Goal: Task Accomplishment & Management: Use online tool/utility

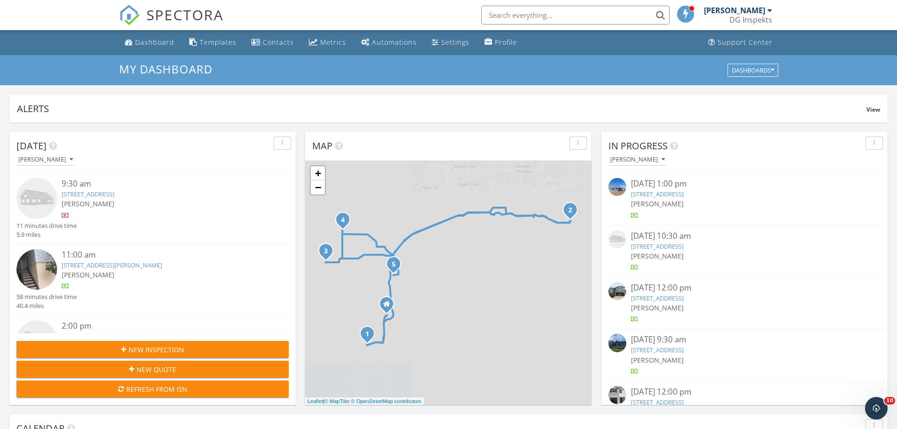
scroll to position [872, 912]
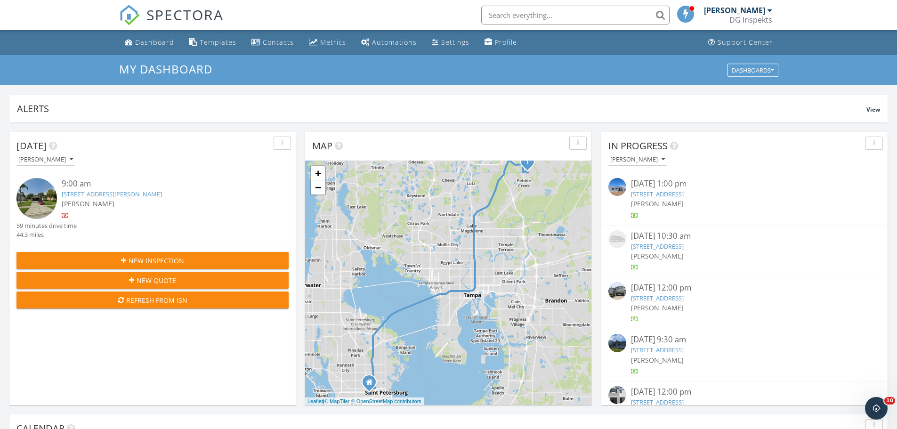
click at [581, 10] on input "text" at bounding box center [575, 15] width 188 height 19
type input "2716"
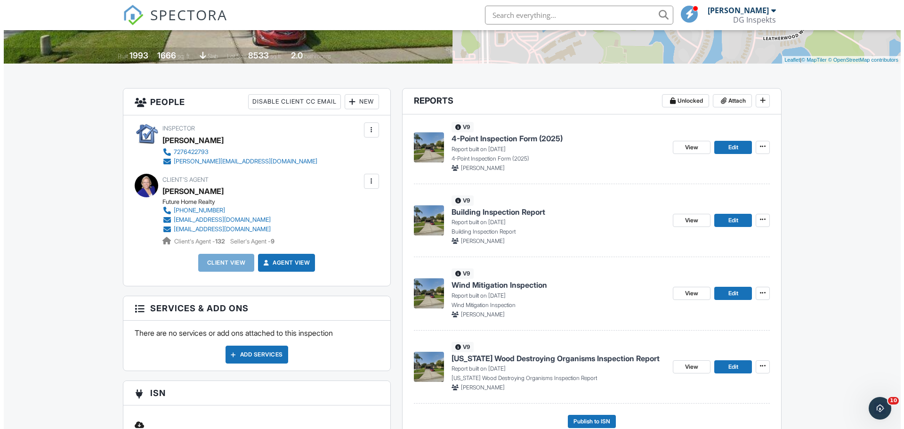
scroll to position [188, 0]
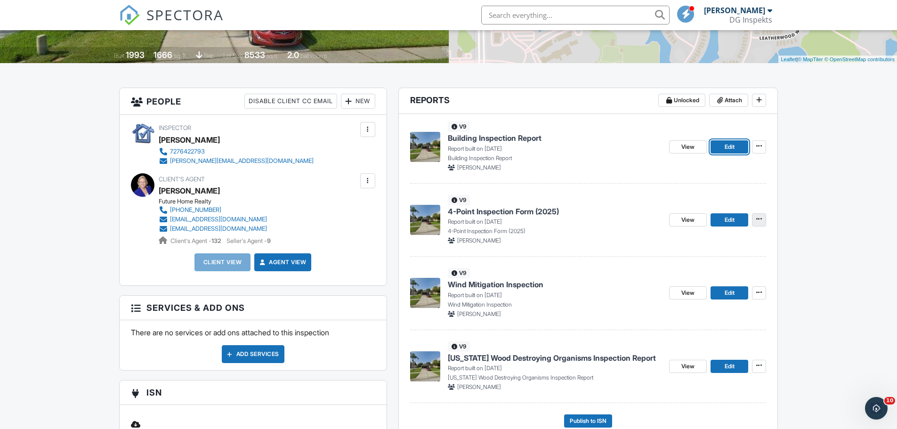
click at [763, 219] on span at bounding box center [759, 218] width 9 height 9
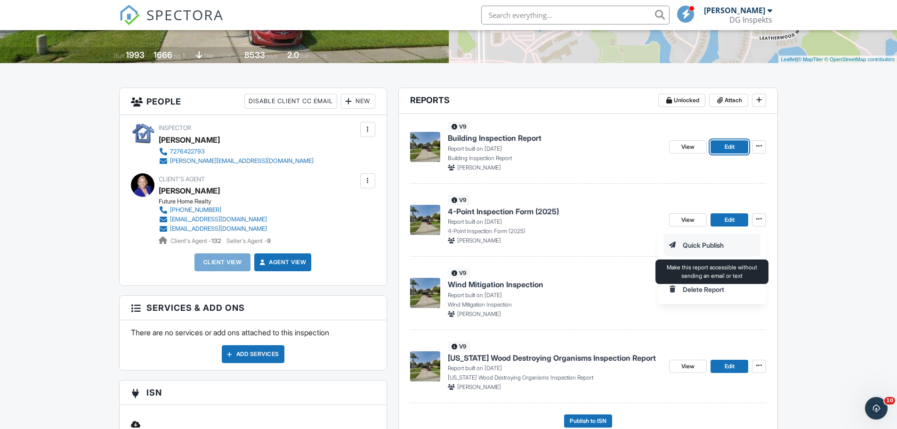
click at [739, 243] on input "Quick Publish" at bounding box center [712, 245] width 96 height 21
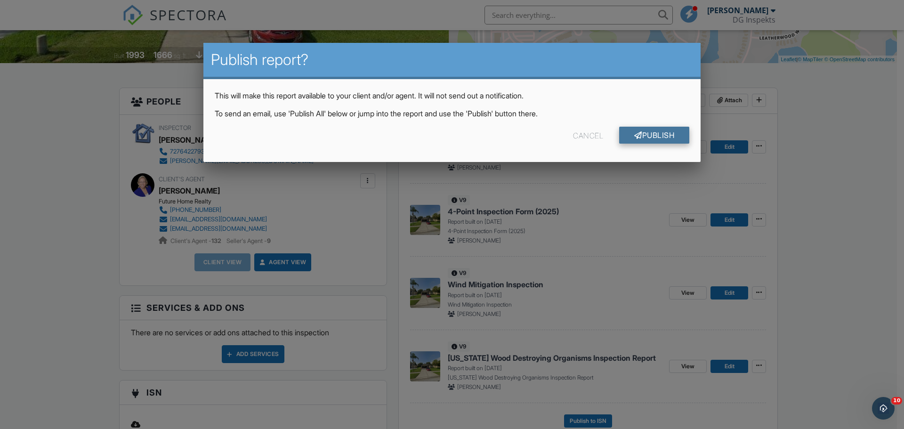
click at [668, 139] on link "Publish" at bounding box center [654, 135] width 70 height 17
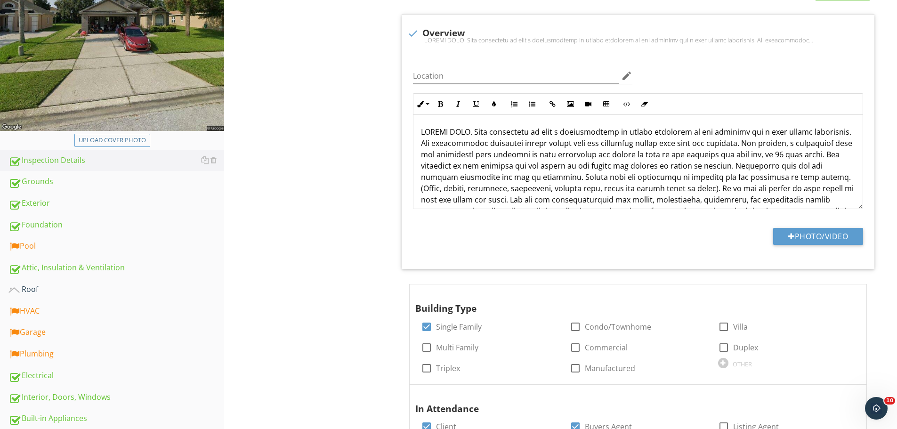
scroll to position [188, 0]
click at [22, 241] on div "Pool" at bounding box center [116, 246] width 216 height 12
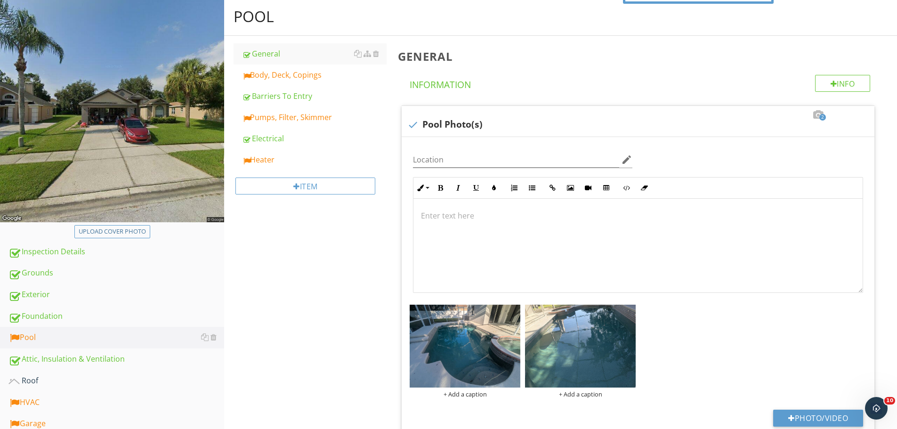
scroll to position [94, 0]
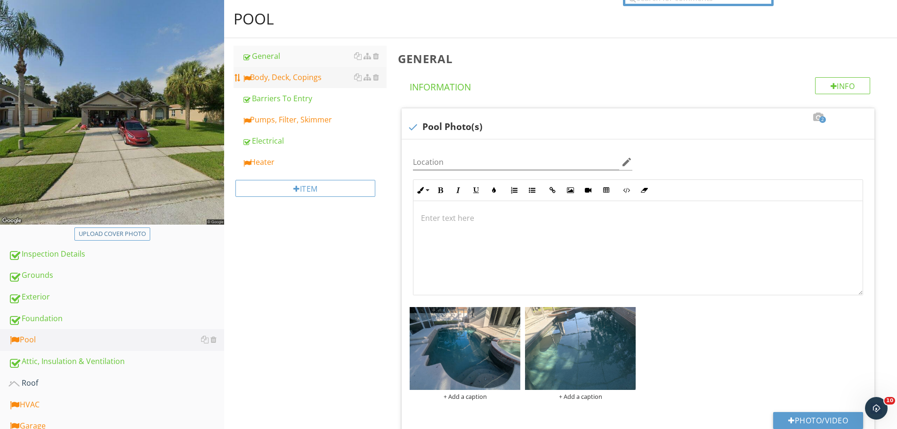
click at [313, 75] on div "Body, Deck, Copings" at bounding box center [314, 77] width 145 height 11
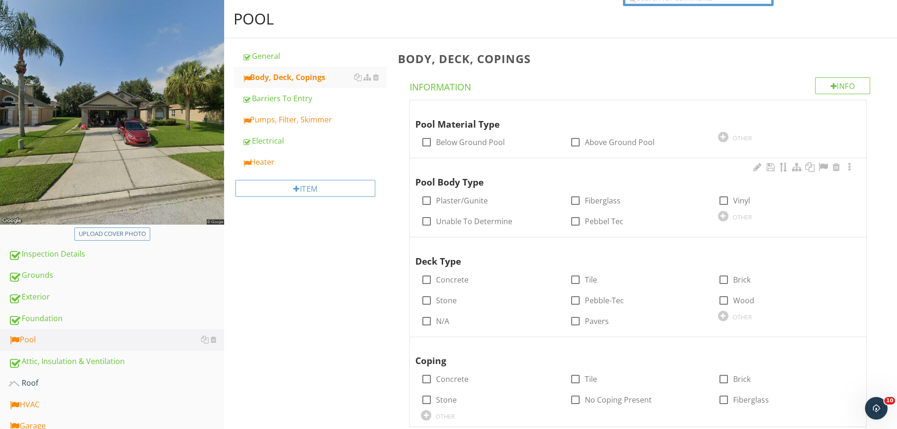
click at [424, 136] on div at bounding box center [427, 142] width 16 height 16
checkbox input "true"
click at [424, 195] on div at bounding box center [427, 201] width 16 height 16
checkbox input "true"
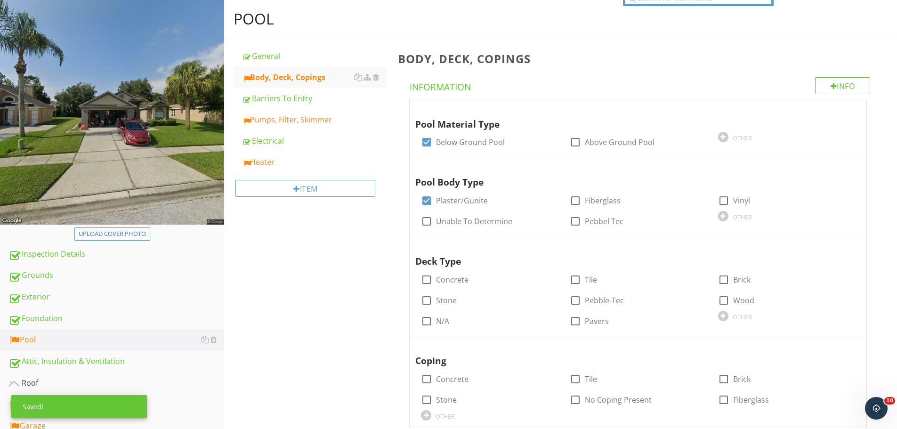
scroll to position [141, 0]
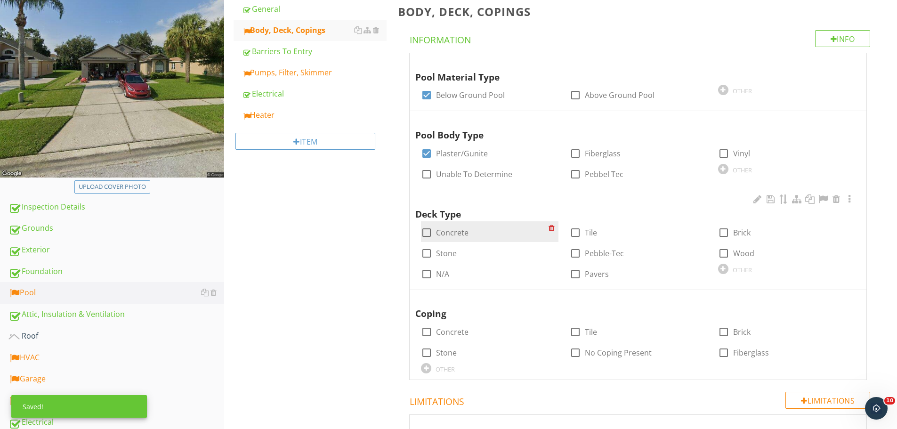
click at [430, 233] on div at bounding box center [427, 233] width 16 height 16
checkbox input "true"
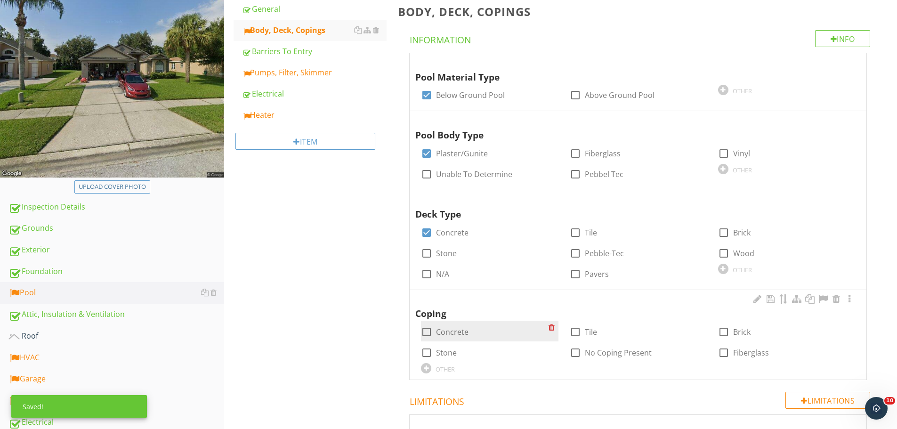
click at [431, 333] on div at bounding box center [427, 332] width 16 height 16
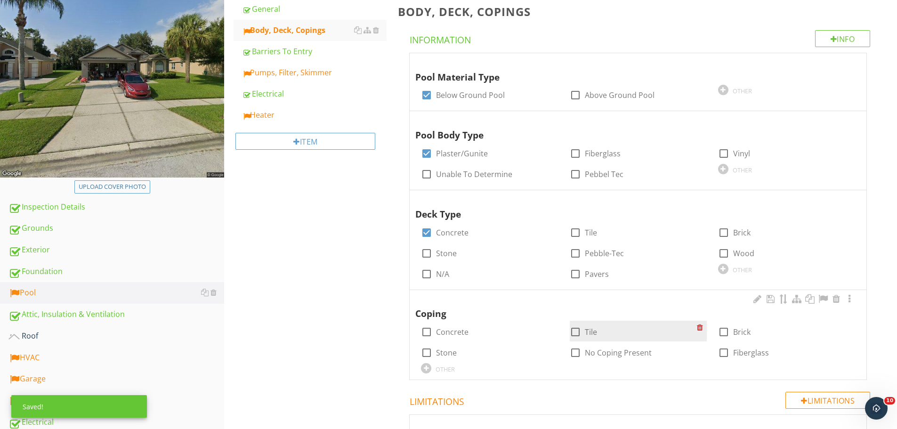
checkbox input "true"
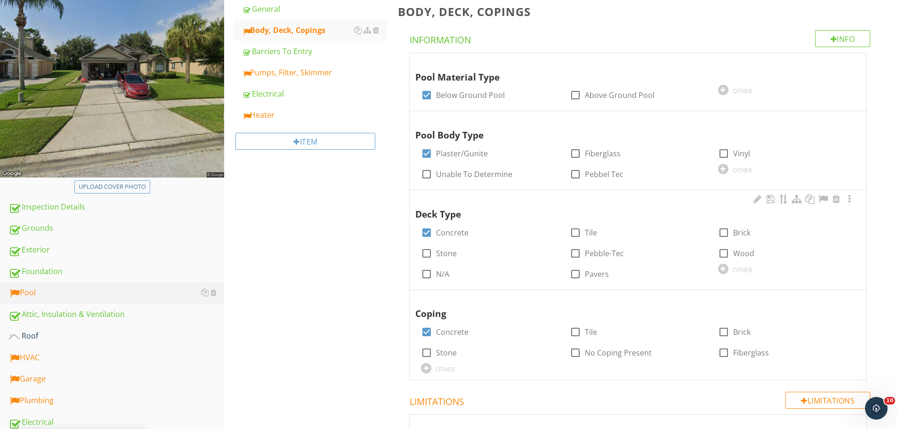
drag, startPoint x: 576, startPoint y: 332, endPoint x: 426, endPoint y: 289, distance: 155.8
click at [574, 332] on div at bounding box center [576, 332] width 16 height 16
checkbox input "true"
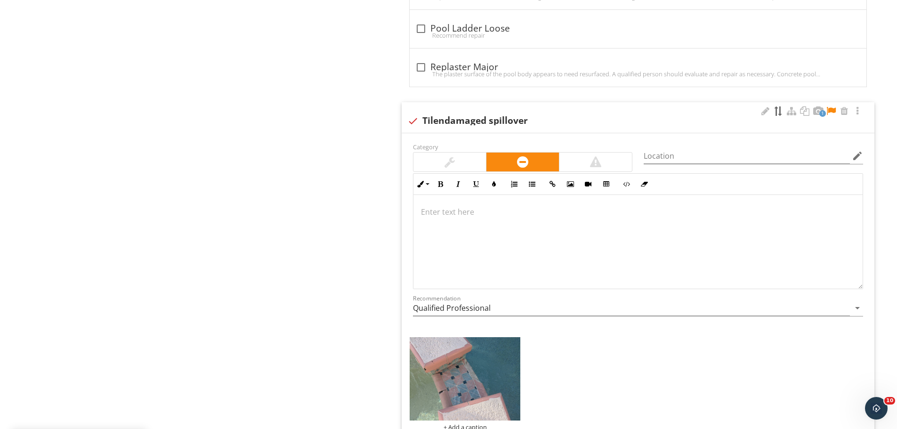
scroll to position [1036, 0]
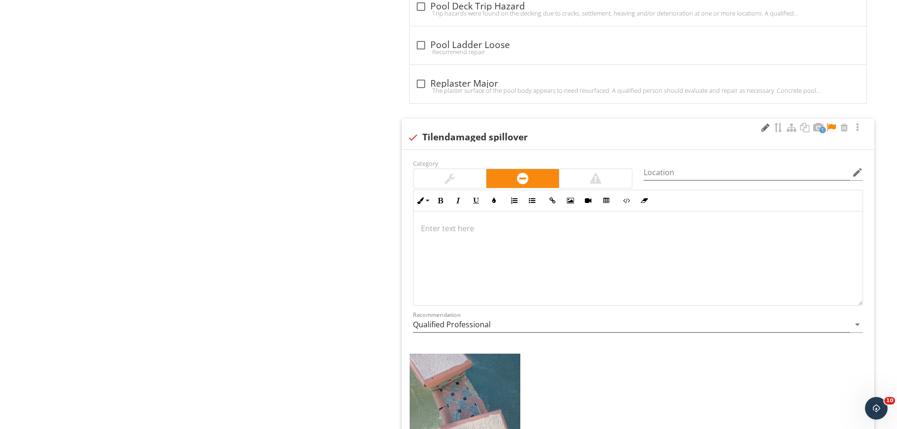
click at [767, 127] on div at bounding box center [765, 127] width 11 height 9
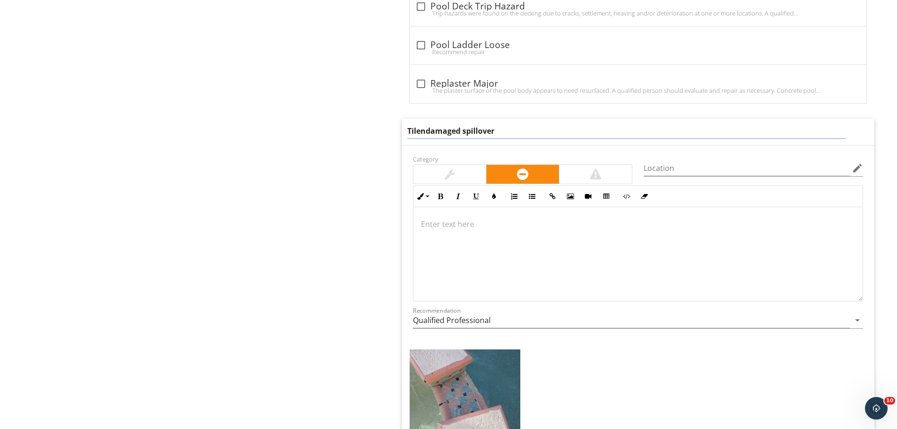
drag, startPoint x: 461, startPoint y: 130, endPoint x: 423, endPoint y: 131, distance: 38.7
click at [423, 131] on input "Tilendamaged spillover" at bounding box center [626, 131] width 439 height 16
type input "Tile spillover damaged"
click at [452, 221] on div at bounding box center [638, 254] width 449 height 94
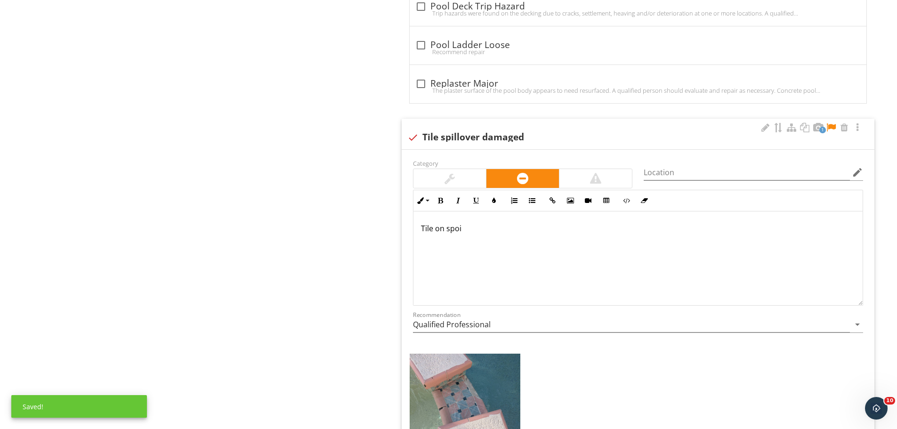
scroll to position [1044, 0]
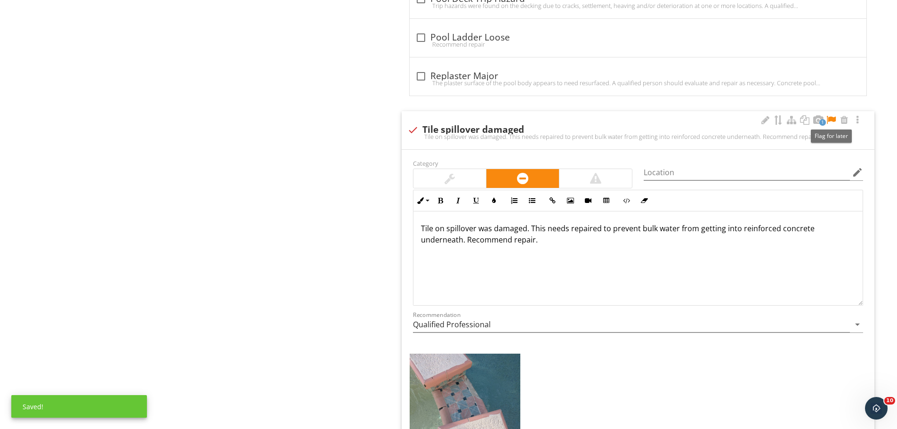
drag, startPoint x: 834, startPoint y: 118, endPoint x: 811, endPoint y: 129, distance: 25.3
click at [833, 118] on div at bounding box center [831, 119] width 11 height 9
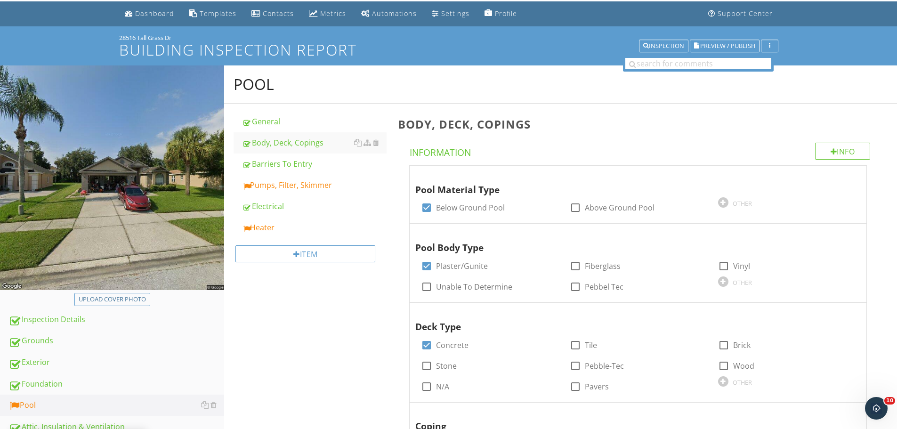
scroll to position [0, 0]
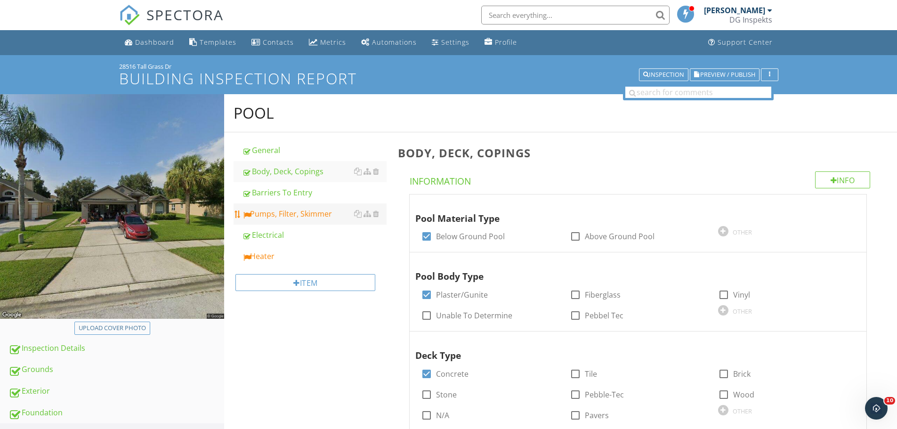
click at [316, 217] on div "Pumps, Filter, Skimmer" at bounding box center [314, 213] width 145 height 11
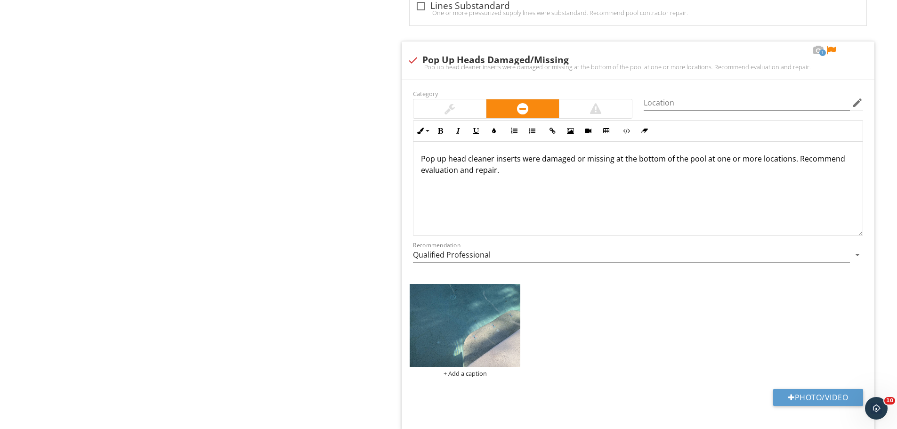
scroll to position [1978, 0]
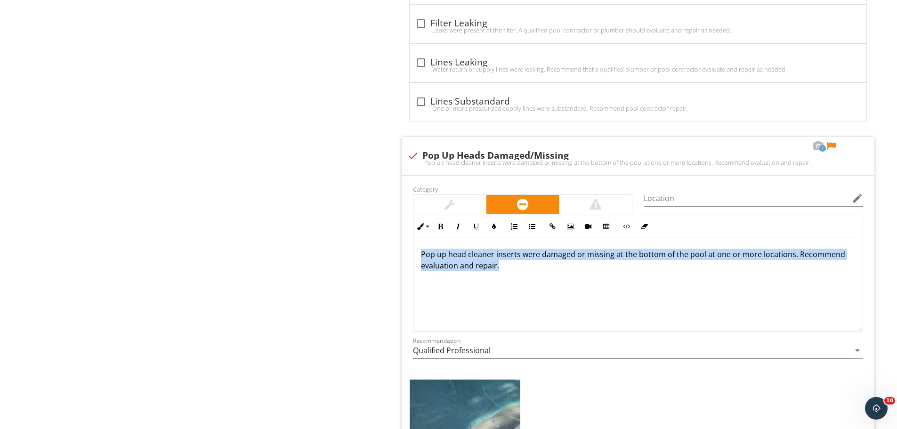
drag, startPoint x: 503, startPoint y: 264, endPoint x: 292, endPoint y: 257, distance: 211.2
click at [292, 257] on div "Pool General Body, Deck, Copings Barriers To Entry Pumps, Filter, Skimmer Elect…" at bounding box center [560, 141] width 673 height 4050
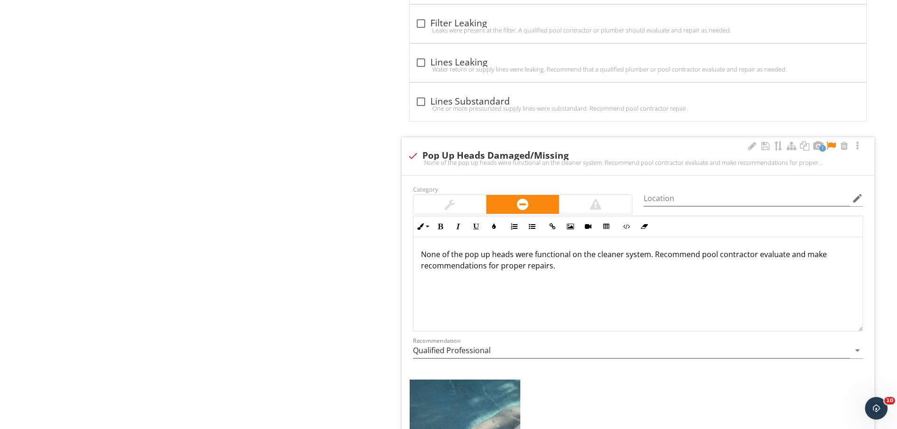
click at [833, 149] on div at bounding box center [831, 145] width 11 height 9
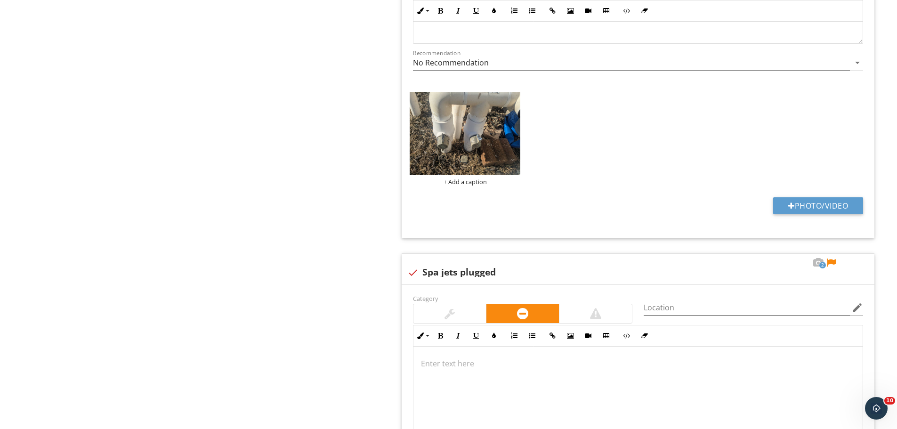
scroll to position [3203, 0]
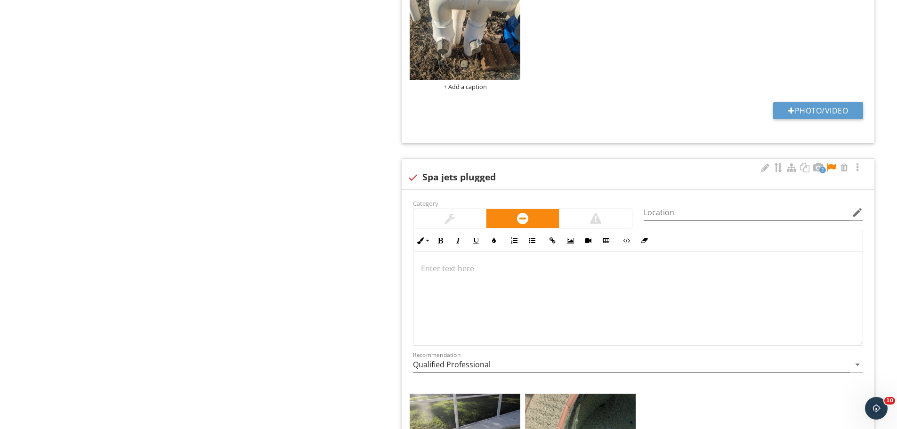
click at [834, 166] on div at bounding box center [831, 167] width 11 height 9
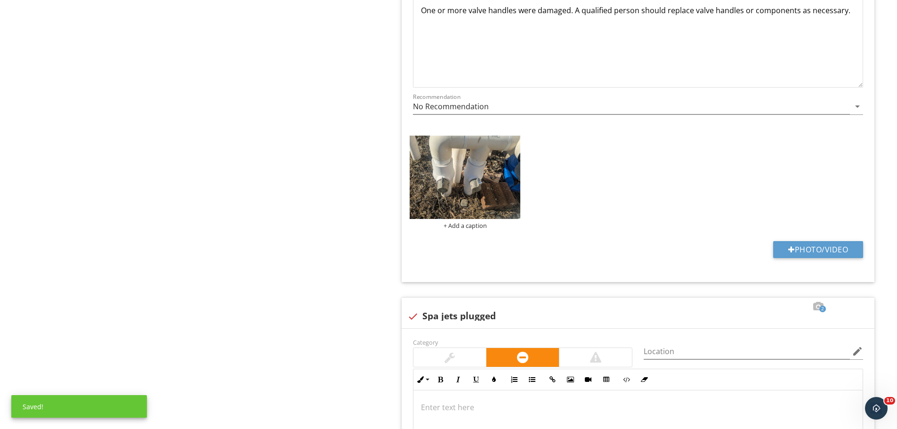
scroll to position [2921, 0]
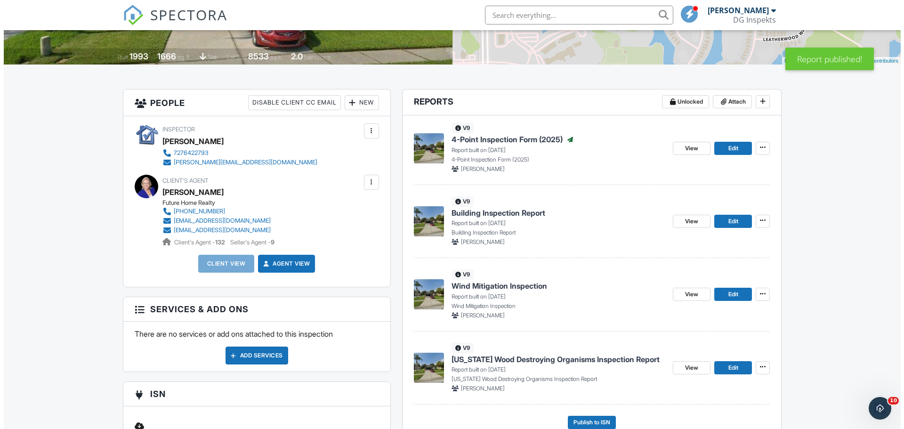
scroll to position [188, 0]
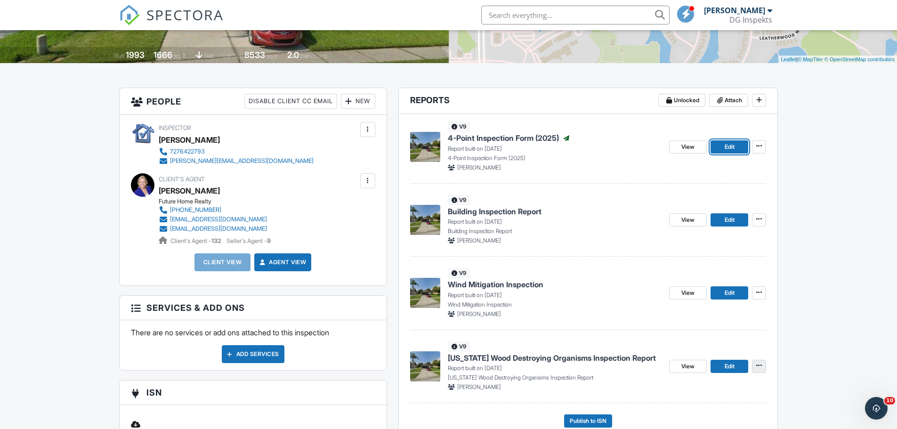
click at [762, 367] on icon at bounding box center [760, 365] width 6 height 7
click at [728, 394] on input "Quick Publish" at bounding box center [712, 391] width 96 height 21
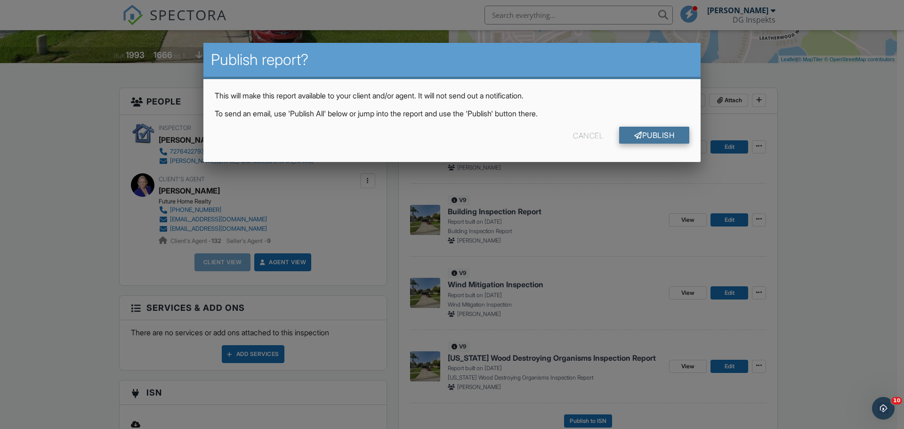
click at [634, 139] on link "Publish" at bounding box center [654, 135] width 70 height 17
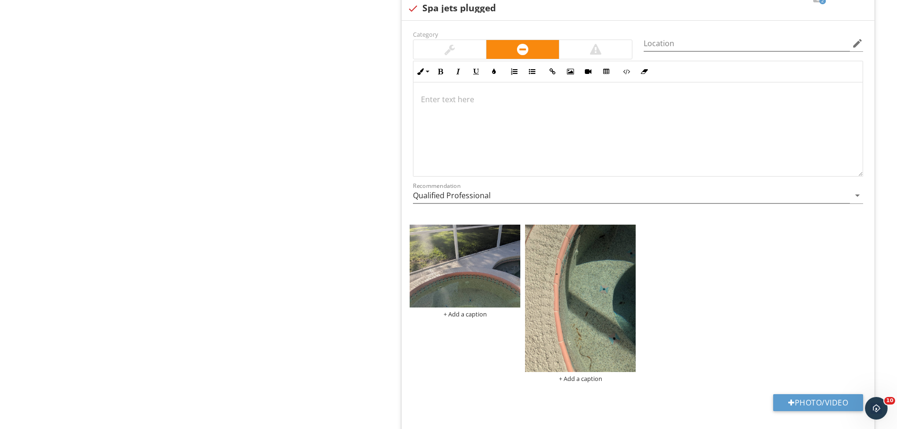
scroll to position [3400, 0]
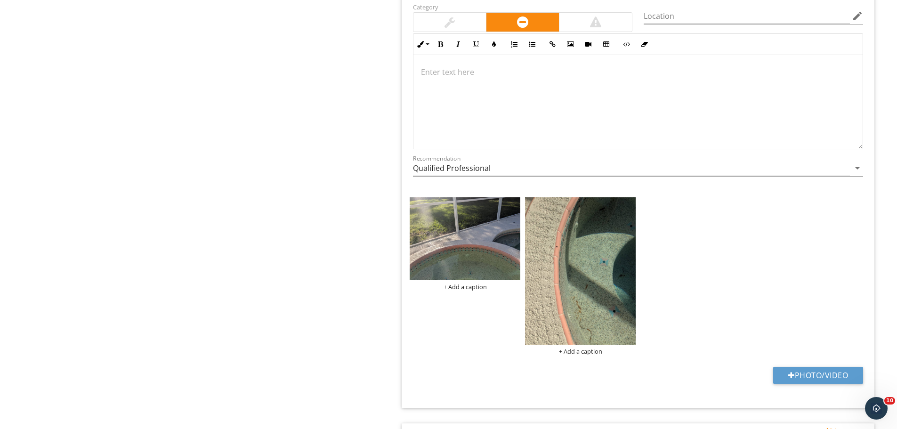
click at [505, 87] on div at bounding box center [638, 102] width 449 height 94
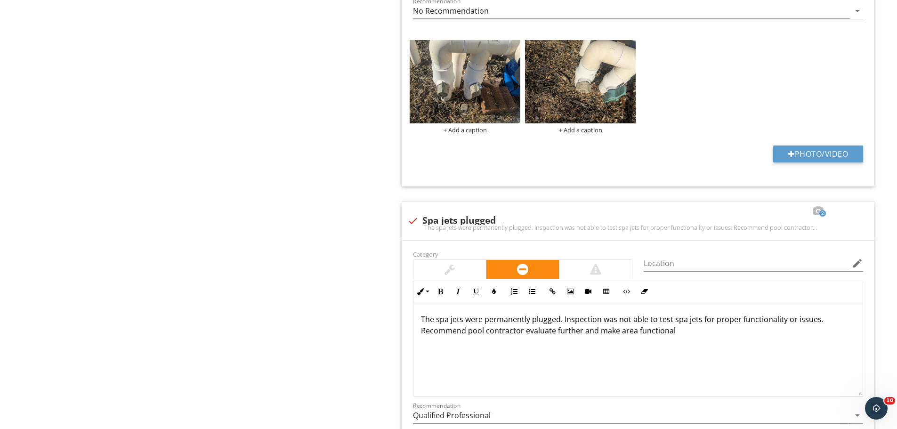
scroll to position [3723, 0]
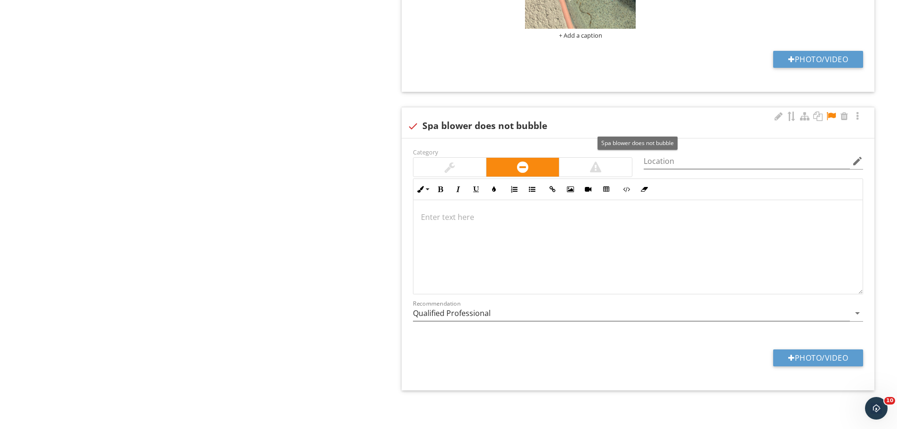
click at [829, 115] on div at bounding box center [831, 116] width 11 height 9
click at [470, 244] on div at bounding box center [638, 247] width 449 height 94
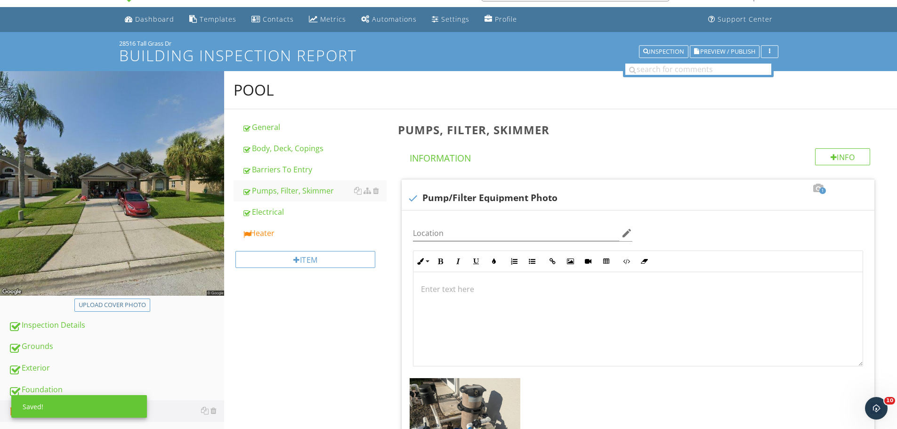
scroll to position [0, 0]
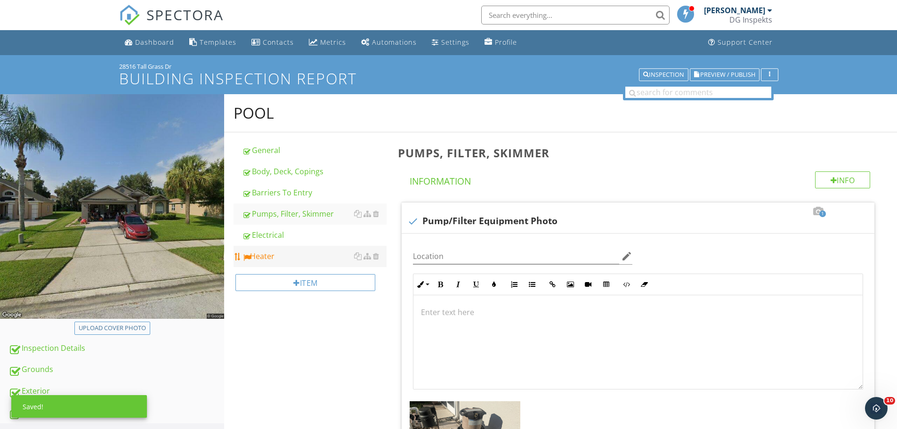
click at [269, 263] on link "Heater" at bounding box center [314, 256] width 145 height 21
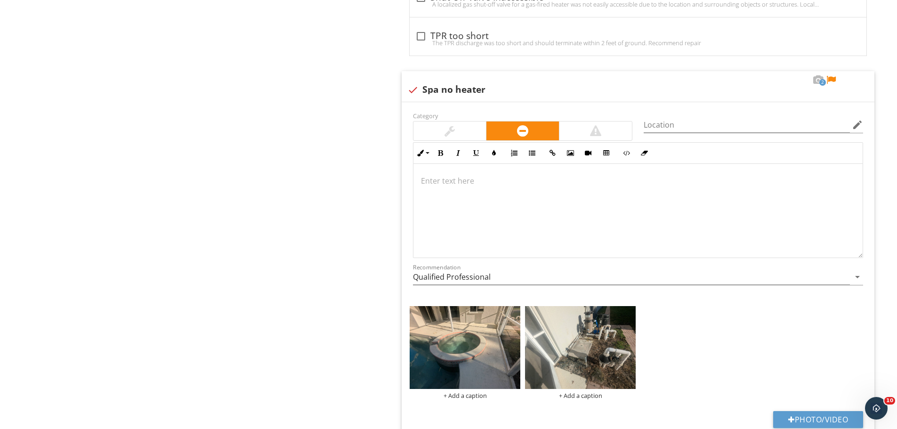
scroll to position [695, 0]
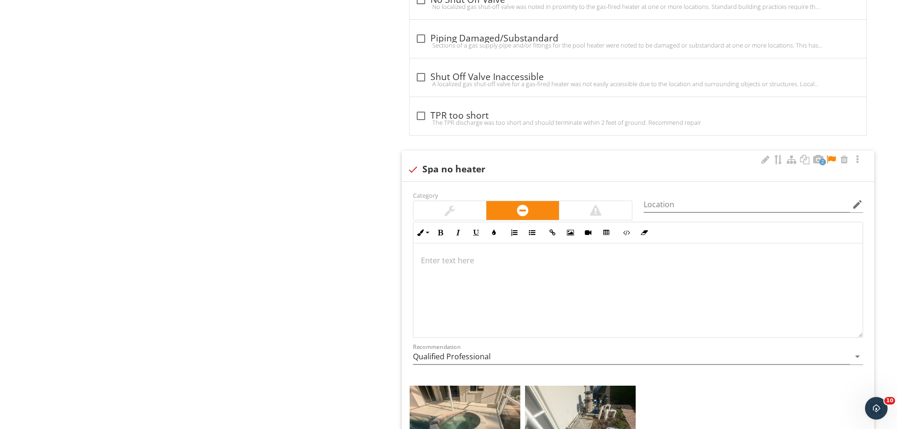
click at [470, 279] on div at bounding box center [638, 291] width 449 height 94
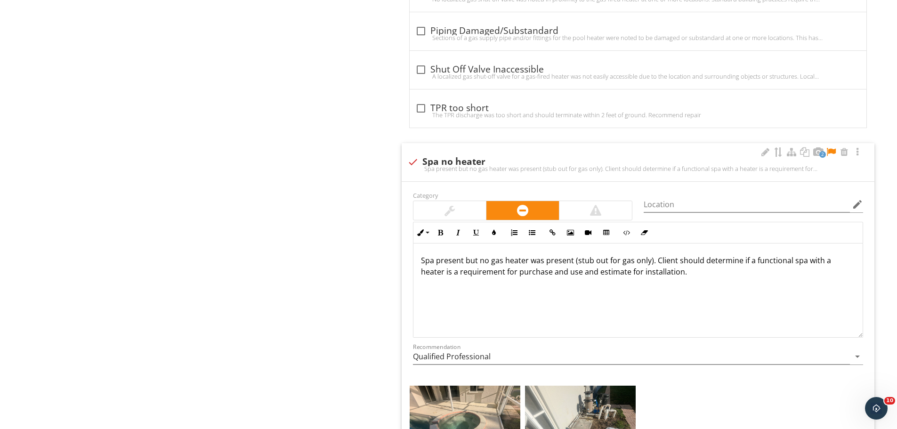
click at [831, 151] on div at bounding box center [831, 151] width 11 height 9
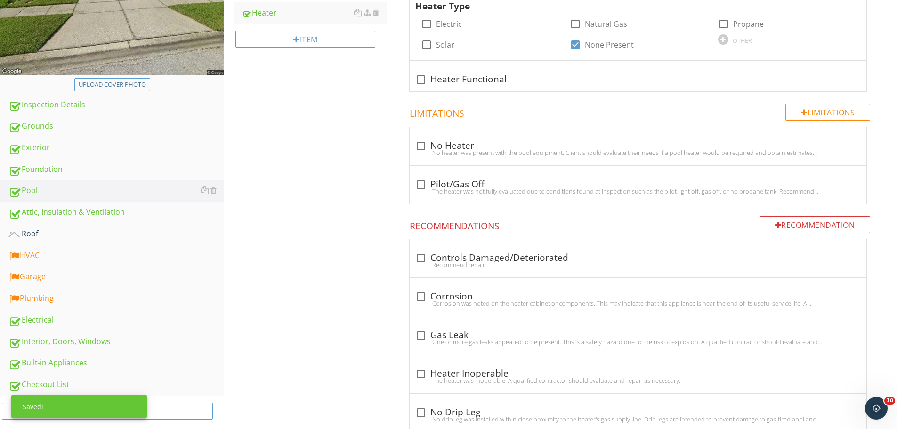
scroll to position [377, 0]
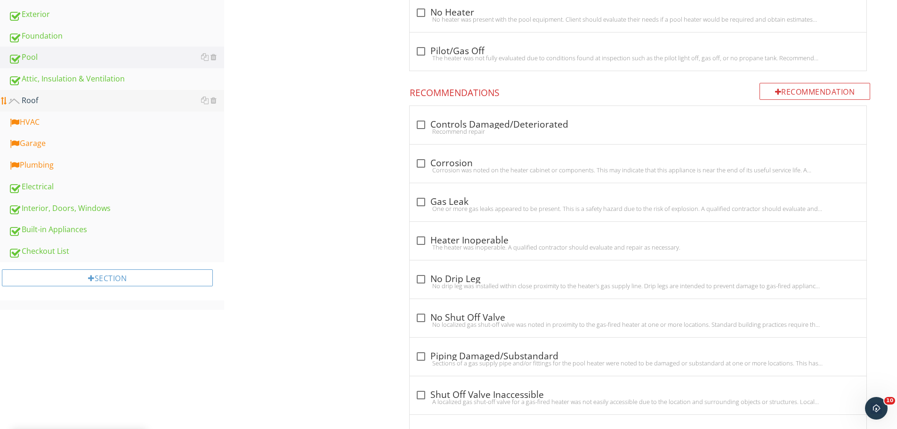
click at [40, 106] on div "Roof" at bounding box center [116, 101] width 216 height 12
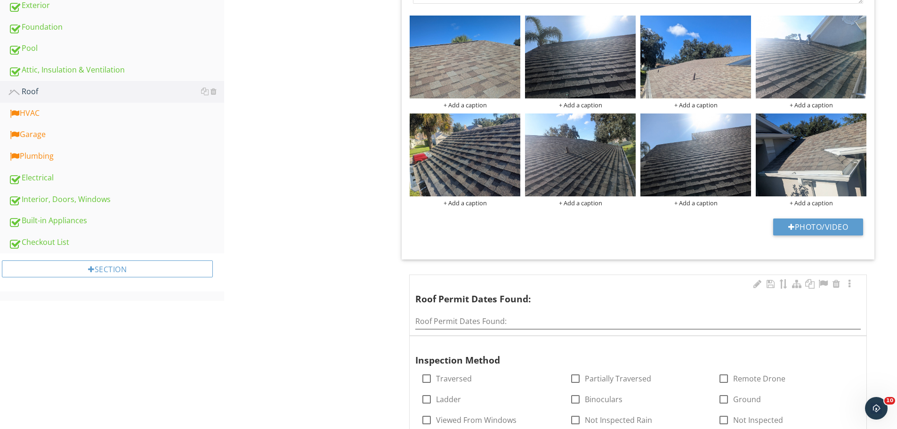
scroll to position [424, 0]
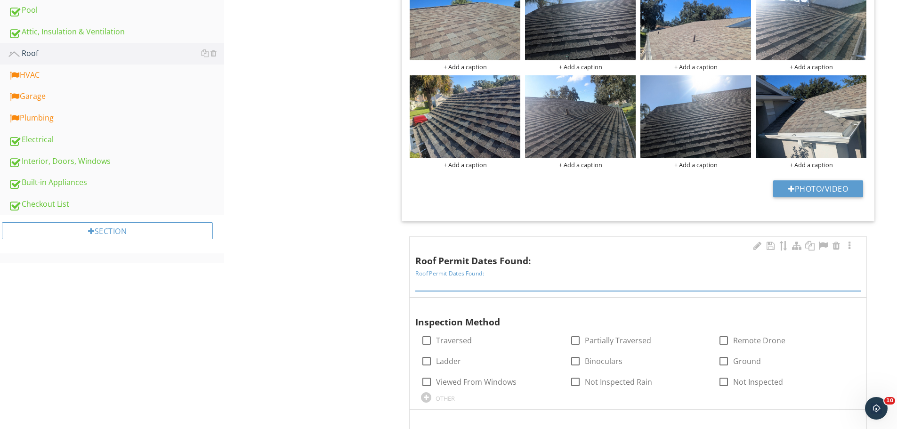
click at [458, 282] on input "Roof Permit Dates Found:" at bounding box center [638, 284] width 446 height 16
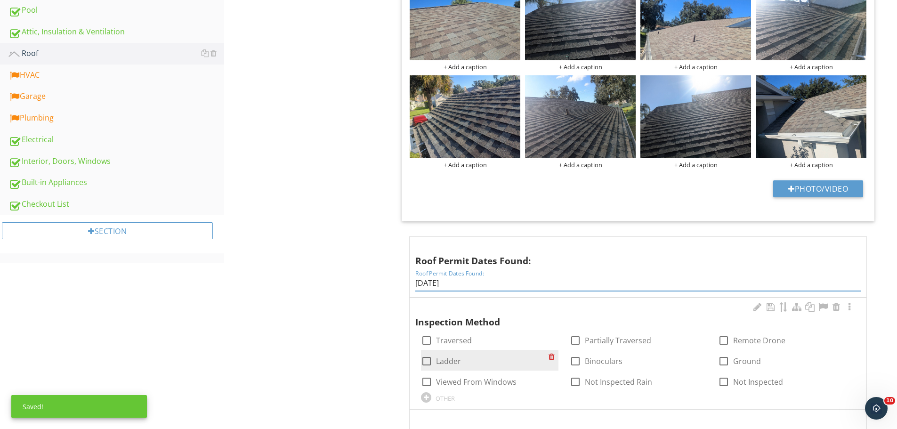
type input "4/13/23"
click at [428, 362] on div at bounding box center [427, 361] width 16 height 16
checkbox input "true"
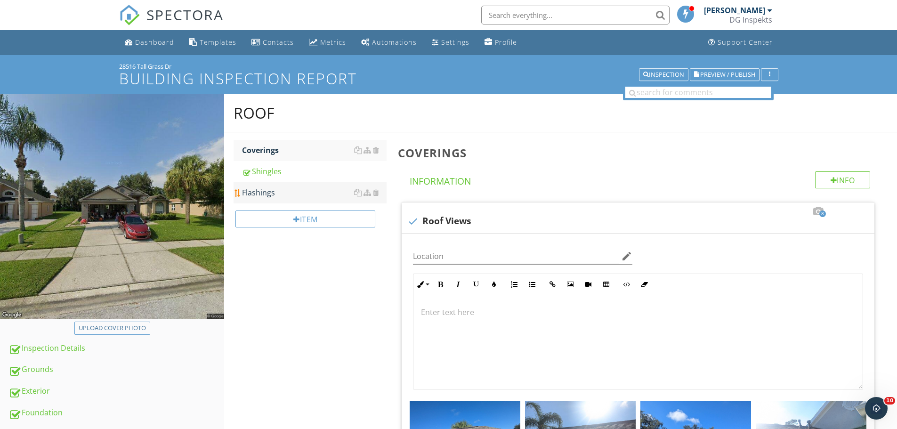
click at [267, 193] on div "Flashings" at bounding box center [314, 192] width 145 height 11
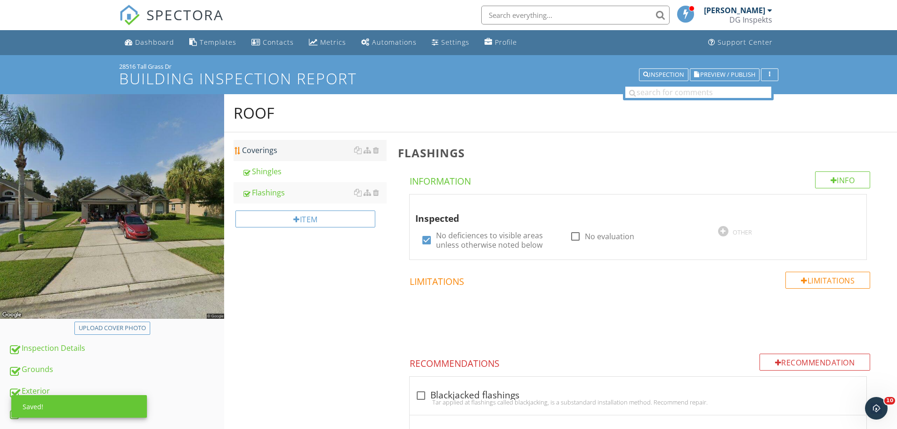
click at [276, 146] on div "Coverings" at bounding box center [314, 150] width 145 height 11
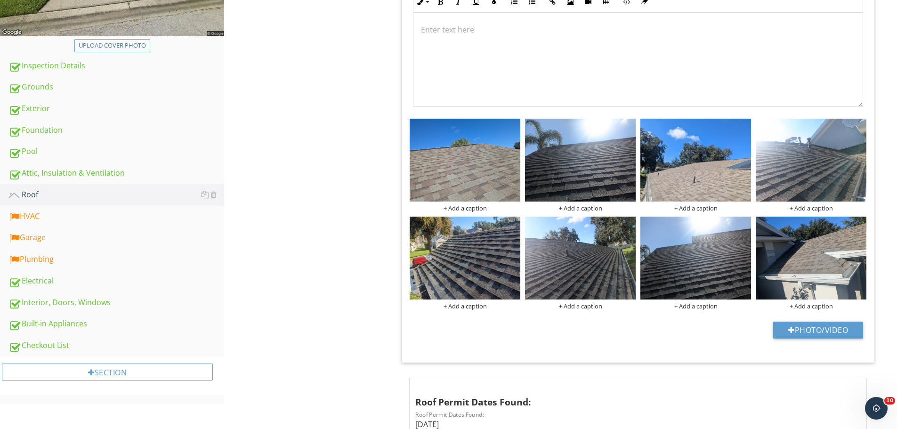
scroll to position [565, 0]
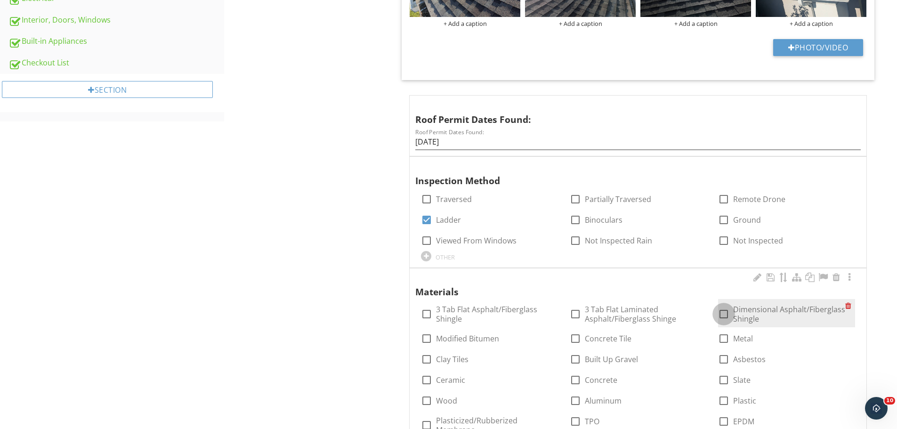
drag, startPoint x: 725, startPoint y: 315, endPoint x: 326, endPoint y: 332, distance: 399.8
click at [725, 316] on div at bounding box center [724, 314] width 16 height 16
checkbox input "true"
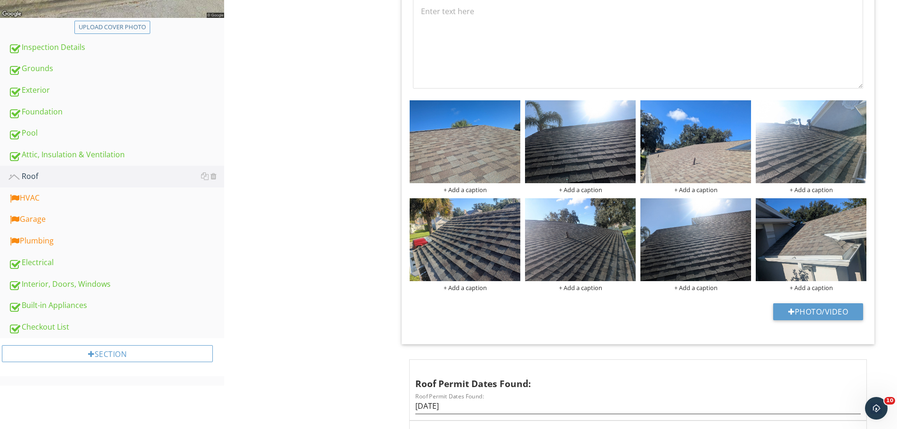
scroll to position [141, 0]
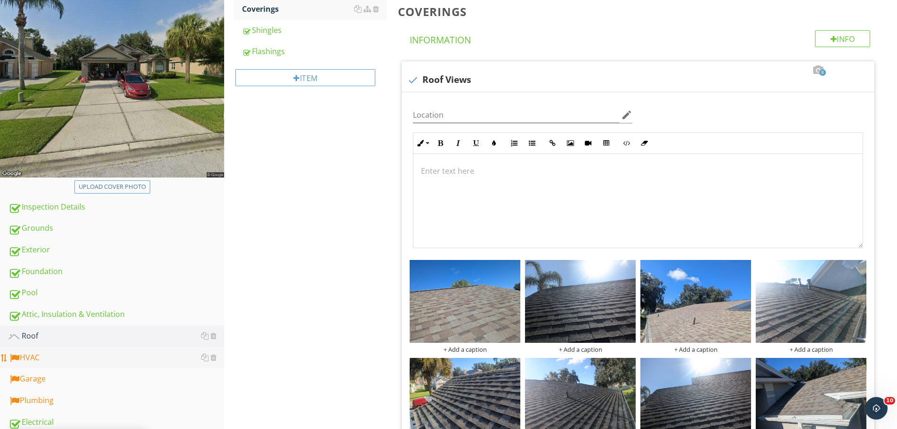
click at [68, 358] on div "HVAC" at bounding box center [116, 358] width 216 height 12
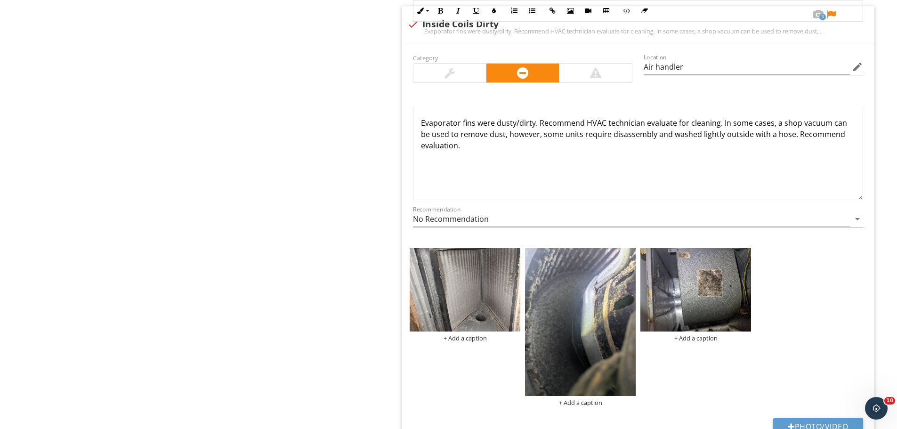
scroll to position [2497, 0]
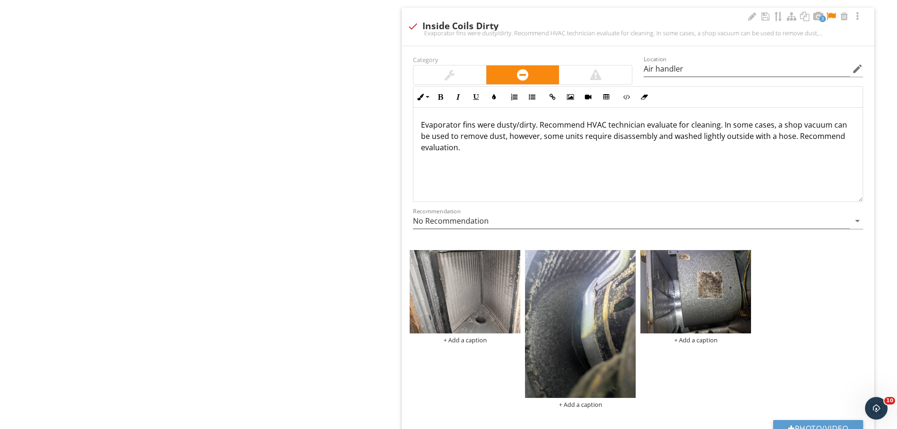
click at [476, 126] on p "Evaporator fins were dusty/dirty. Recommend HVAC technician evaluate for cleani…" at bounding box center [638, 136] width 434 height 34
click at [601, 124] on p "Evaporator fins and the blower fan were dusty/dirty. Recommend HVAC technician …" at bounding box center [638, 136] width 434 height 34
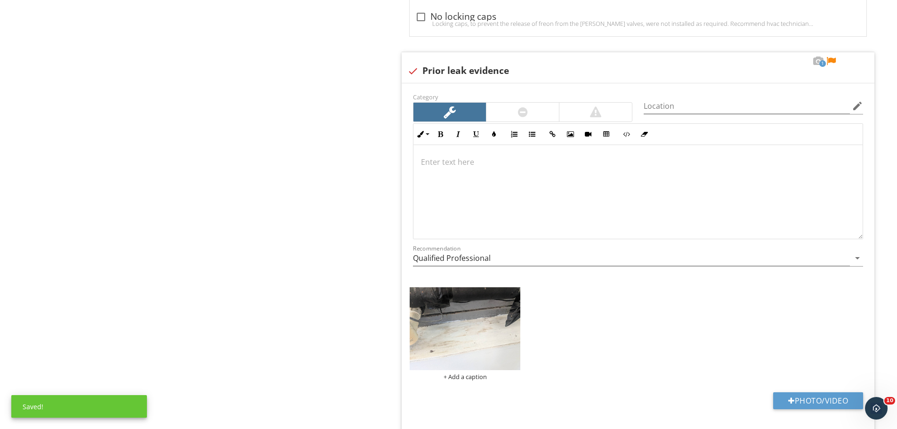
scroll to position [3628, 0]
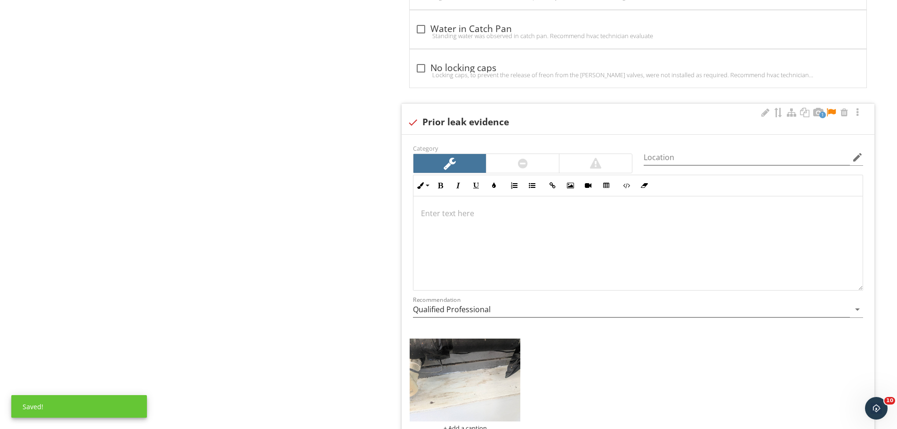
click at [519, 238] on div at bounding box center [638, 243] width 449 height 94
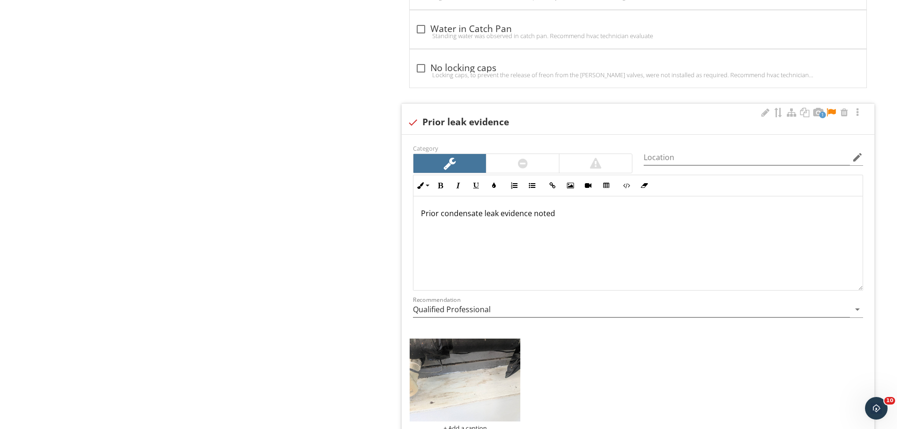
scroll to position [3635, 0]
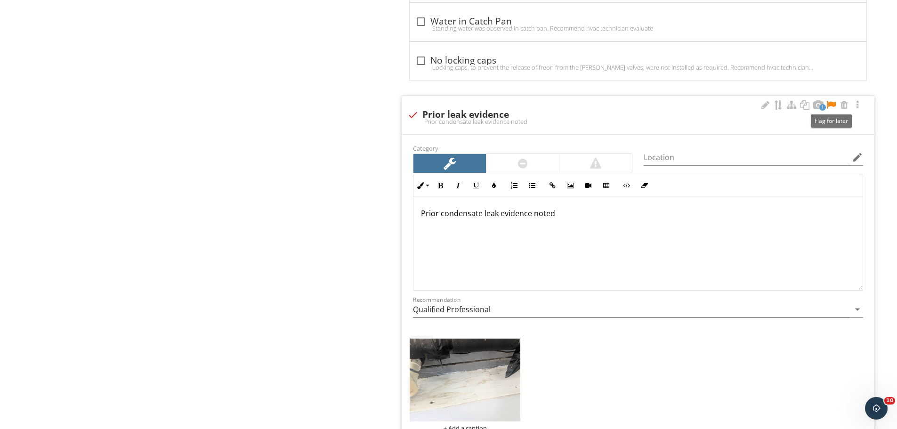
drag, startPoint x: 833, startPoint y: 106, endPoint x: 822, endPoint y: 110, distance: 11.2
click at [832, 106] on div at bounding box center [831, 104] width 11 height 9
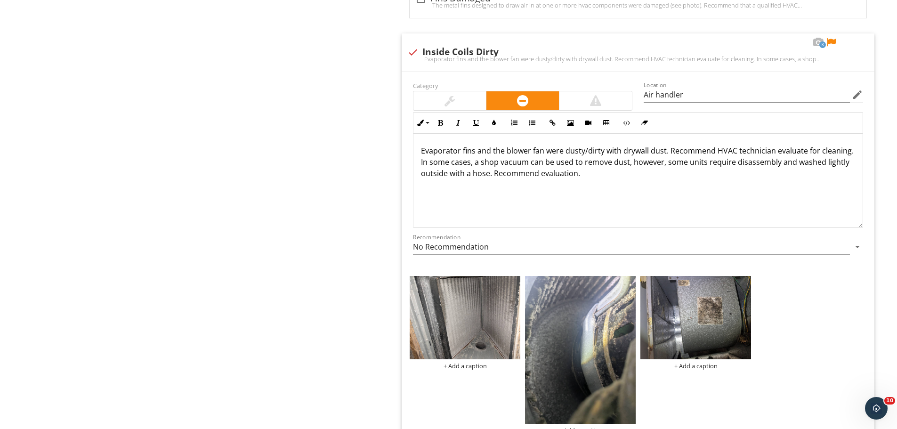
scroll to position [2269, 0]
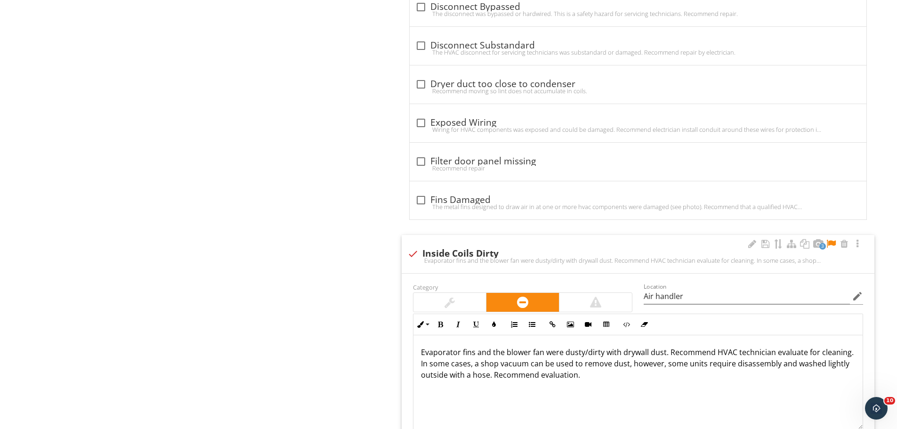
click at [832, 244] on div at bounding box center [831, 243] width 11 height 9
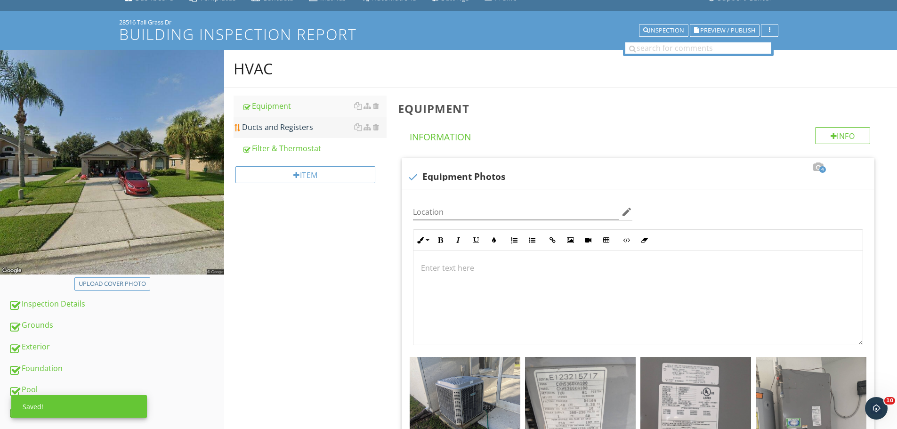
scroll to position [0, 0]
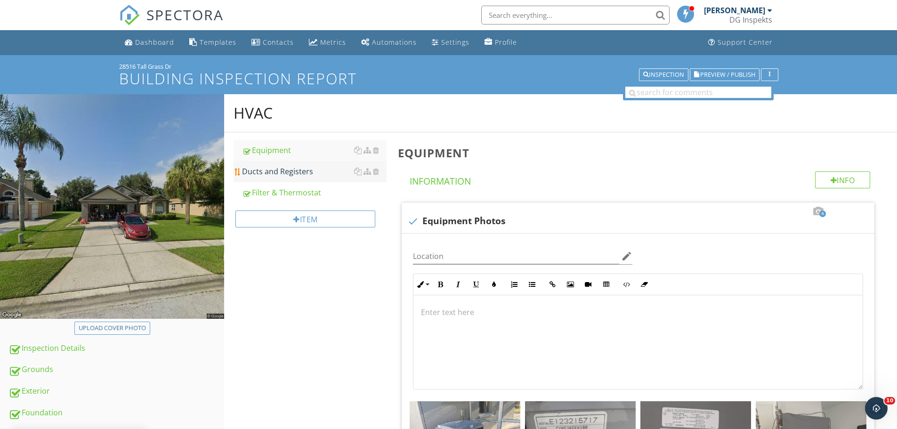
click at [288, 166] on div "Ducts and Registers" at bounding box center [314, 171] width 145 height 11
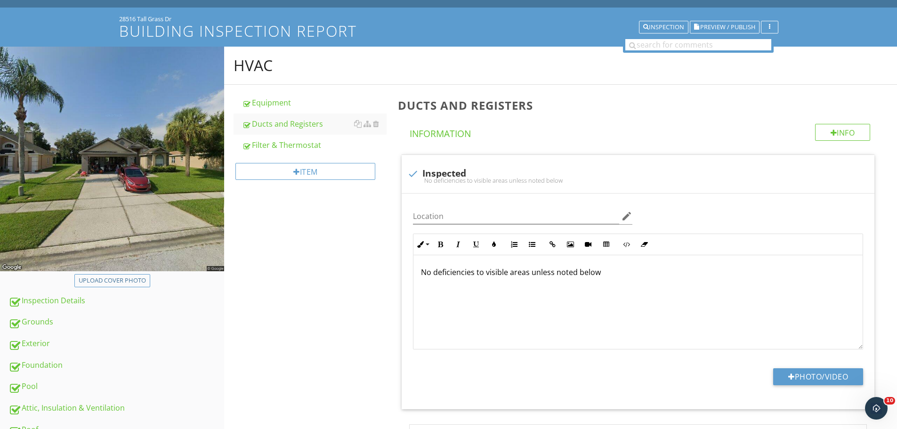
scroll to position [141, 0]
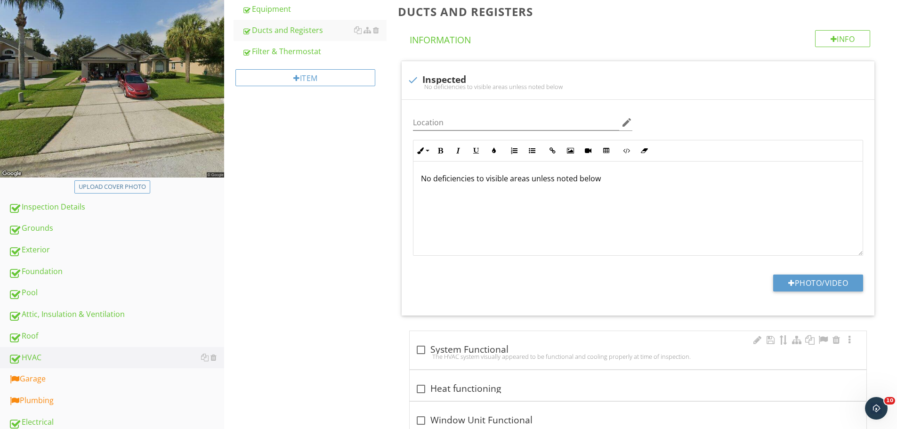
click at [422, 350] on div at bounding box center [421, 350] width 16 height 16
checkbox input "true"
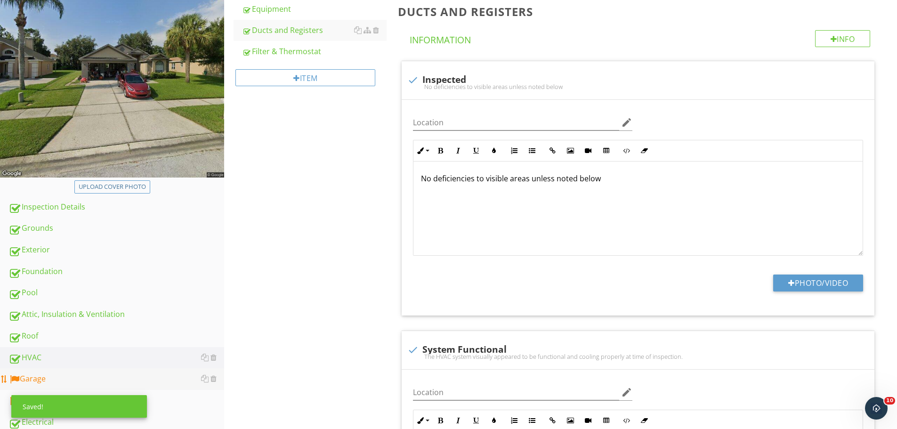
click at [75, 374] on div "Garage" at bounding box center [116, 379] width 216 height 12
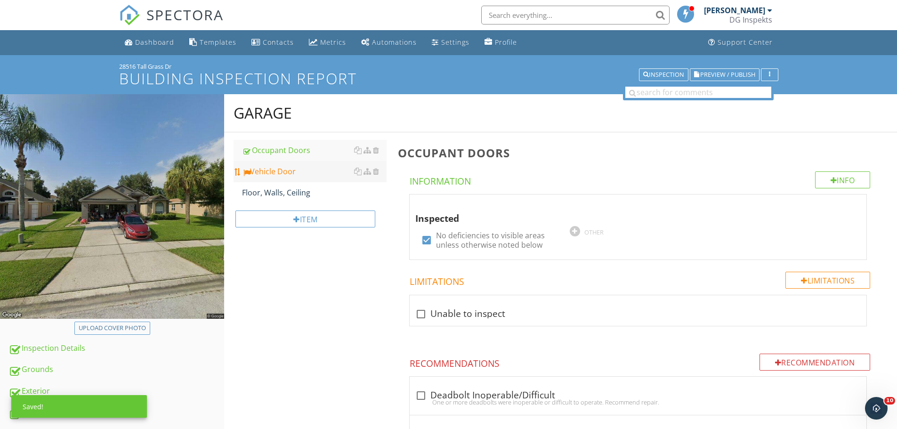
click at [280, 172] on div "Vehicle Door" at bounding box center [314, 171] width 145 height 11
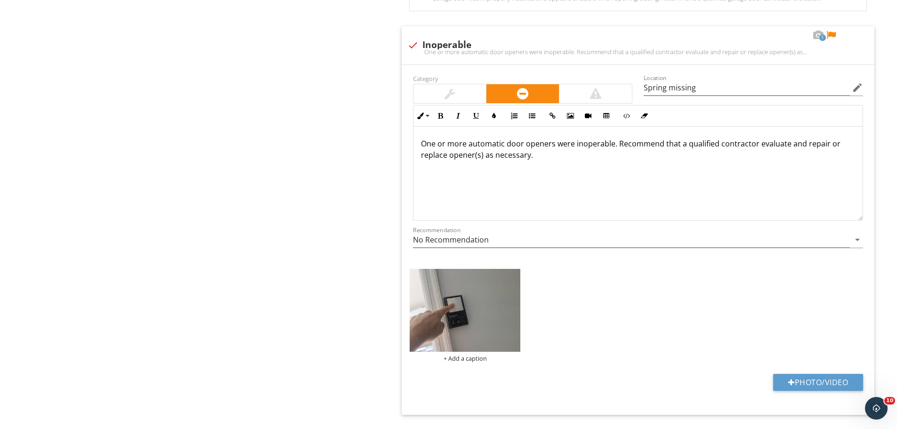
scroll to position [659, 0]
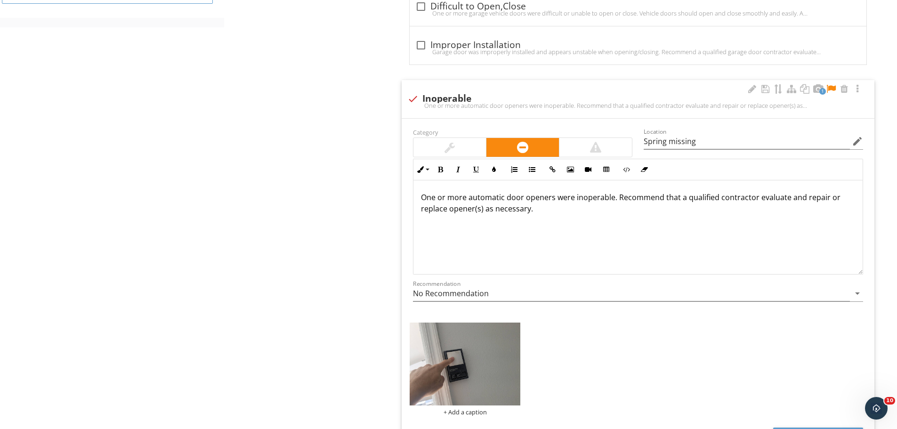
click at [836, 85] on div at bounding box center [831, 88] width 11 height 9
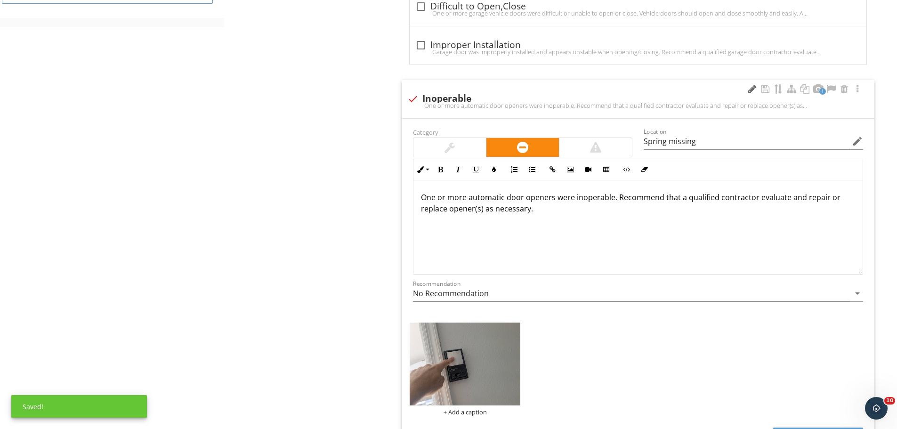
click at [749, 88] on div at bounding box center [752, 88] width 11 height 9
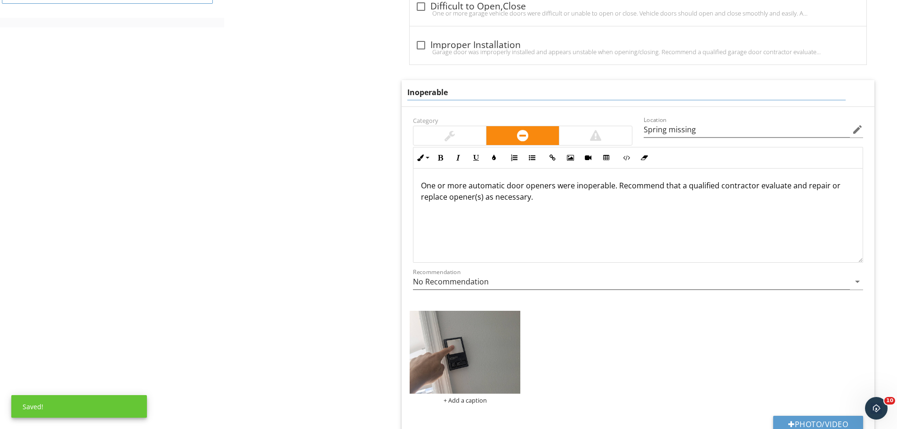
drag, startPoint x: 458, startPoint y: 93, endPoint x: 244, endPoint y: 79, distance: 215.3
click at [246, 80] on div "Garage Occupant Doors Vehicle Door Floor, Walls, Ceiling Item Vehicle Door Info…" at bounding box center [560, 121] width 673 height 1373
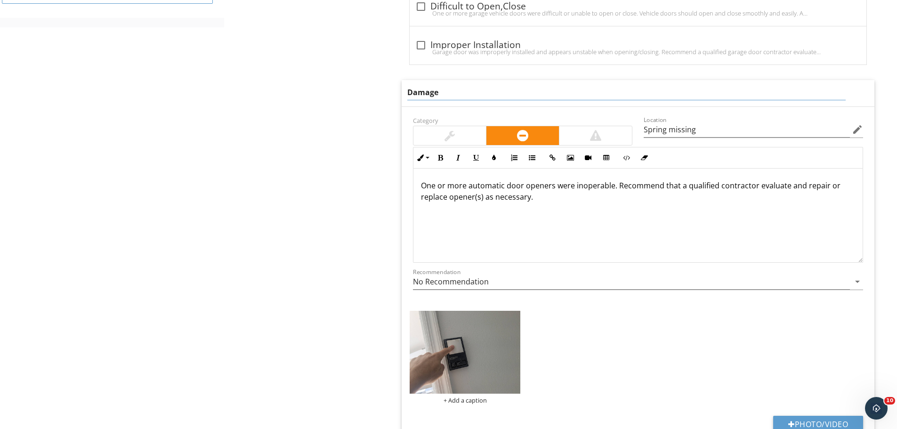
type input "Damaged"
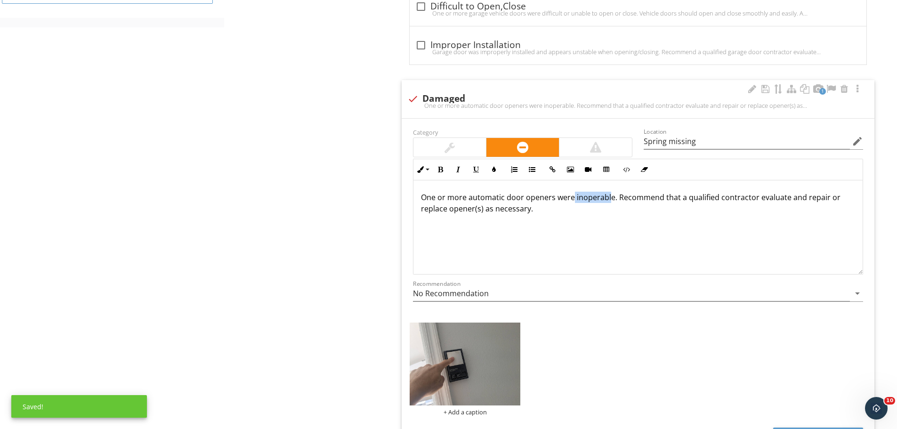
drag, startPoint x: 610, startPoint y: 184, endPoint x: 573, endPoint y: 193, distance: 37.3
click at [573, 193] on p "One or more automatic door openers were inoperable. Recommend that a qualified …" at bounding box center [638, 203] width 434 height 23
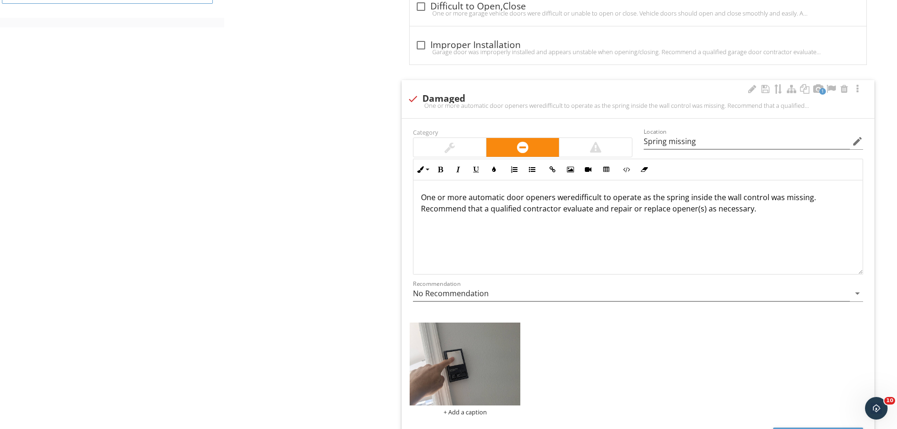
click at [573, 193] on p "One or more automatic door openers weredifficult to operate as the spring insid…" at bounding box center [638, 203] width 434 height 23
type textarea "<p>One or more automatic door openers were difficult to operate as the spring i…"
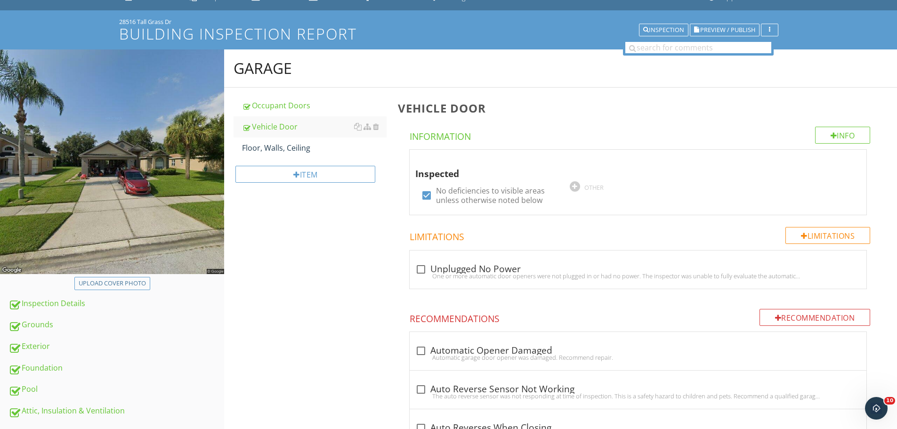
scroll to position [0, 0]
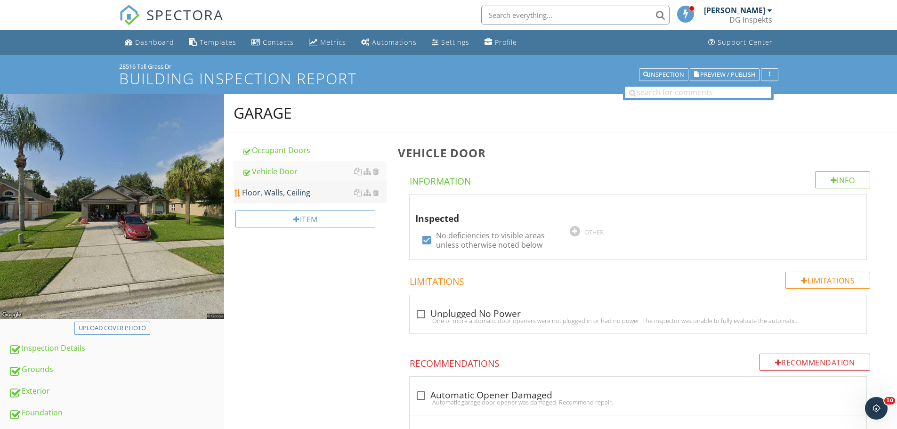
click at [281, 195] on div "Floor, Walls, Ceiling" at bounding box center [314, 192] width 145 height 11
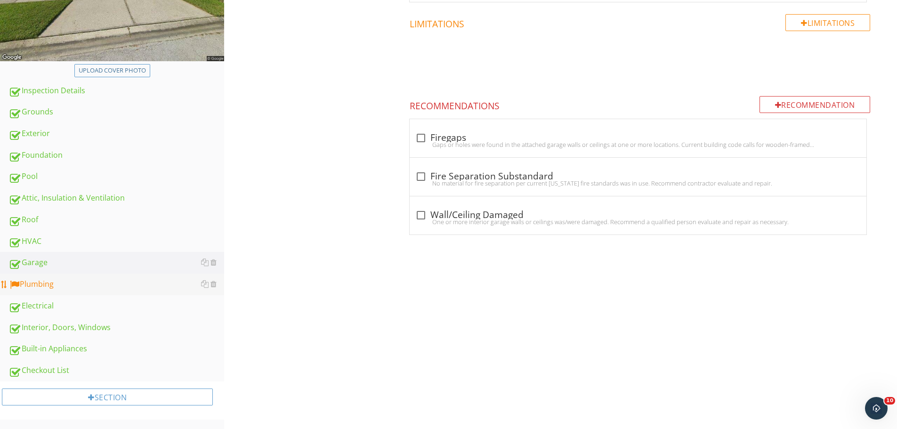
click at [73, 288] on div "Plumbing" at bounding box center [116, 284] width 216 height 12
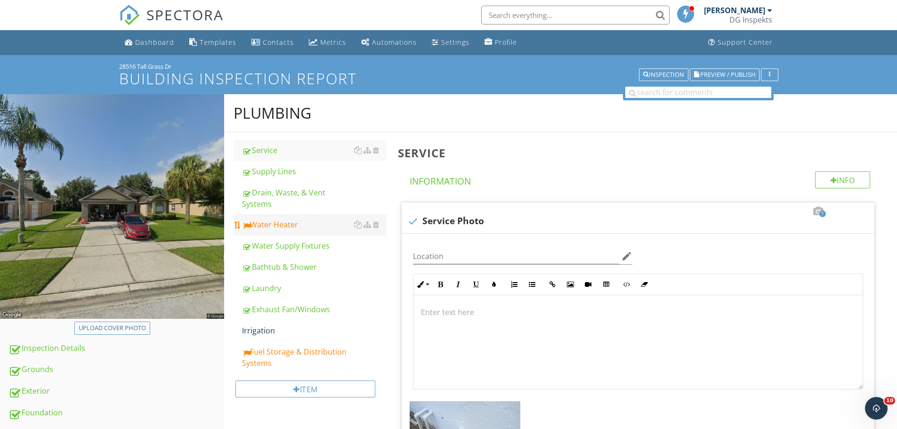
click at [280, 216] on link "Water Heater" at bounding box center [314, 224] width 145 height 21
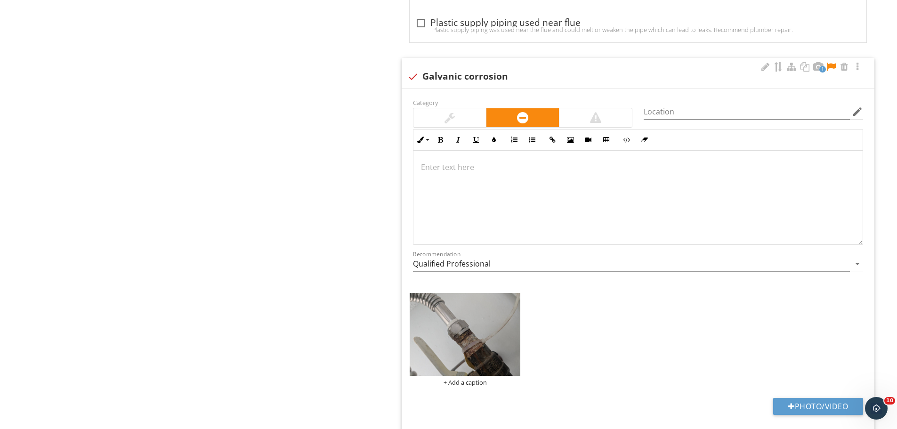
scroll to position [2499, 0]
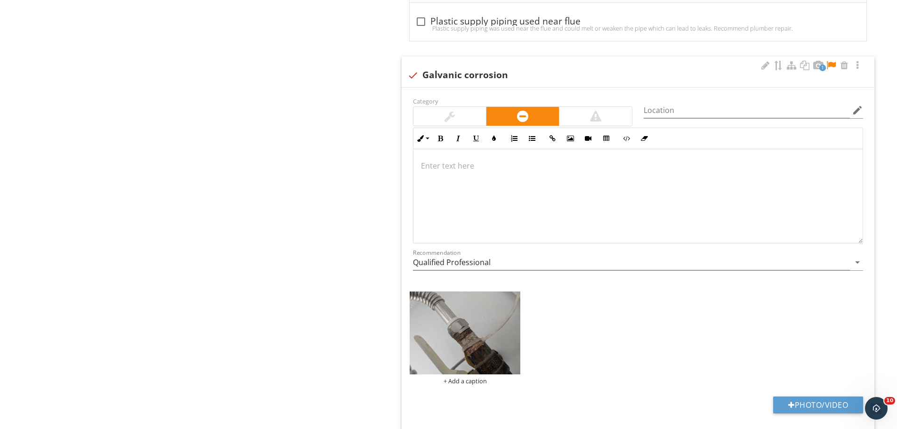
click at [466, 196] on div at bounding box center [638, 196] width 449 height 94
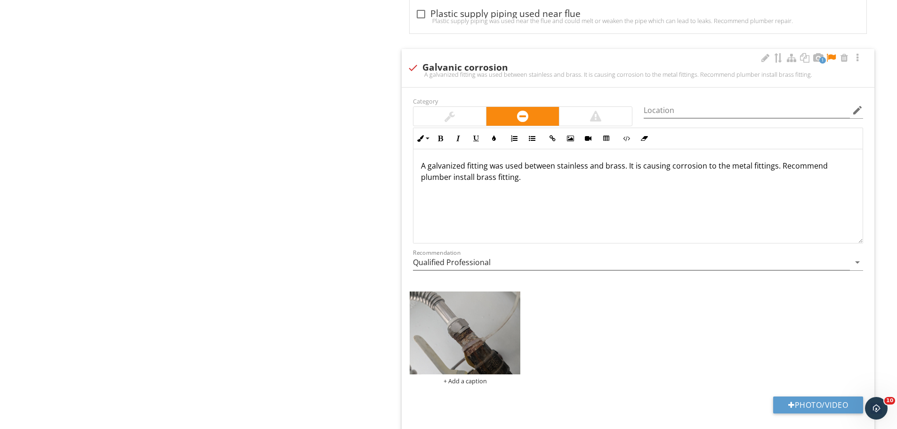
click at [830, 53] on div "1" at bounding box center [812, 58] width 104 height 11
checkbox input "true"
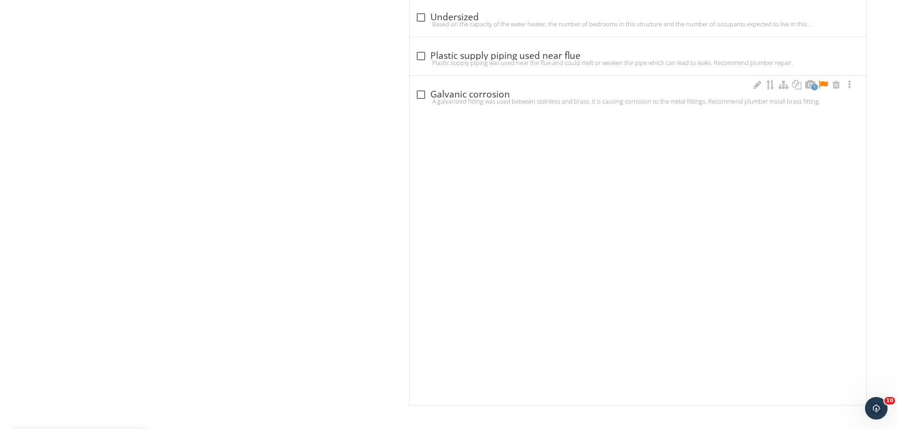
scroll to position [2174, 0]
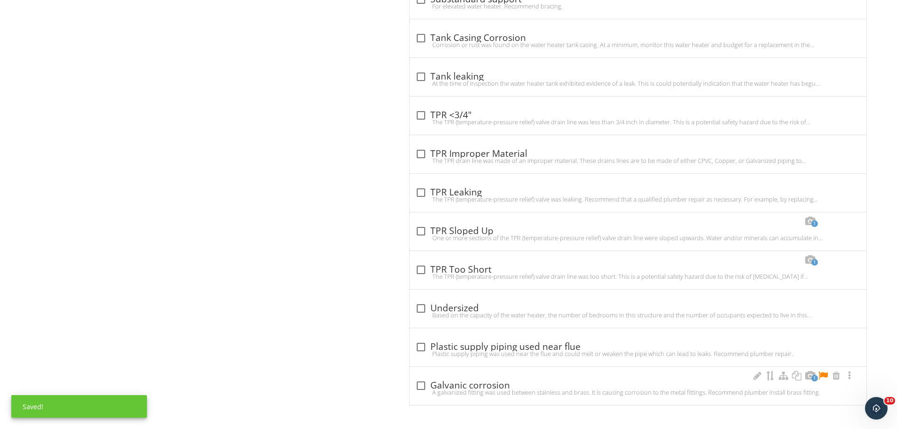
drag, startPoint x: 824, startPoint y: 374, endPoint x: 815, endPoint y: 374, distance: 9.0
click at [823, 374] on div at bounding box center [823, 375] width 11 height 9
click at [423, 385] on div at bounding box center [421, 386] width 16 height 16
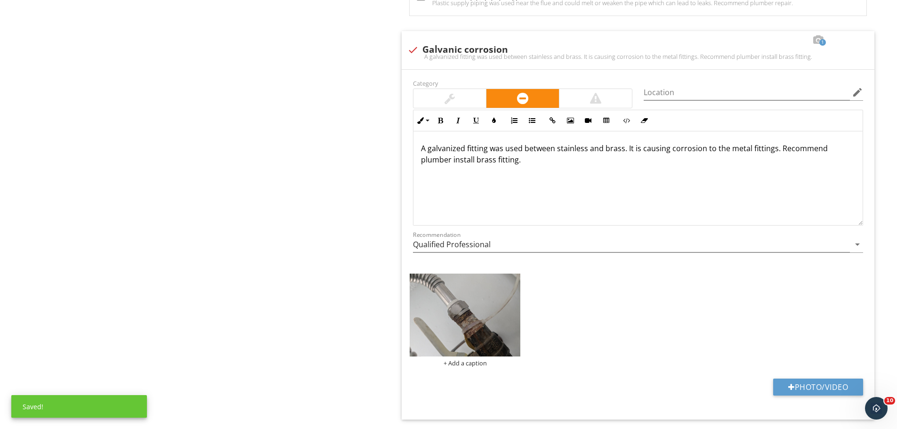
scroll to position [2554, 0]
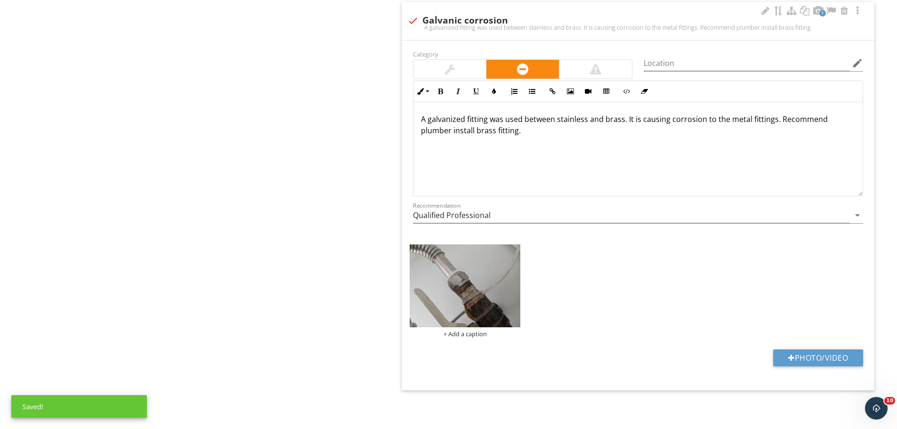
click at [517, 131] on p "A galvanized fitting was used between stainless and brass. It is causing corros…" at bounding box center [638, 125] width 434 height 23
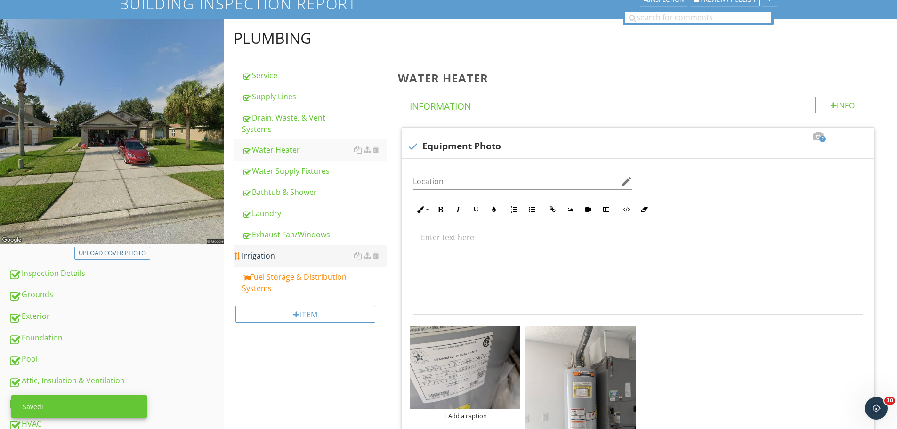
scroll to position [0, 0]
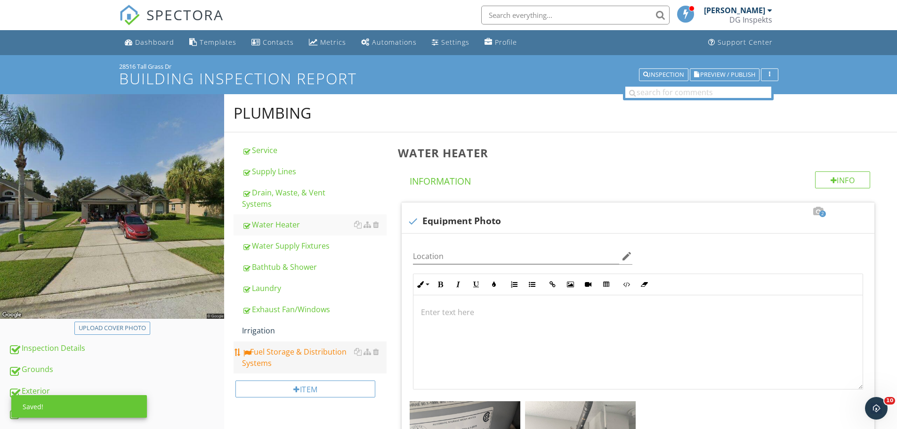
click at [284, 351] on div "Fuel Storage & Distribution Systems" at bounding box center [314, 357] width 145 height 23
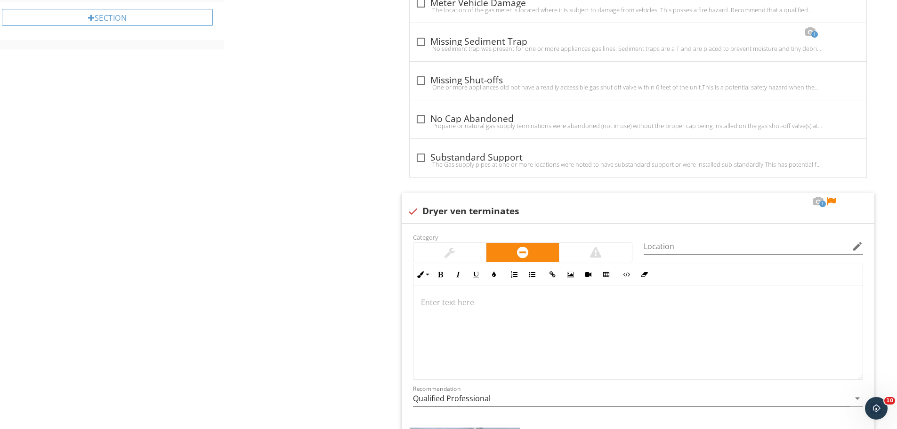
scroll to position [707, 0]
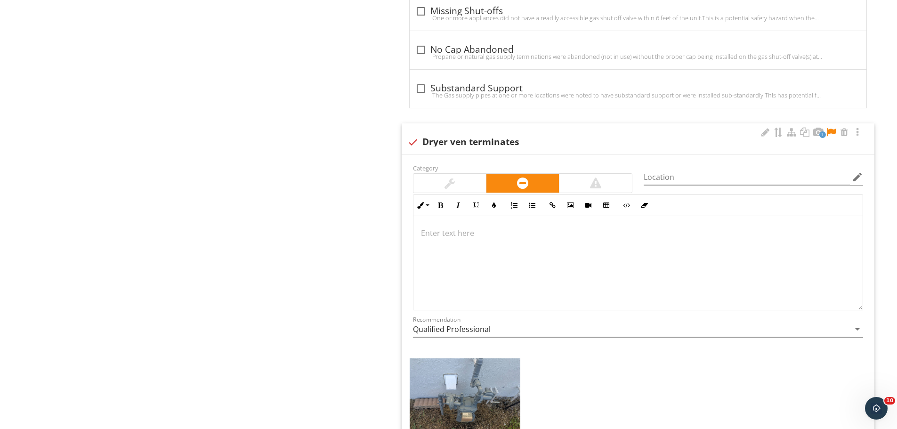
drag, startPoint x: 766, startPoint y: 129, endPoint x: 656, endPoint y: 145, distance: 110.9
click at [765, 129] on div at bounding box center [765, 132] width 11 height 9
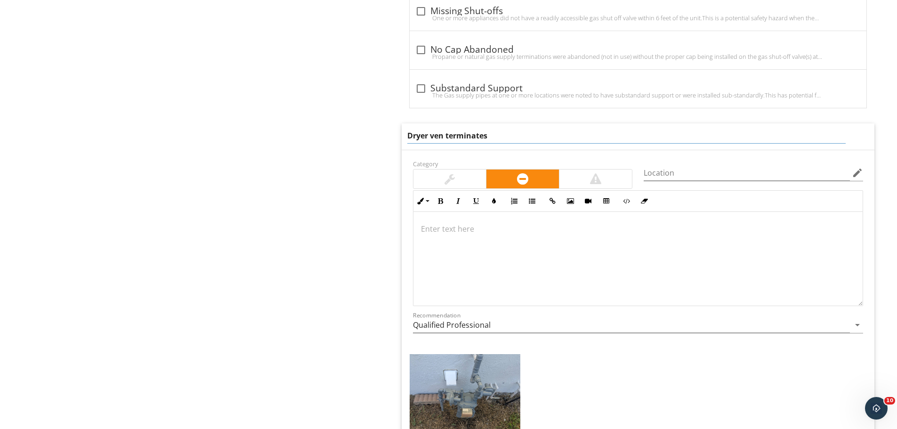
click at [444, 132] on input "Dryer ven terminates" at bounding box center [626, 136] width 439 height 16
click at [513, 134] on input "Dryer vent terminates" at bounding box center [626, 136] width 439 height 16
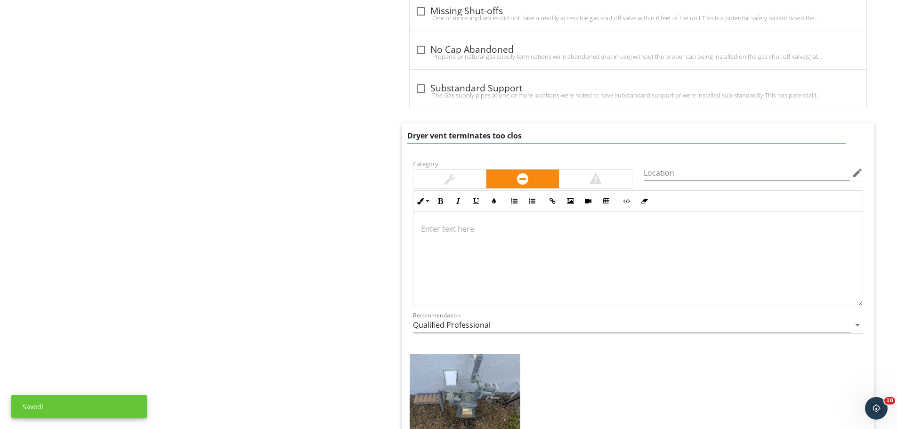
type input "Dryer vent terminates too close"
click at [479, 234] on p at bounding box center [638, 228] width 434 height 11
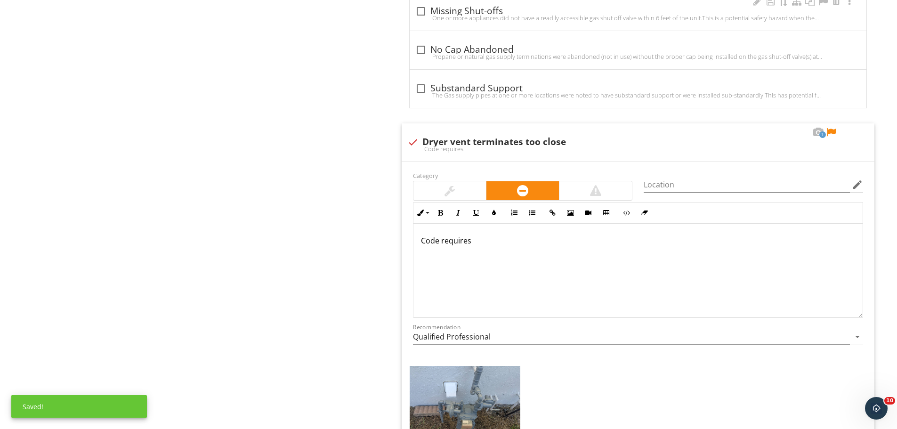
scroll to position [714, 0]
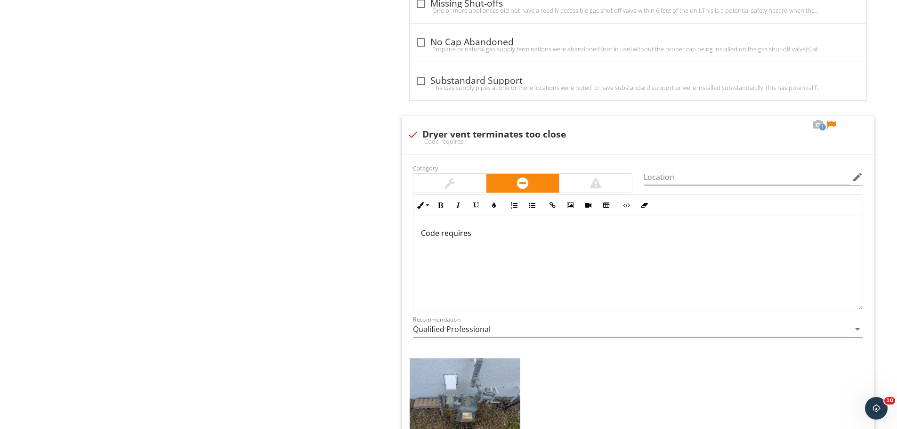
drag, startPoint x: 485, startPoint y: 231, endPoint x: 315, endPoint y: 235, distance: 169.6
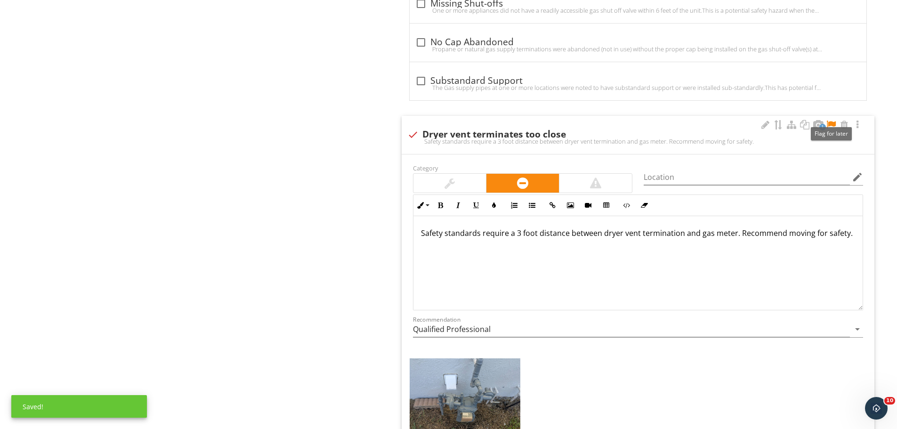
click at [831, 126] on div at bounding box center [831, 124] width 11 height 9
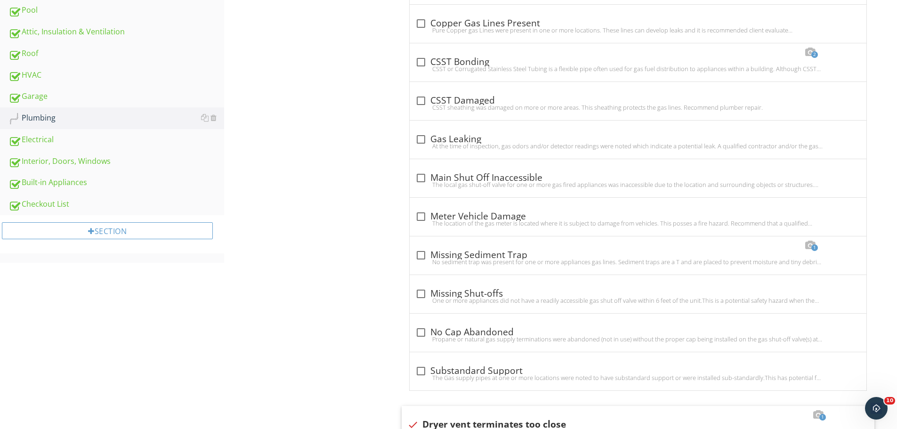
scroll to position [0, 0]
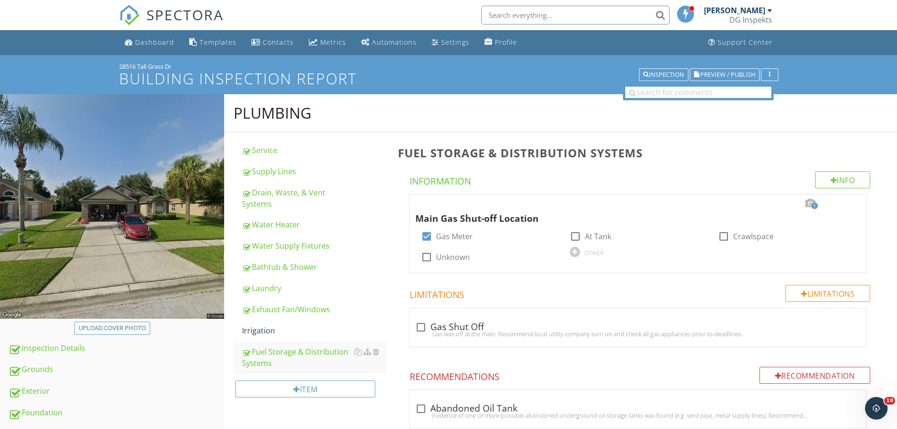
drag, startPoint x: 53, startPoint y: 398, endPoint x: 481, endPoint y: 181, distance: 480.1
click at [53, 398] on link "Exterior" at bounding box center [116, 392] width 216 height 22
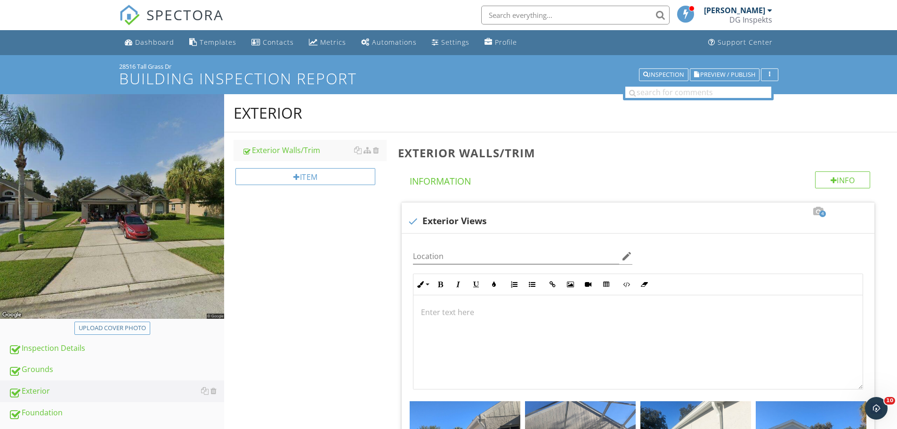
click at [115, 325] on div "Upload cover photo" at bounding box center [112, 328] width 67 height 9
type input "C:\fakepath\photo (12).jpg"
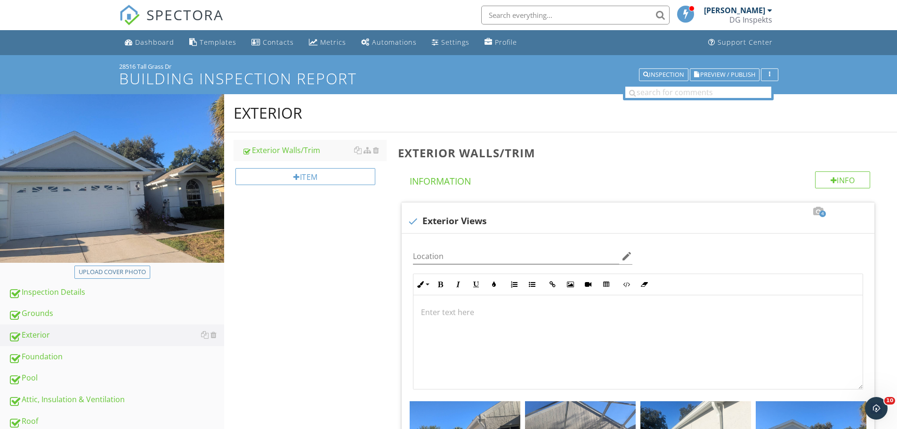
drag, startPoint x: 320, startPoint y: 266, endPoint x: 245, endPoint y: 282, distance: 76.0
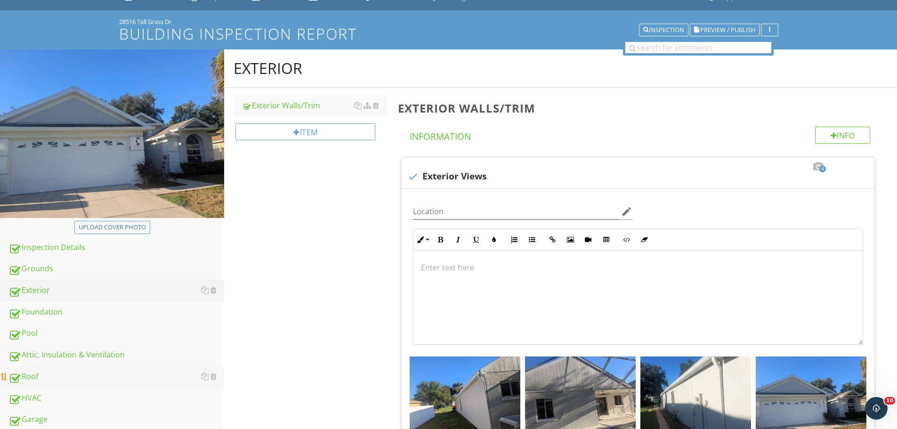
scroll to position [94, 0]
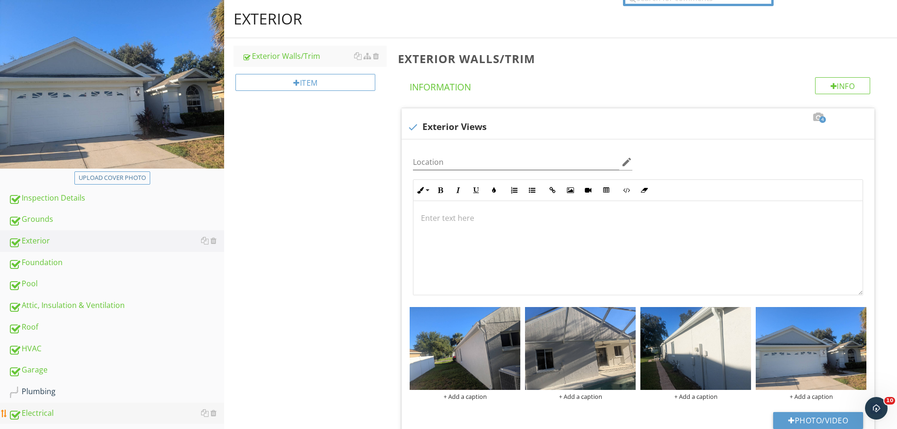
click at [50, 422] on link "Electrical" at bounding box center [116, 414] width 216 height 22
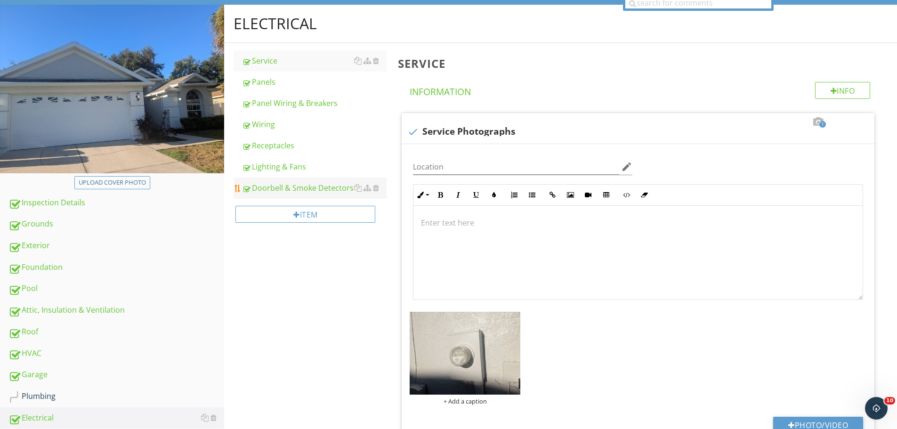
scroll to position [141, 0]
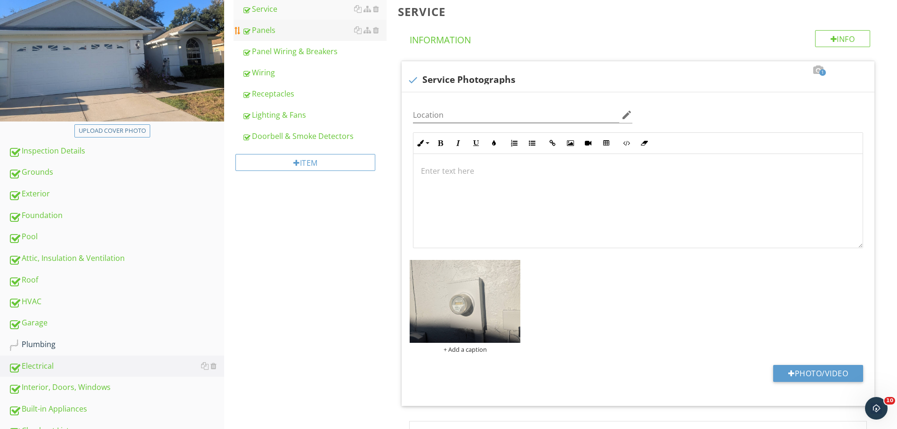
click at [285, 31] on div "Panels" at bounding box center [314, 29] width 145 height 11
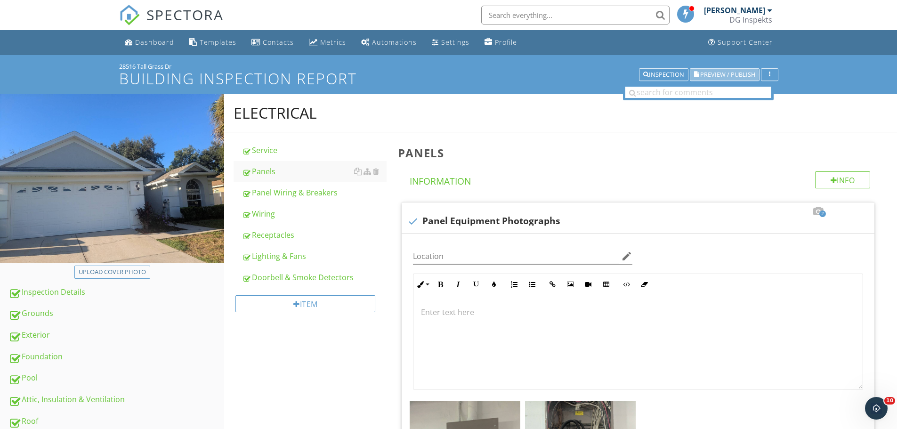
click at [754, 74] on span "Preview / Publish" at bounding box center [727, 75] width 55 height 6
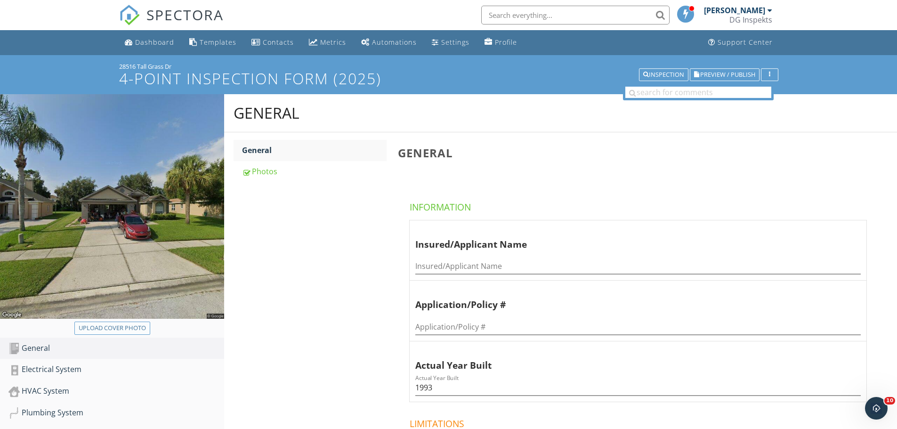
click at [130, 326] on div "Upload cover photo" at bounding box center [112, 328] width 67 height 9
type input "C:\fakepath\photo (12).jpg"
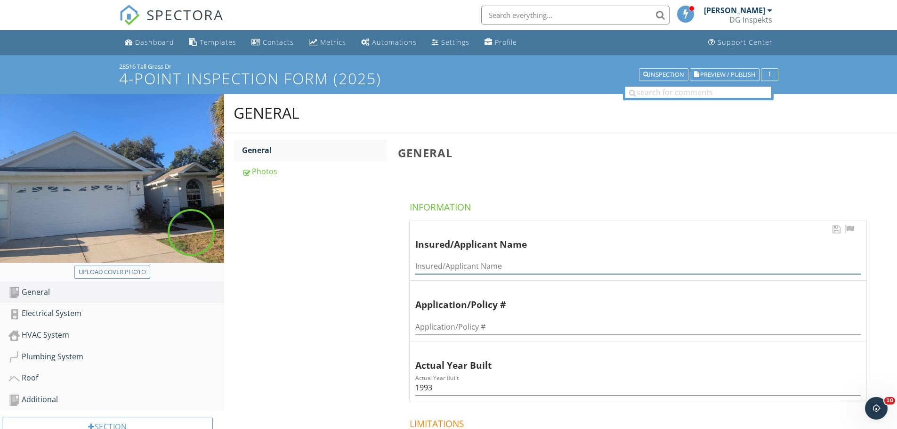
click at [446, 264] on input "Insured/Applicant Name" at bounding box center [638, 267] width 446 height 16
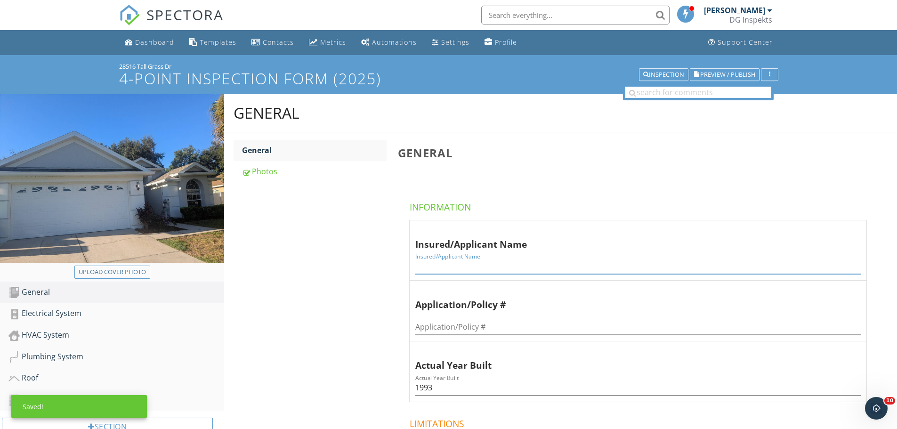
paste input "Sierra [PERSON_NAME] & [PERSON_NAME]"
type input "Sierra [PERSON_NAME] & [PERSON_NAME]"
click at [68, 322] on link "Electrical System" at bounding box center [116, 314] width 216 height 22
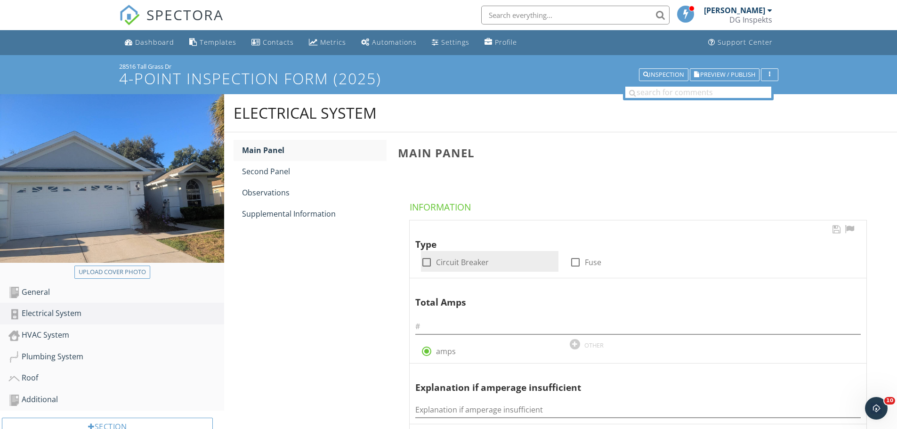
drag, startPoint x: 428, startPoint y: 264, endPoint x: 428, endPoint y: 279, distance: 15.5
click at [428, 265] on div at bounding box center [427, 262] width 16 height 16
checkbox input "true"
click at [432, 328] on input "text" at bounding box center [638, 327] width 446 height 16
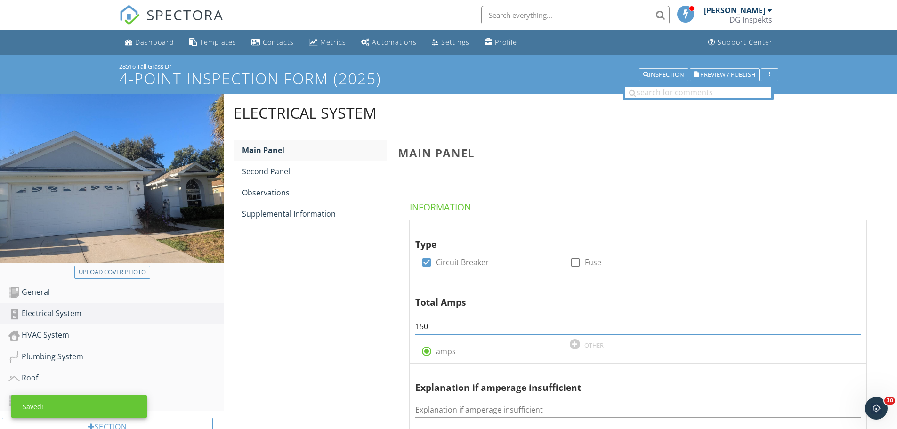
type input "150"
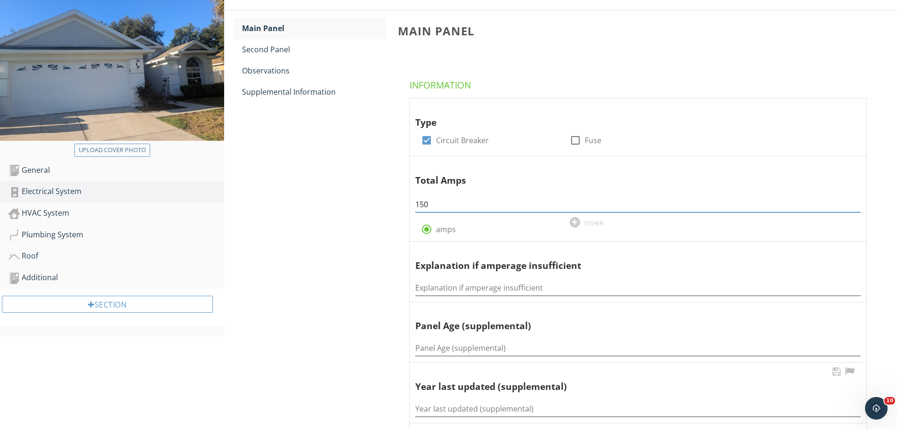
scroll to position [236, 0]
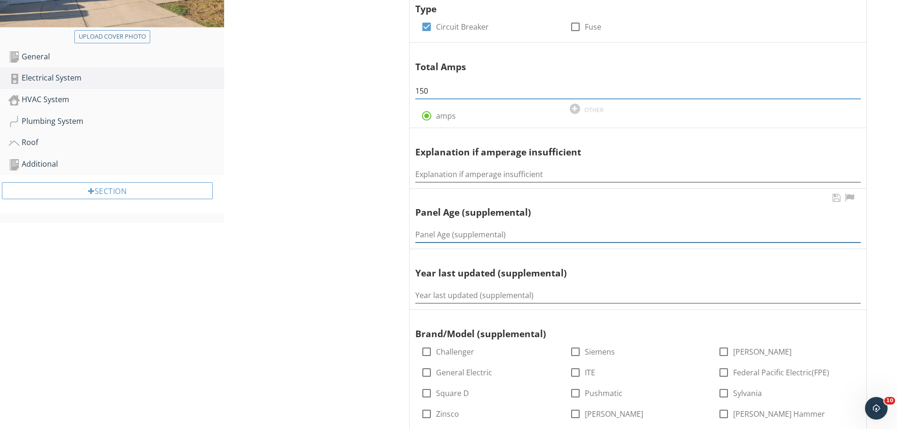
click at [453, 239] on input "Panel Age (supplemental)" at bounding box center [638, 235] width 446 height 16
type input "32"
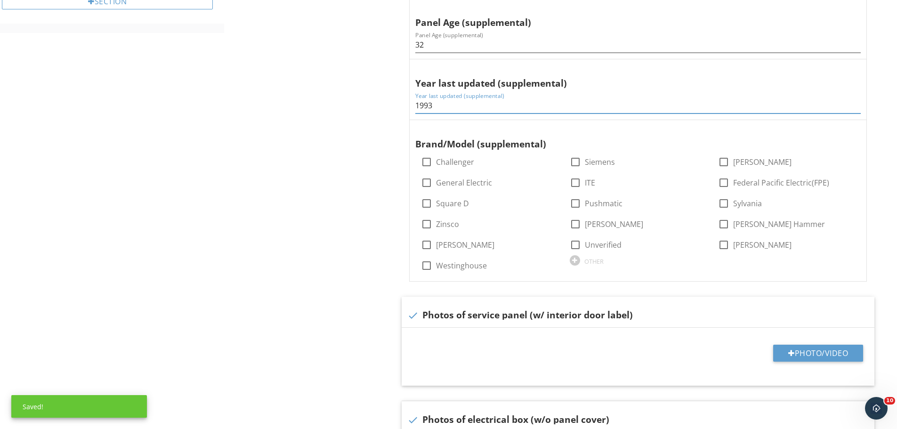
scroll to position [424, 0]
type input "1993"
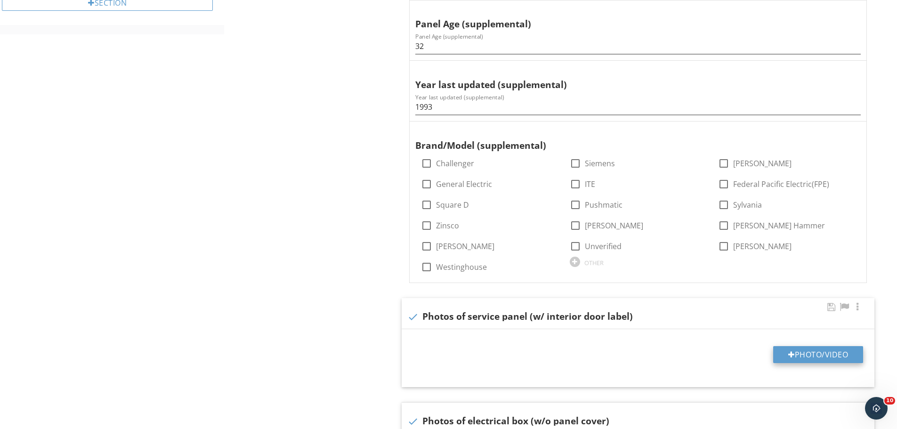
click at [811, 355] on button "Photo/Video" at bounding box center [818, 354] width 90 height 17
type input "C:\fakepath\photo (1).jpg"
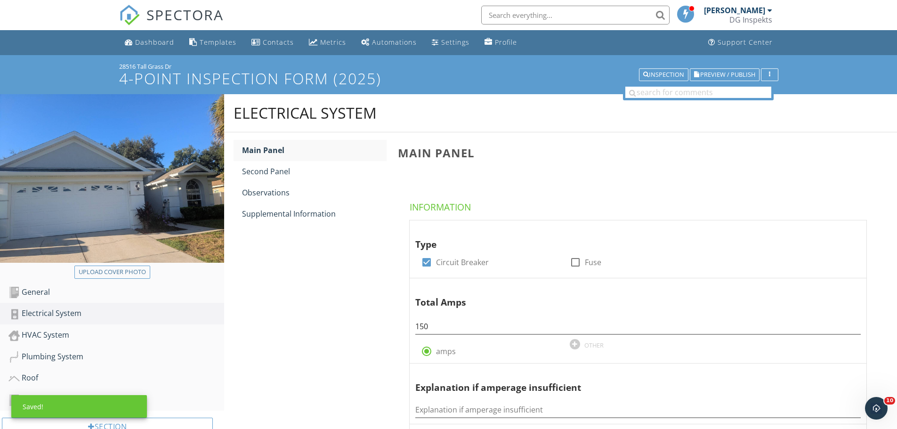
scroll to position [471, 0]
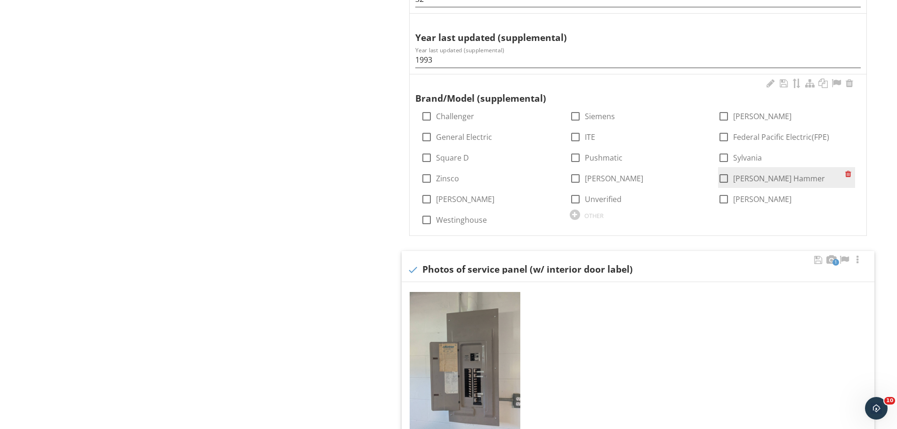
click at [725, 180] on div at bounding box center [724, 179] width 16 height 16
checkbox input "true"
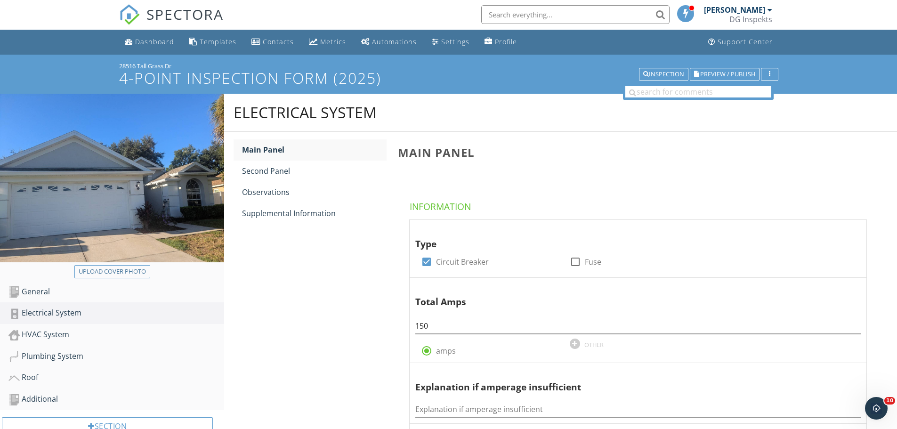
scroll to position [0, 0]
click at [293, 211] on div "Supplemental Information" at bounding box center [314, 213] width 145 height 11
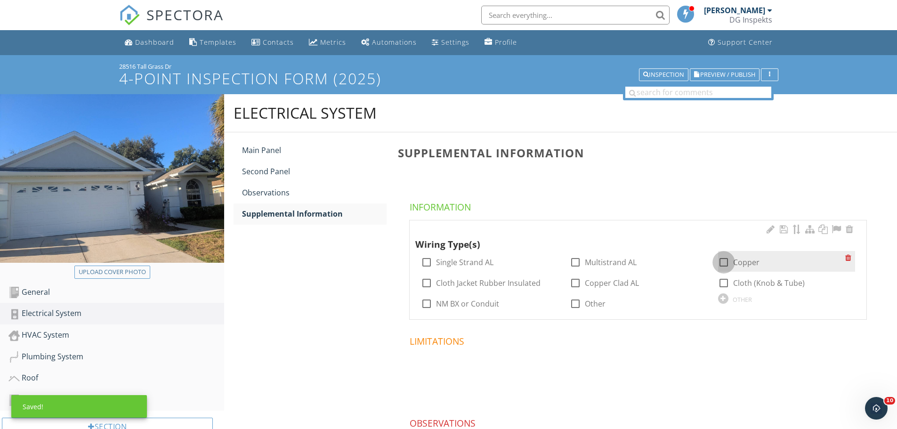
click at [726, 260] on div at bounding box center [724, 262] width 16 height 16
checkbox input "true"
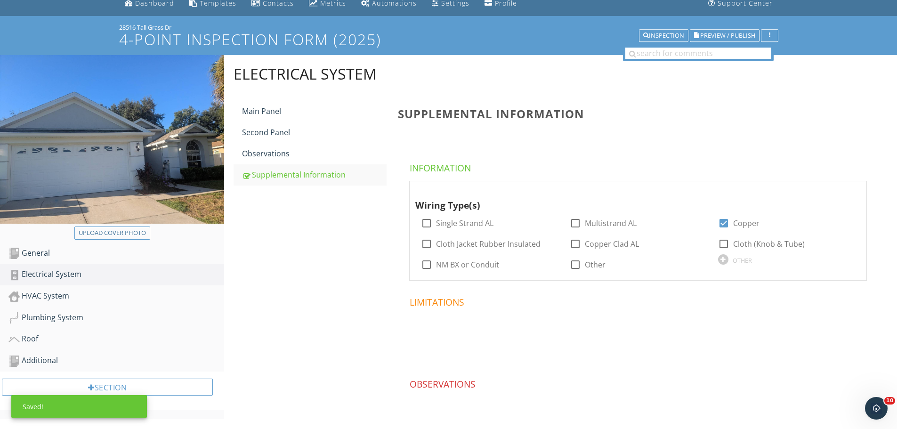
scroll to position [78, 0]
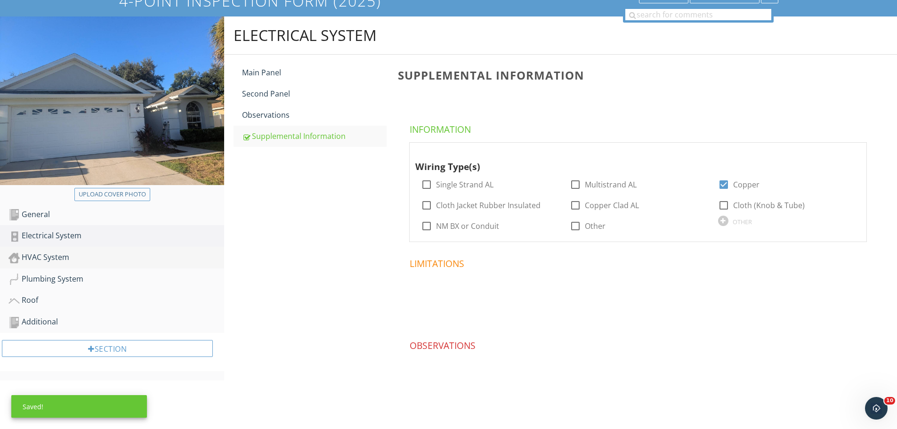
click at [61, 256] on div "HVAC System" at bounding box center [116, 258] width 216 height 12
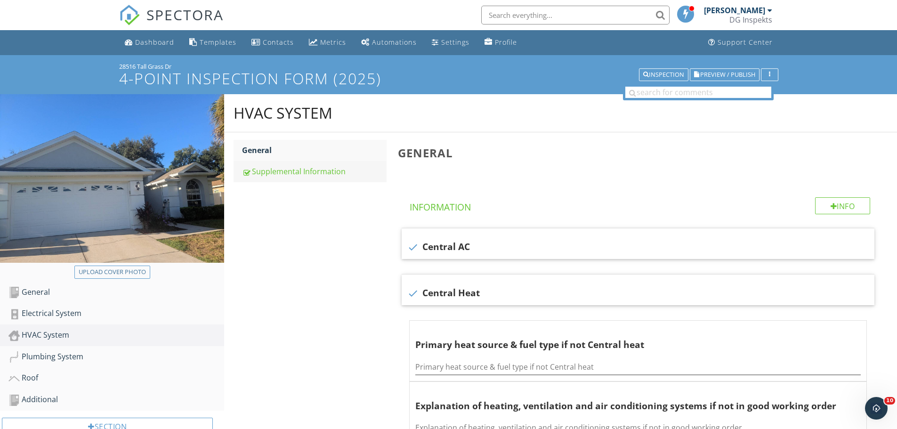
click at [276, 172] on div "Supplemental Information" at bounding box center [314, 171] width 145 height 11
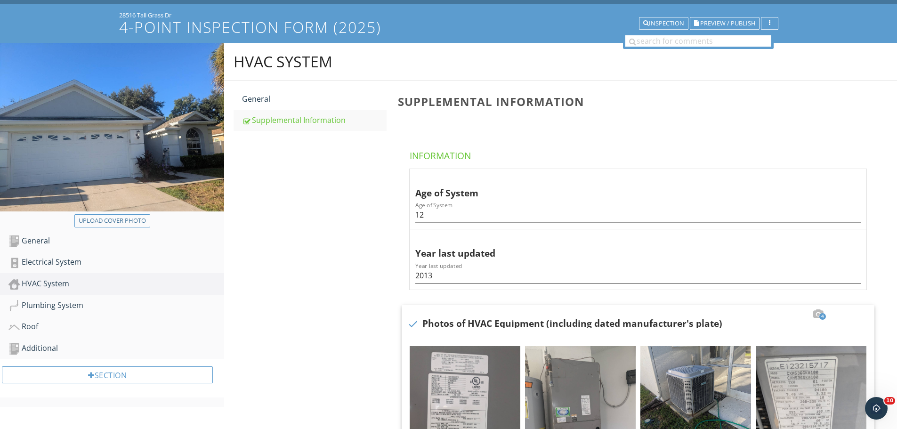
scroll to position [141, 0]
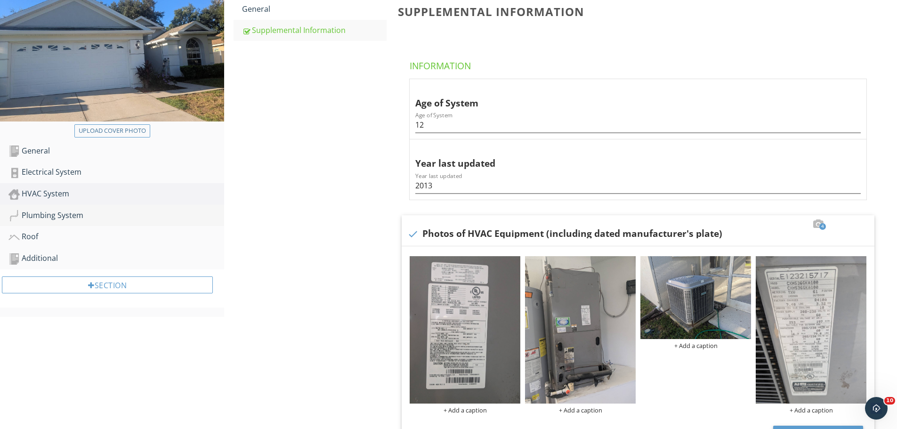
click at [41, 208] on link "Plumbing System" at bounding box center [116, 216] width 216 height 22
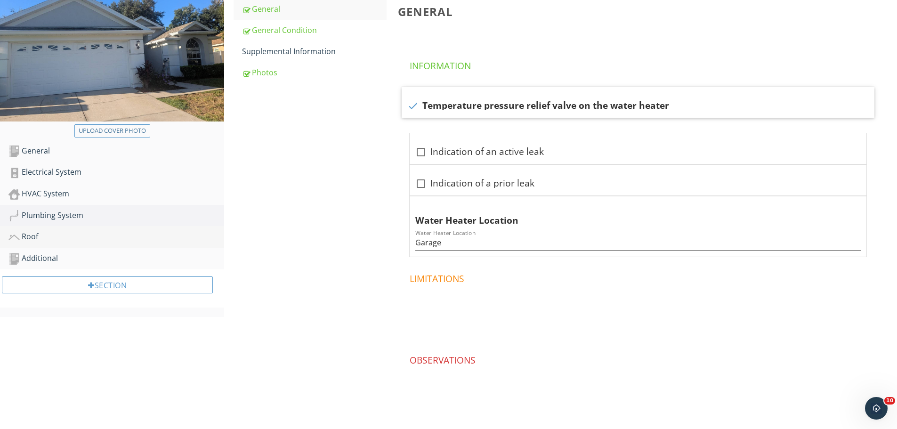
click at [87, 242] on div "Roof" at bounding box center [116, 237] width 216 height 12
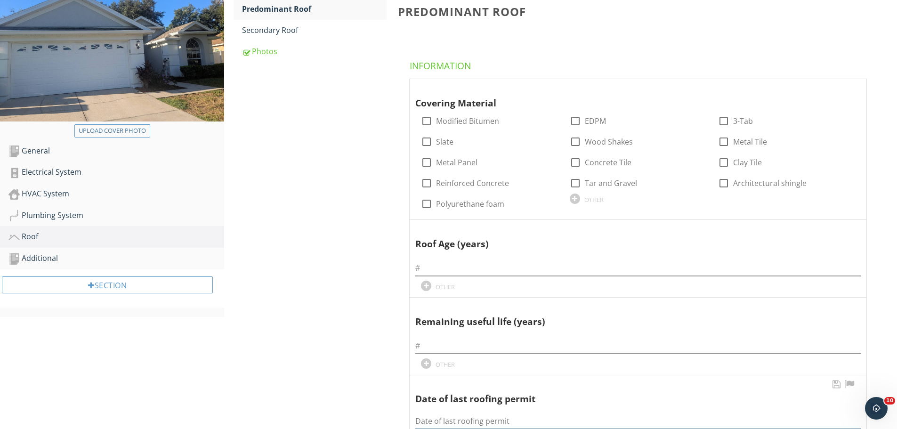
click at [458, 422] on input "Date of last roofing permit" at bounding box center [638, 422] width 446 height 16
type input "4/13/23"
click at [463, 267] on input "text" at bounding box center [638, 268] width 446 height 16
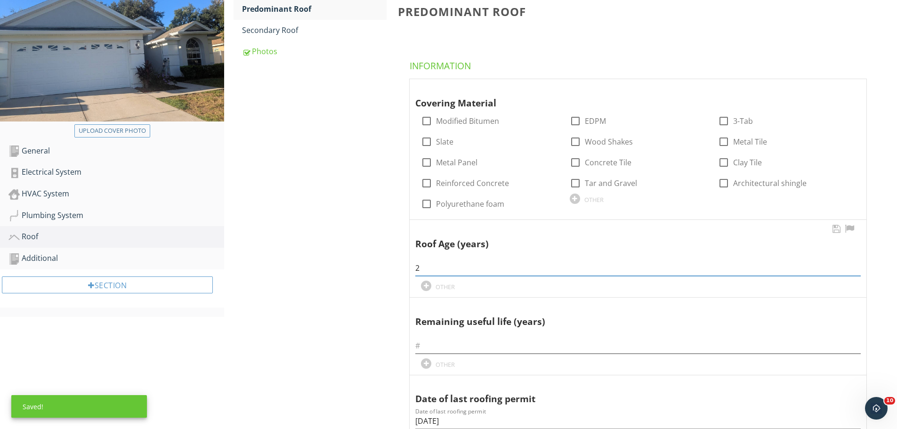
type input "2"
type input "18"
click at [728, 183] on div at bounding box center [724, 183] width 16 height 16
checkbox input "true"
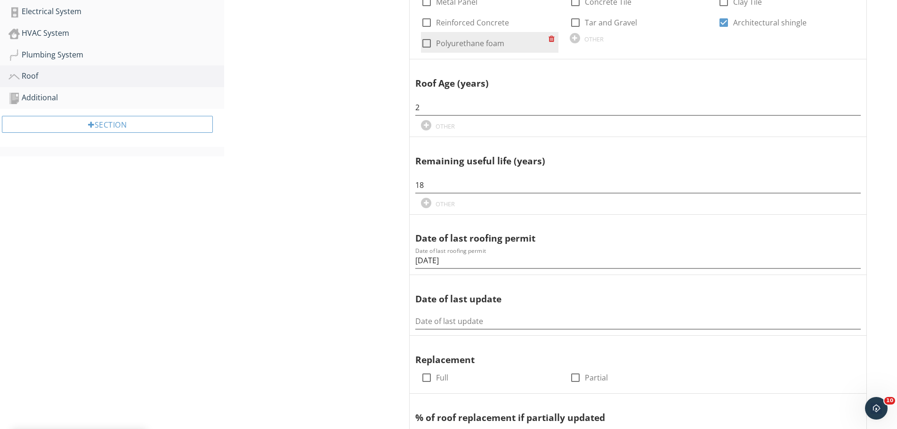
scroll to position [424, 0]
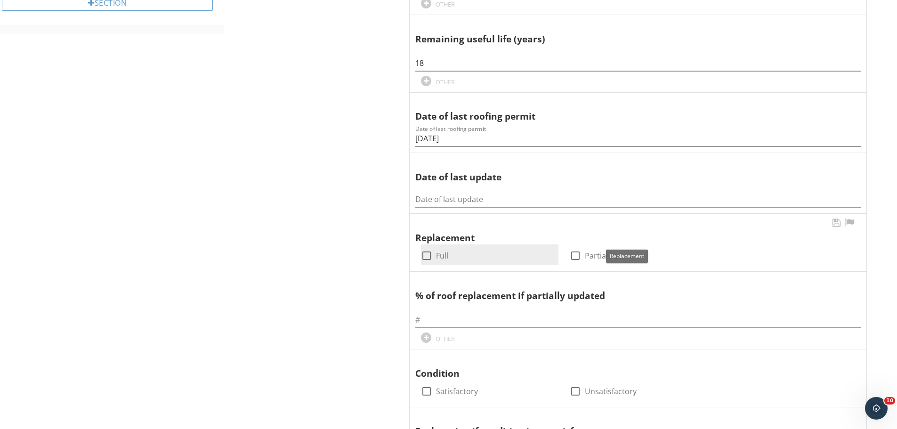
click at [431, 253] on div at bounding box center [427, 256] width 16 height 16
checkbox input "true"
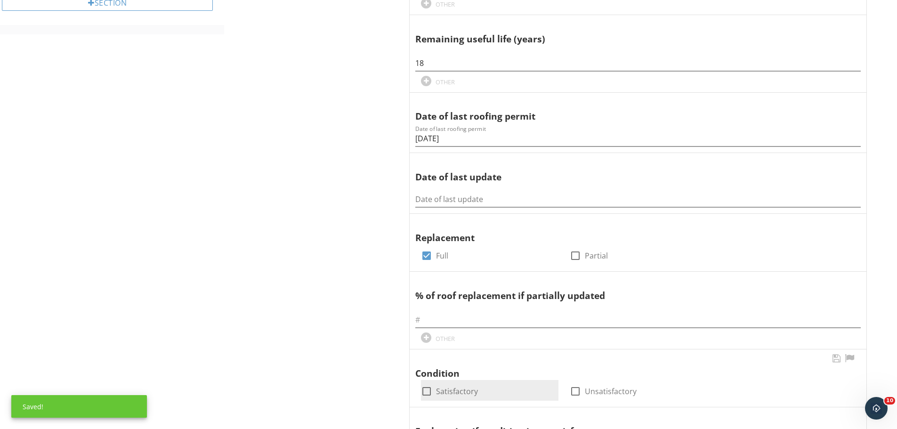
click at [431, 391] on div at bounding box center [427, 391] width 16 height 16
checkbox input "true"
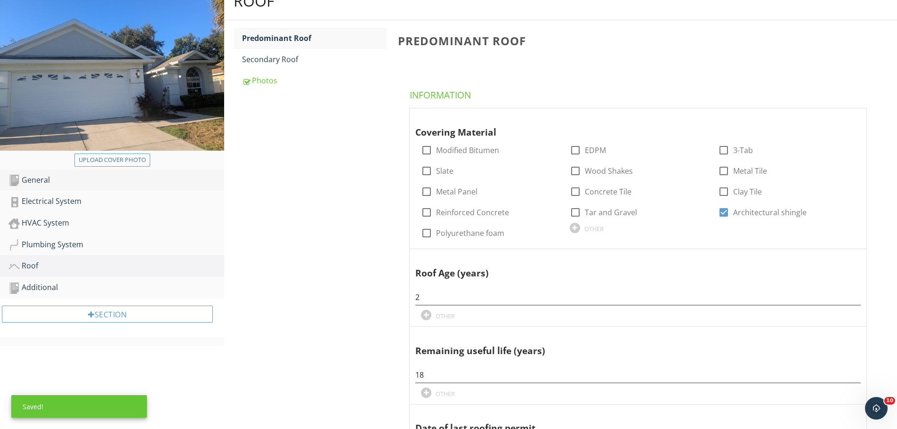
scroll to position [0, 0]
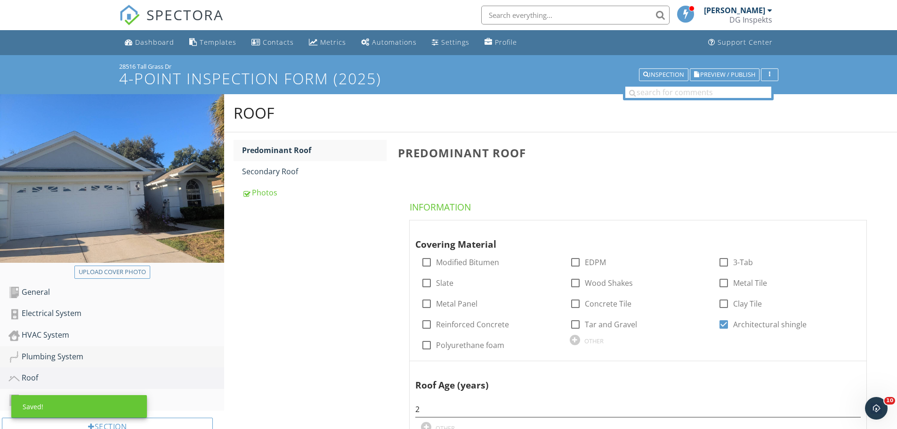
click at [83, 357] on div "Plumbing System" at bounding box center [116, 357] width 216 height 12
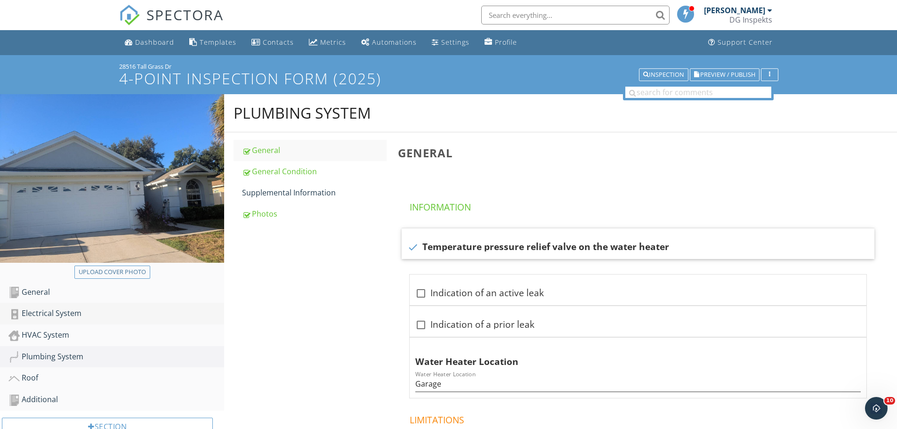
click at [69, 313] on div "Electrical System" at bounding box center [116, 314] width 216 height 12
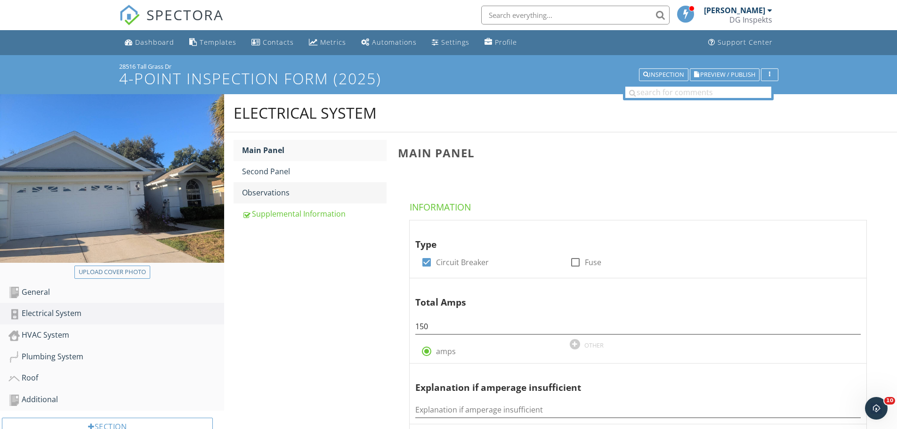
click at [284, 193] on div "Observations" at bounding box center [314, 192] width 145 height 11
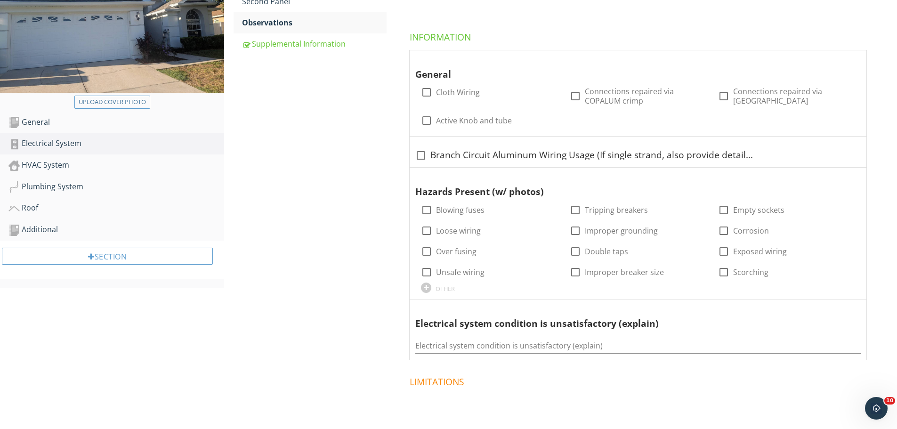
scroll to position [236, 0]
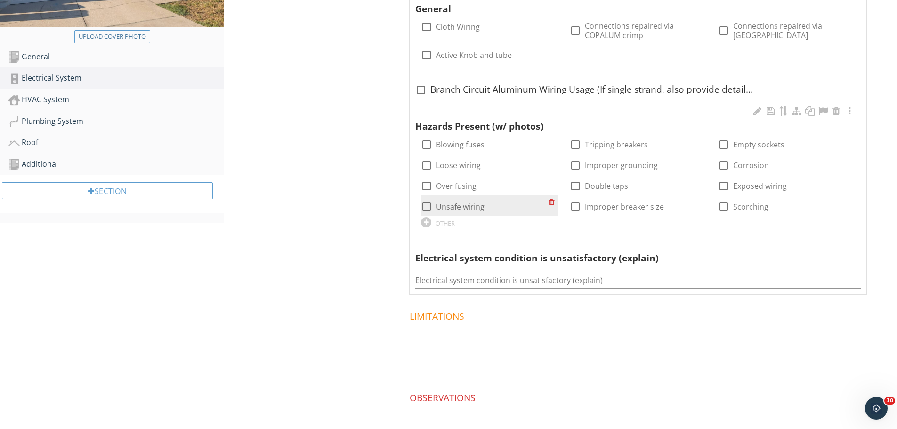
click at [427, 205] on div at bounding box center [427, 207] width 16 height 16
checkbox input "true"
click at [446, 280] on input "Electrical system condition is unsatisfactory (explain)" at bounding box center [638, 281] width 446 height 16
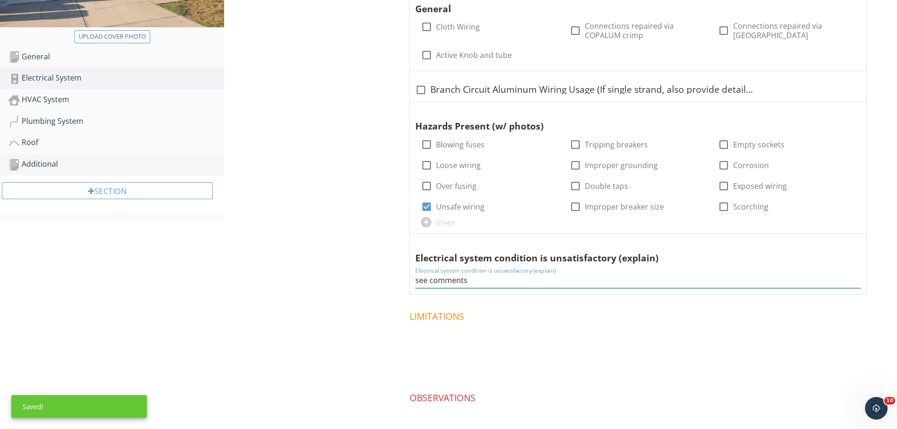
type input "see comments"
click at [138, 155] on link "Additional" at bounding box center [116, 165] width 216 height 22
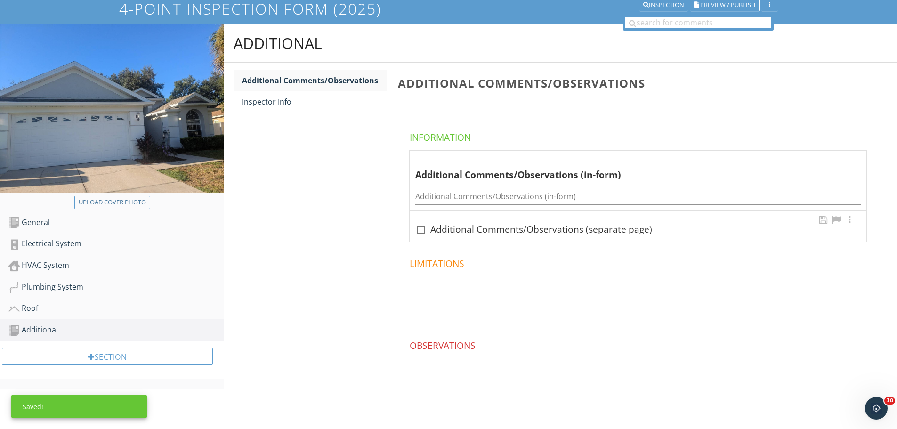
scroll to position [70, 0]
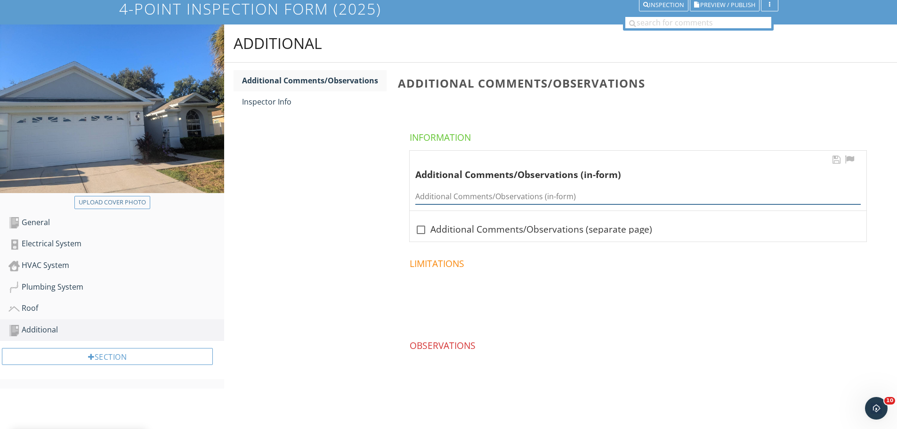
click at [455, 195] on input "Additional Comments/Observations (in-form)" at bounding box center [638, 197] width 446 height 16
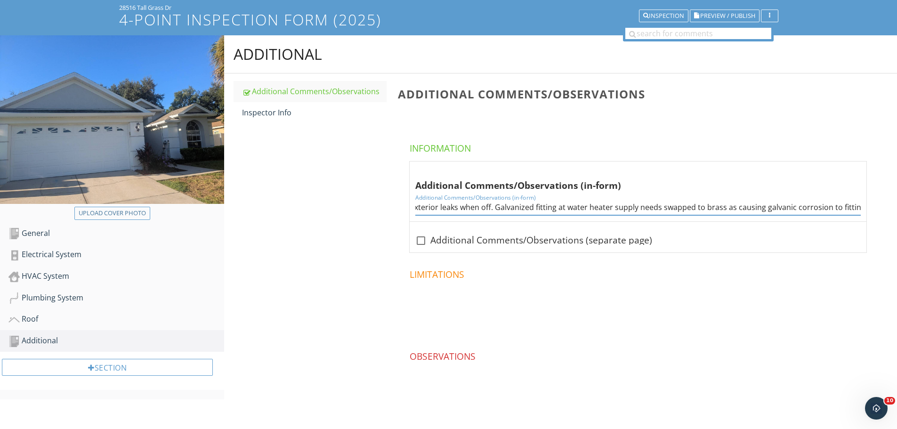
scroll to position [0, 0]
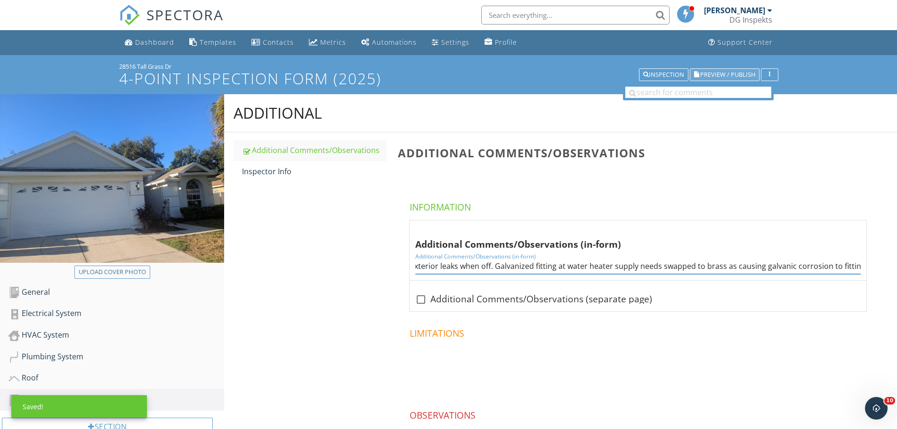
type input "Rear gfci by HVAC not functional. Hose bib left exterior leaks when off. Galvan…"
click at [715, 74] on span "Preview / Publish" at bounding box center [727, 75] width 55 height 6
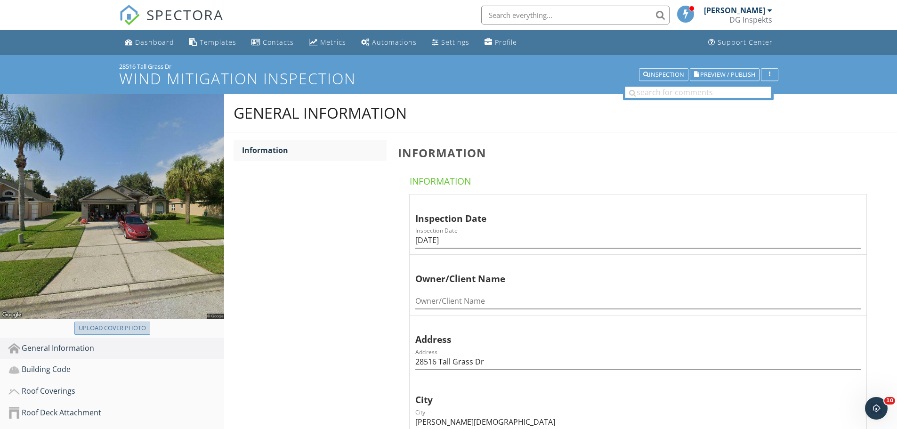
click at [142, 332] on div "Upload cover photo" at bounding box center [112, 328] width 67 height 9
type input "C:\fakepath\photo (12).jpg"
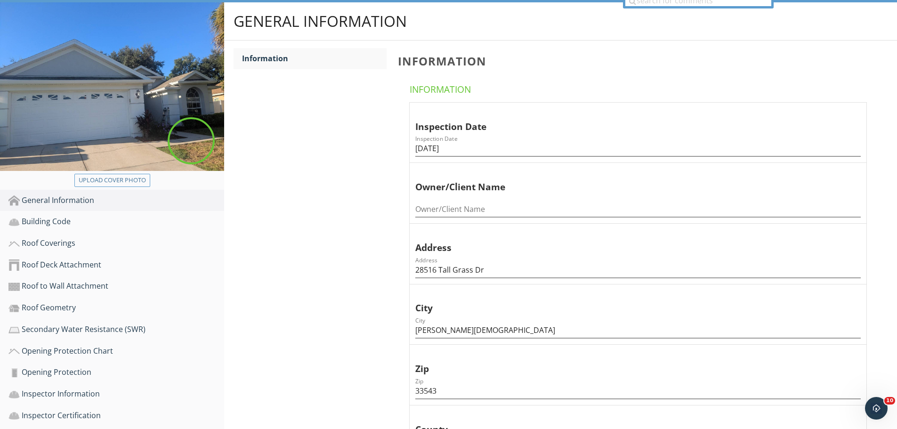
scroll to position [188, 0]
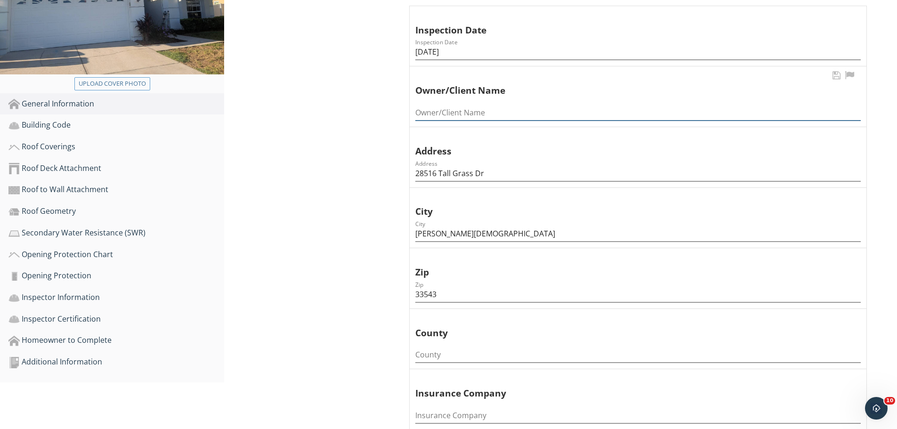
click at [467, 106] on input "Owner/Client Name" at bounding box center [638, 113] width 446 height 16
paste input "Sierra [PERSON_NAME] & [PERSON_NAME]"
type input "Sierra [PERSON_NAME] & [PERSON_NAME]"
click at [458, 352] on input "County" at bounding box center [638, 355] width 446 height 16
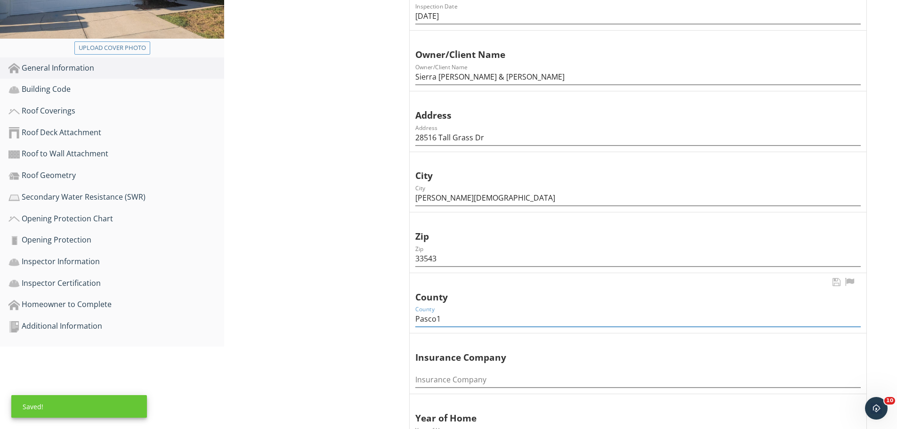
scroll to position [330, 0]
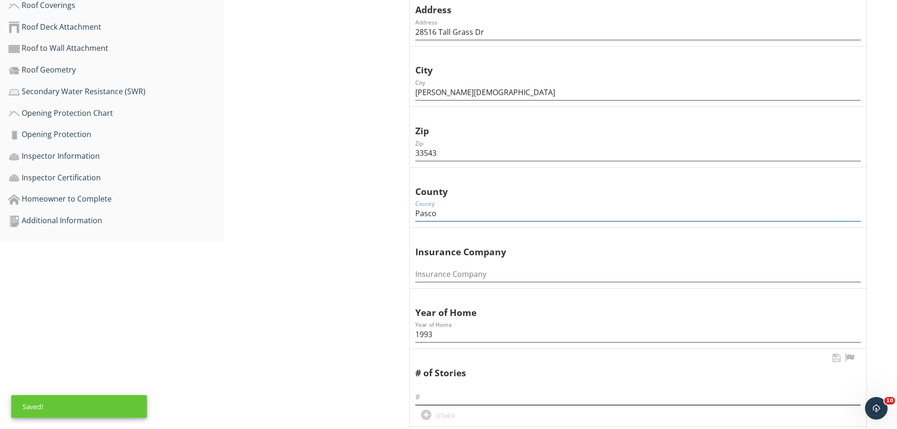
type input "Pasco"
click at [437, 404] on input "text" at bounding box center [638, 398] width 446 height 16
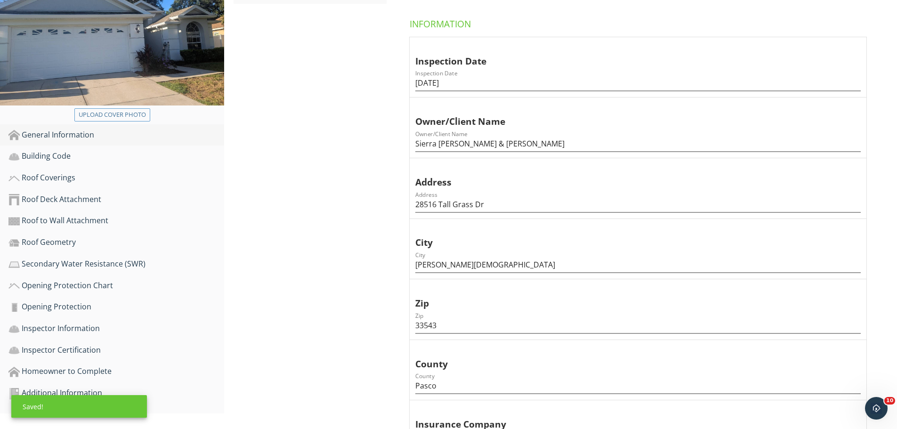
scroll to position [94, 0]
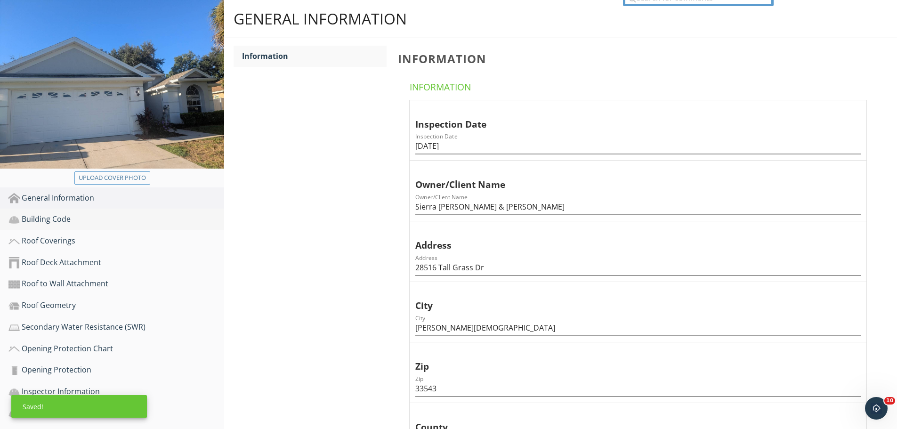
type input "1"
drag, startPoint x: 76, startPoint y: 218, endPoint x: 108, endPoint y: 213, distance: 32.4
click at [76, 218] on div "Building Code" at bounding box center [116, 219] width 216 height 12
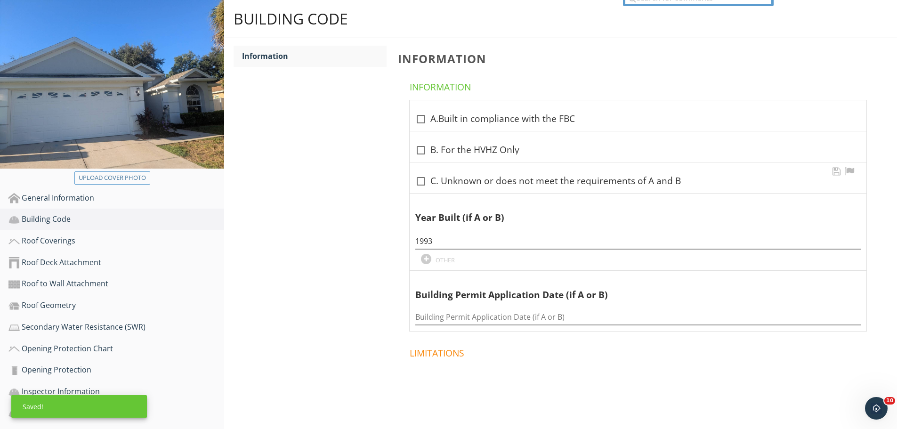
click at [423, 179] on div at bounding box center [421, 181] width 16 height 16
checkbox input "true"
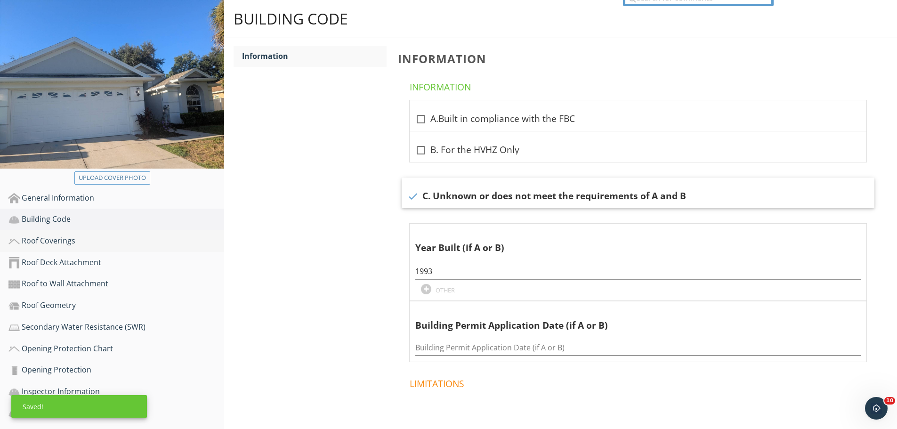
click at [59, 246] on div "Roof Coverings" at bounding box center [116, 241] width 216 height 12
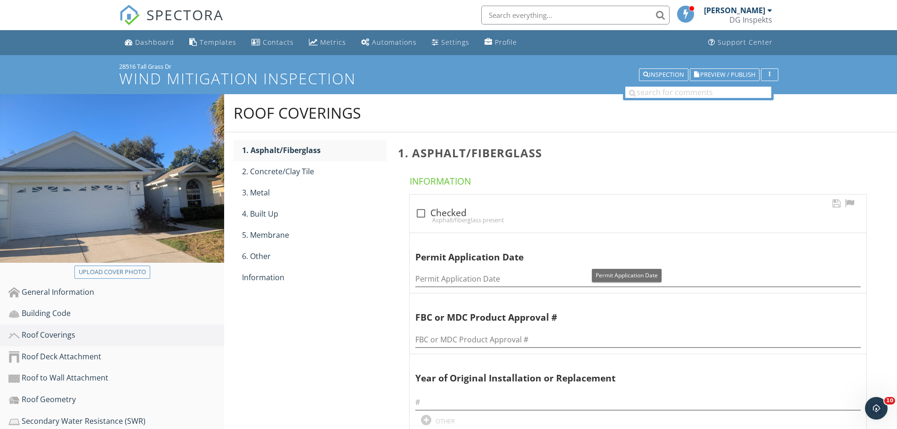
click at [426, 212] on div at bounding box center [421, 213] width 16 height 16
checkbox input "true"
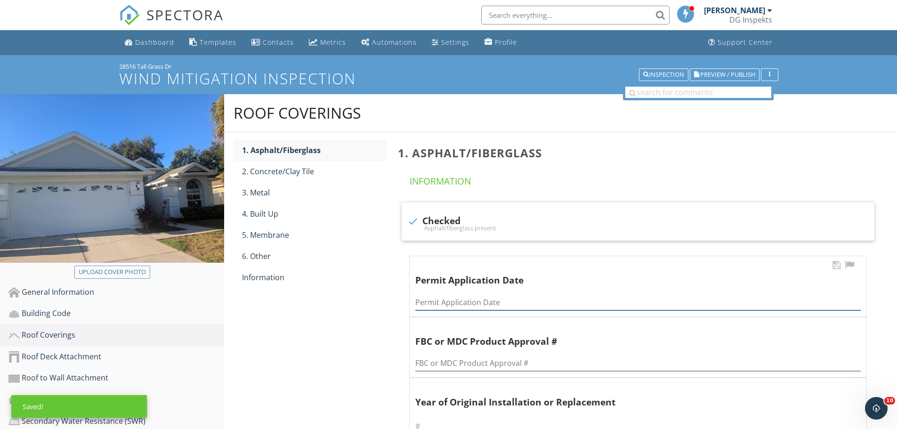
click at [442, 298] on input "Permit Application Date" at bounding box center [638, 303] width 446 height 16
type input "4/13/23"
click at [299, 275] on div "Information" at bounding box center [314, 277] width 145 height 11
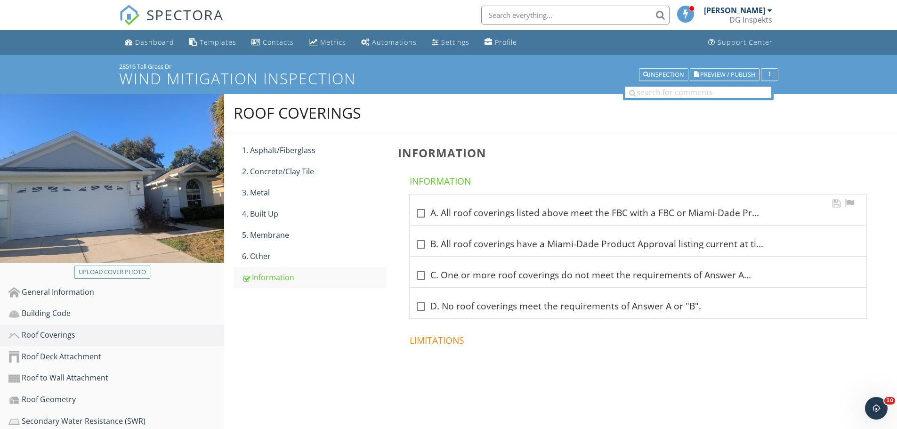
click at [421, 219] on div at bounding box center [421, 213] width 16 height 16
checkbox input "true"
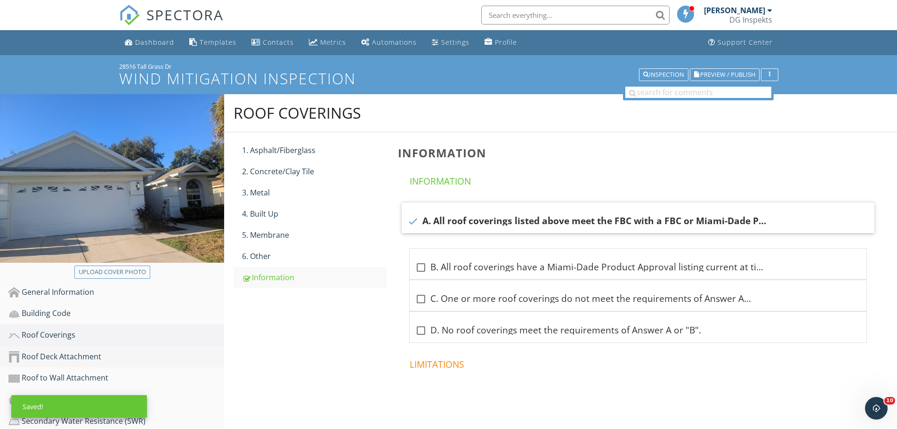
click at [68, 354] on div "Roof Deck Attachment" at bounding box center [116, 357] width 216 height 12
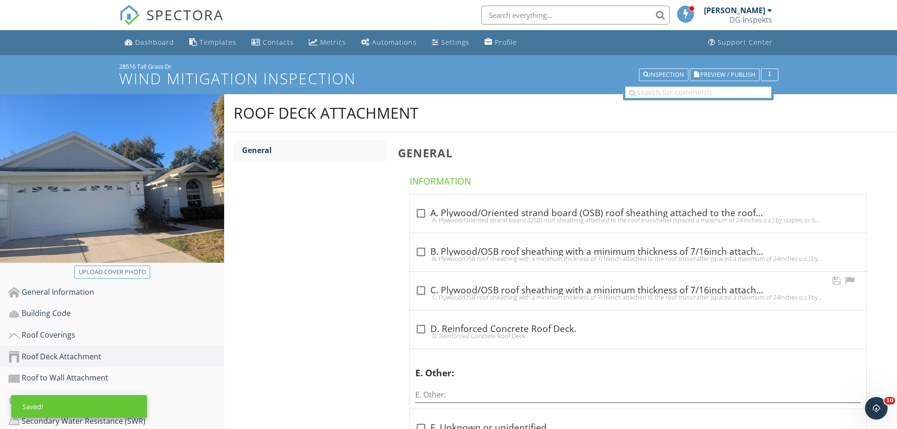
click at [416, 291] on div at bounding box center [421, 291] width 16 height 16
checkbox input "true"
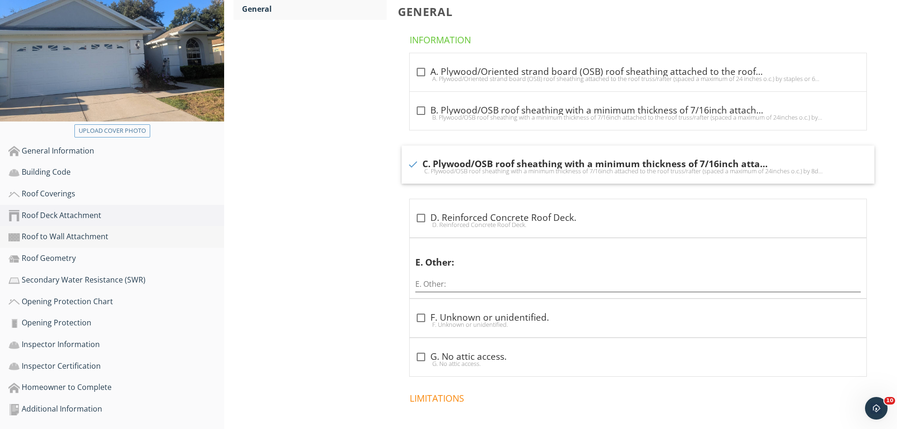
click at [78, 233] on div "Roof to Wall Attachment" at bounding box center [116, 237] width 216 height 12
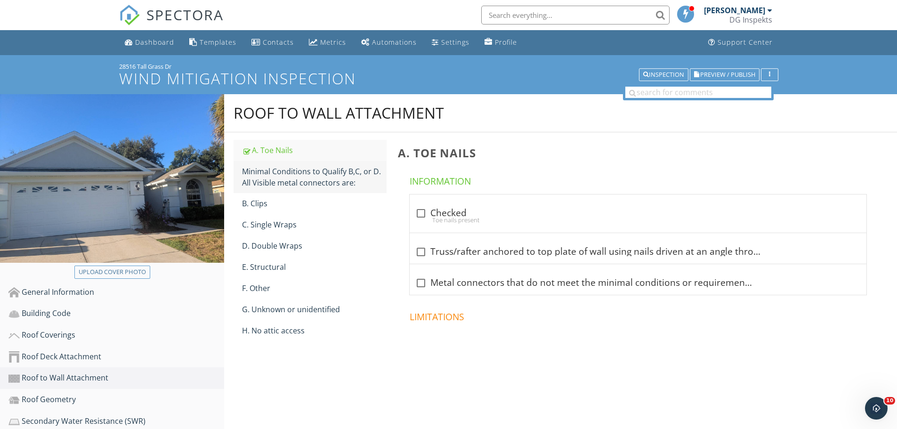
click at [292, 180] on div "Minimal Conditions to Qualify B,C, or D. All Visible metal connectors are:" at bounding box center [314, 177] width 145 height 23
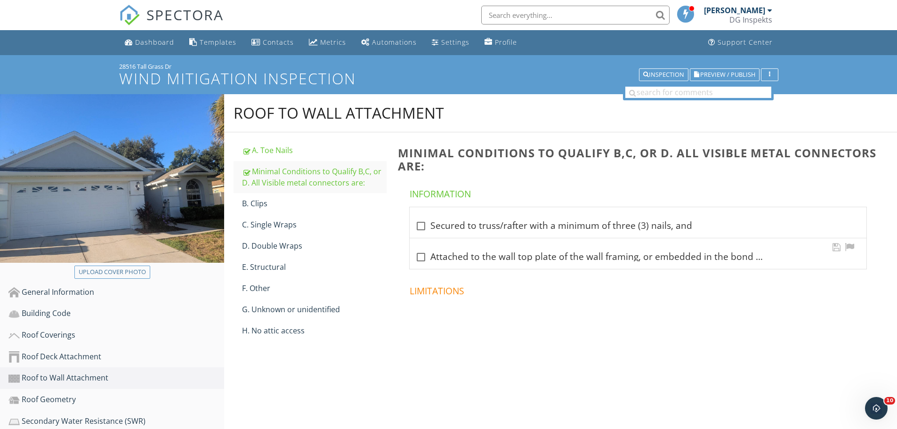
click at [445, 252] on div "check_box_outline_blank Attached to the wall top plate of the wall framing, or …" at bounding box center [638, 257] width 446 height 11
checkbox input "true"
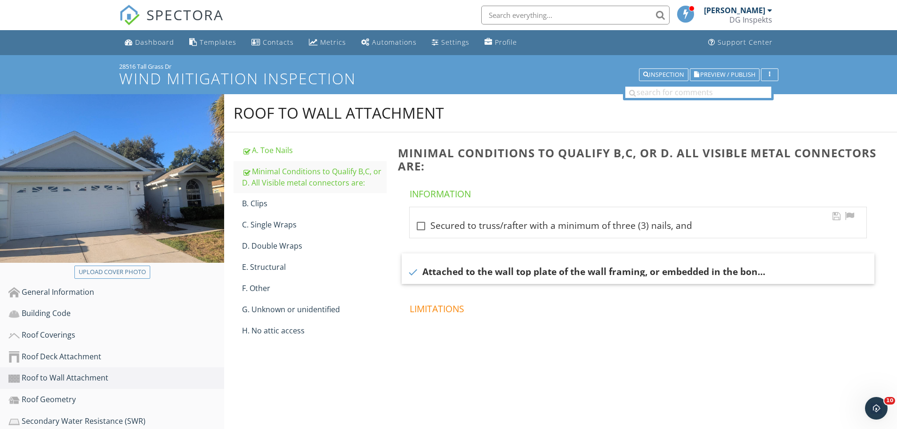
click at [432, 214] on div "check_box_outline_blank Secured to truss/rafter with a minimum of three (3) nai…" at bounding box center [638, 222] width 457 height 31
checkbox input "true"
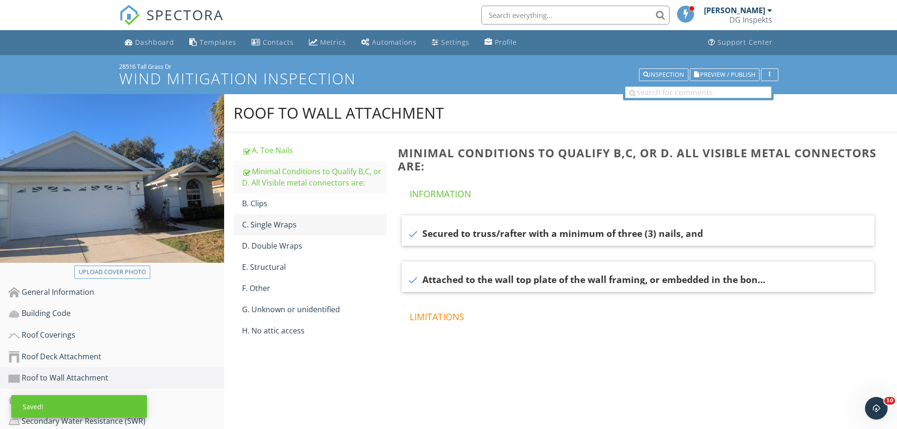
click at [265, 220] on div "C. Single Wraps" at bounding box center [314, 224] width 145 height 11
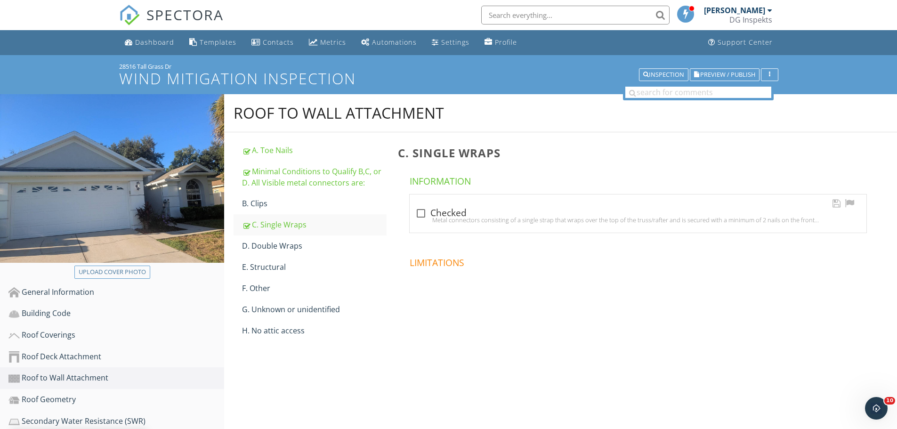
click at [432, 213] on div "check_box_outline_blank Checked" at bounding box center [638, 213] width 446 height 11
checkbox input "true"
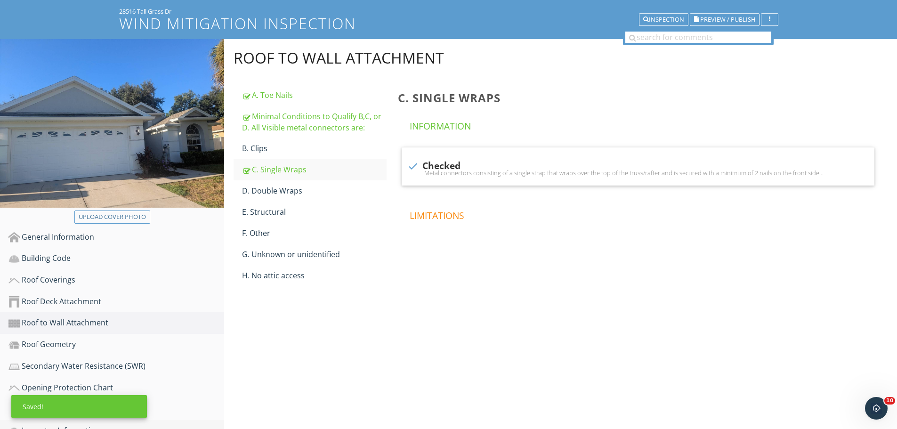
scroll to position [141, 0]
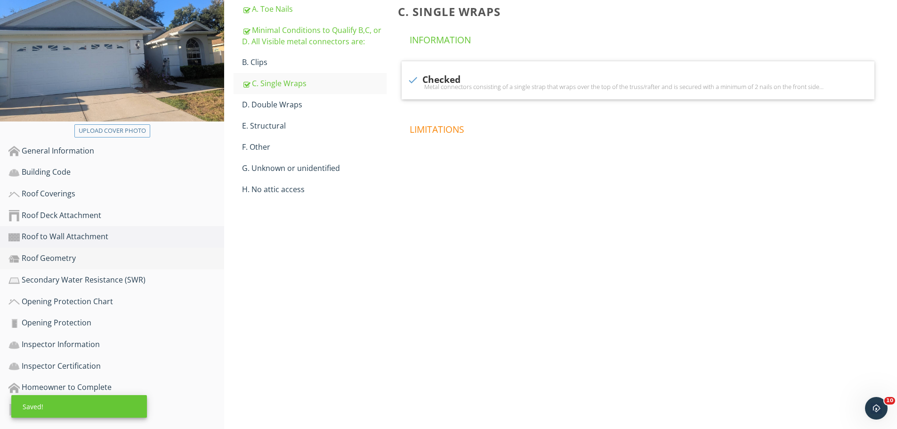
click at [78, 253] on div "Roof Geometry" at bounding box center [116, 258] width 216 height 12
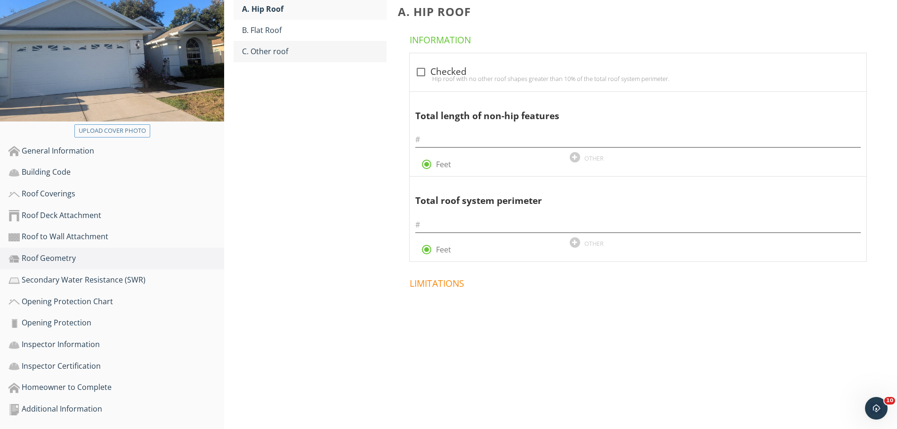
click at [279, 52] on div "C. Other roof" at bounding box center [314, 51] width 145 height 11
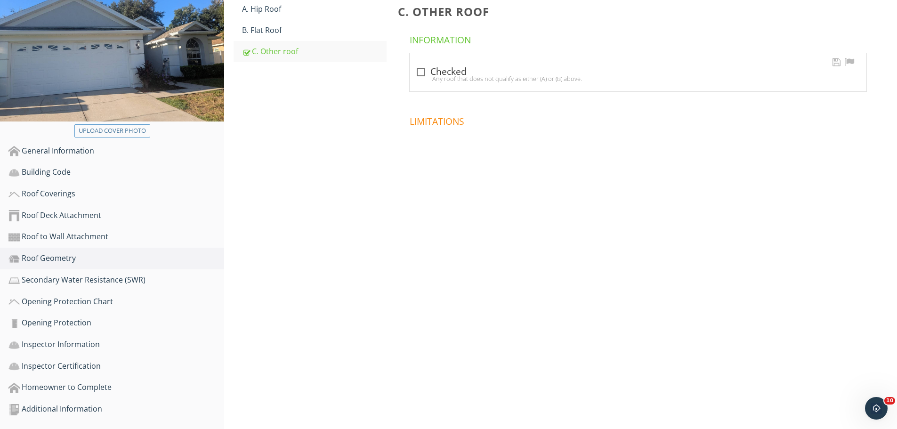
click at [424, 69] on div at bounding box center [421, 72] width 16 height 16
checkbox input "true"
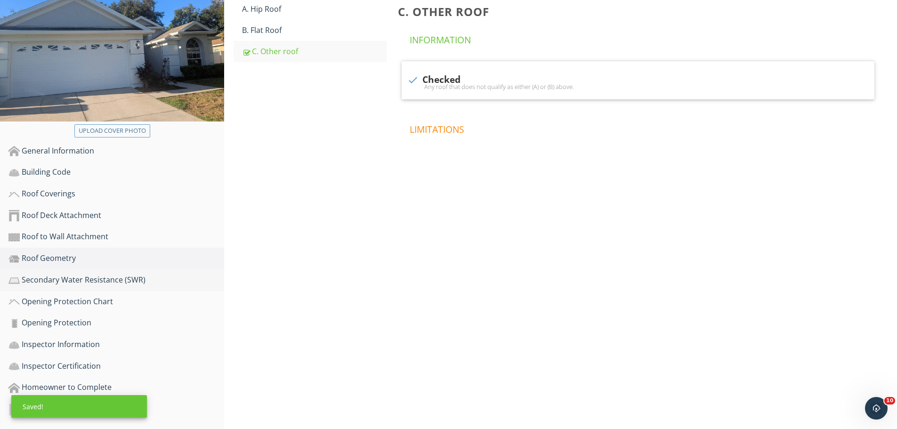
click at [117, 280] on div "Secondary Water Resistance (SWR)" at bounding box center [116, 280] width 216 height 12
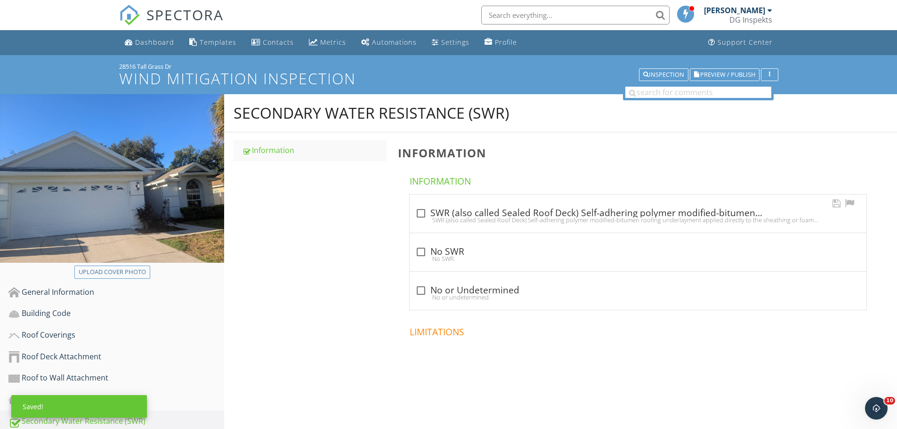
click at [431, 214] on div "check_box_outline_blank SWR (also called Sealed Roof Deck) Self-adhering polyme…" at bounding box center [638, 213] width 446 height 11
checkbox input "true"
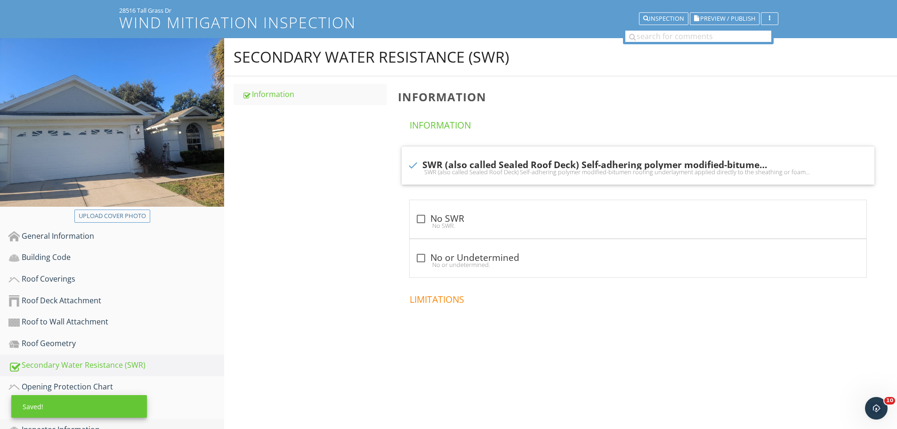
scroll to position [142, 0]
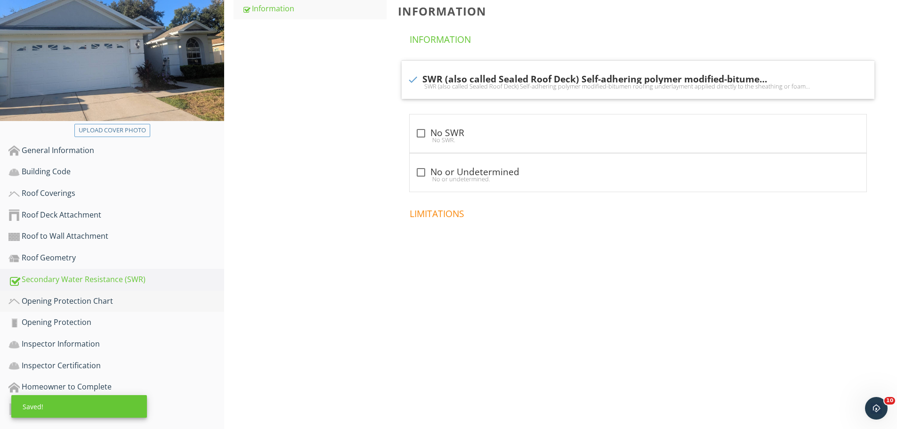
click at [113, 302] on div "Opening Protection Chart" at bounding box center [116, 301] width 216 height 12
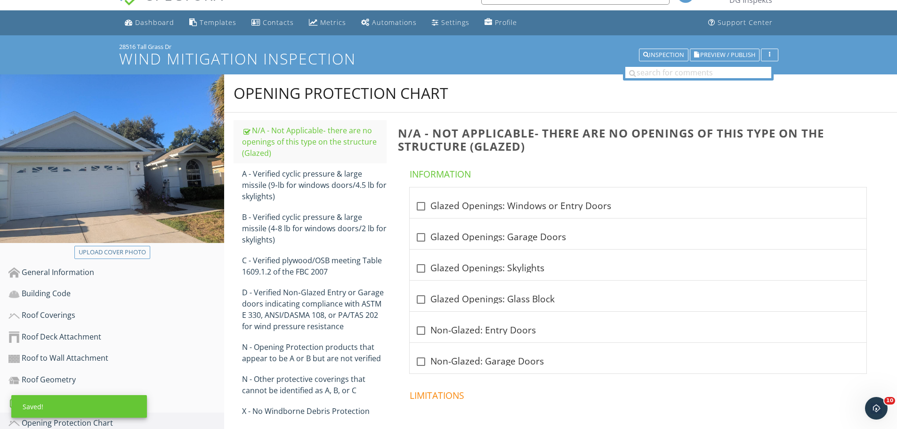
scroll to position [0, 0]
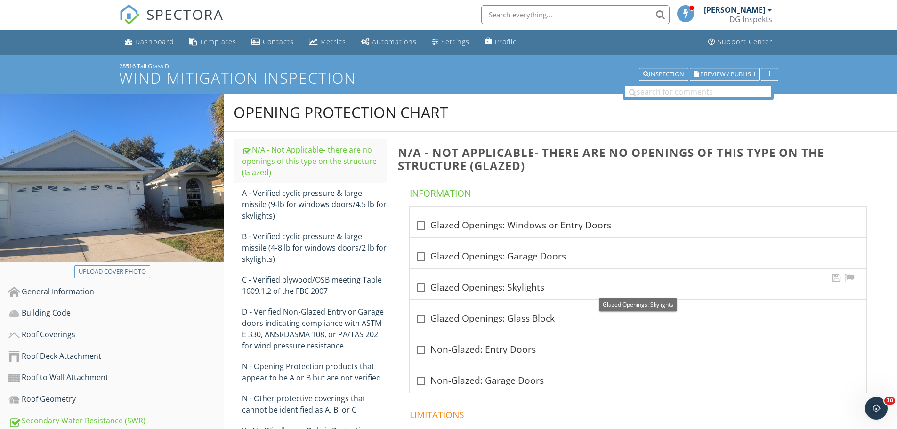
click at [422, 290] on div at bounding box center [421, 288] width 16 height 16
checkbox input "true"
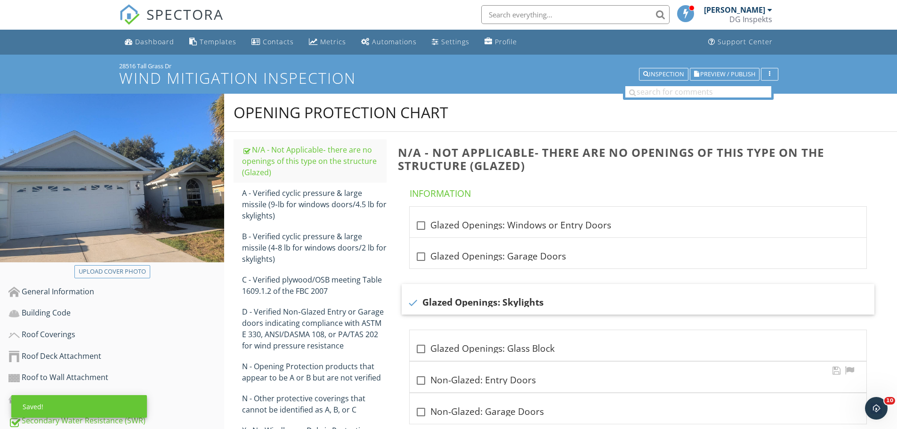
click at [421, 384] on div at bounding box center [421, 381] width 16 height 16
checkbox input "true"
click at [423, 353] on div at bounding box center [421, 349] width 16 height 16
checkbox input "true"
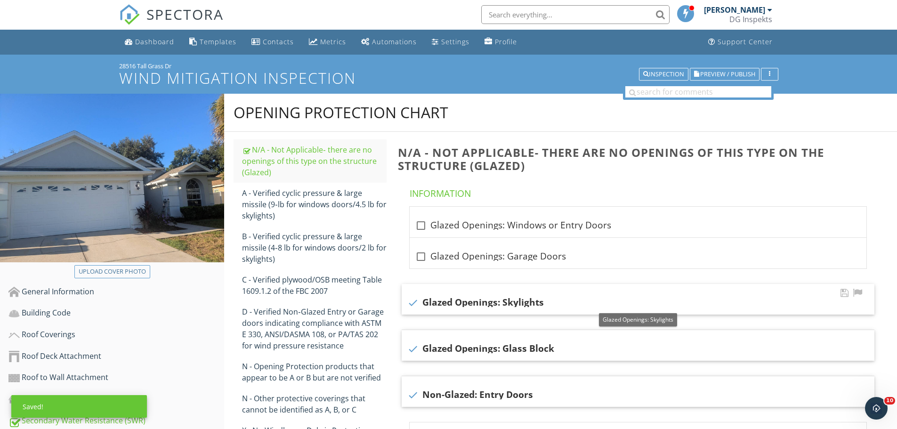
scroll to position [48, 0]
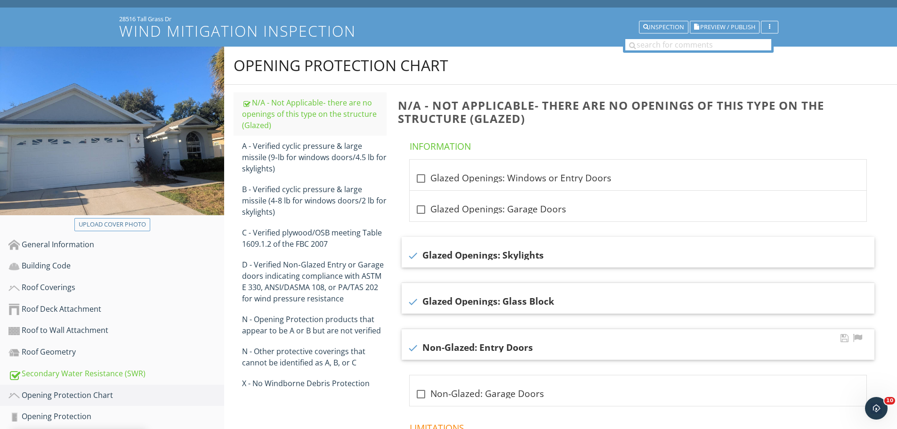
click at [412, 350] on div at bounding box center [413, 348] width 16 height 16
checkbox input "false"
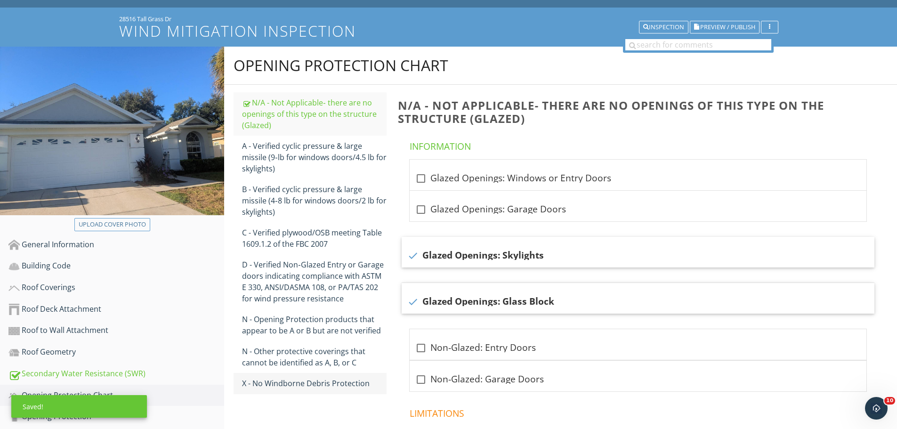
click at [349, 378] on div "X - No Windborne Debris Protection" at bounding box center [314, 383] width 145 height 11
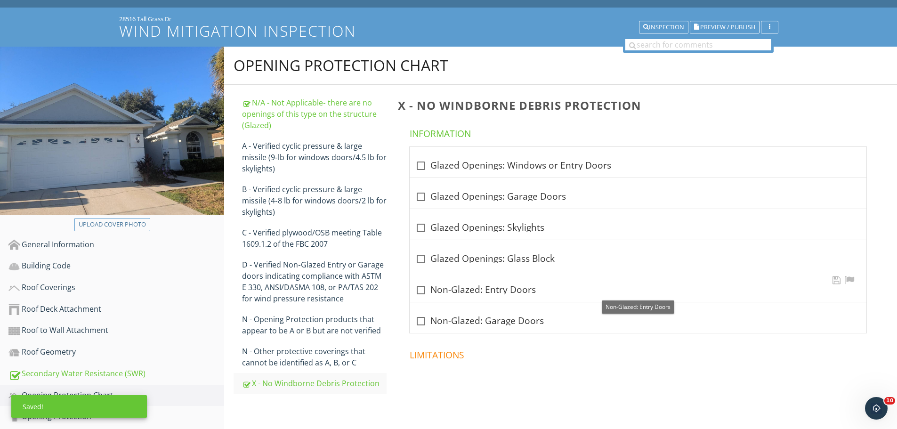
click at [420, 285] on div at bounding box center [421, 290] width 16 height 16
checkbox input "true"
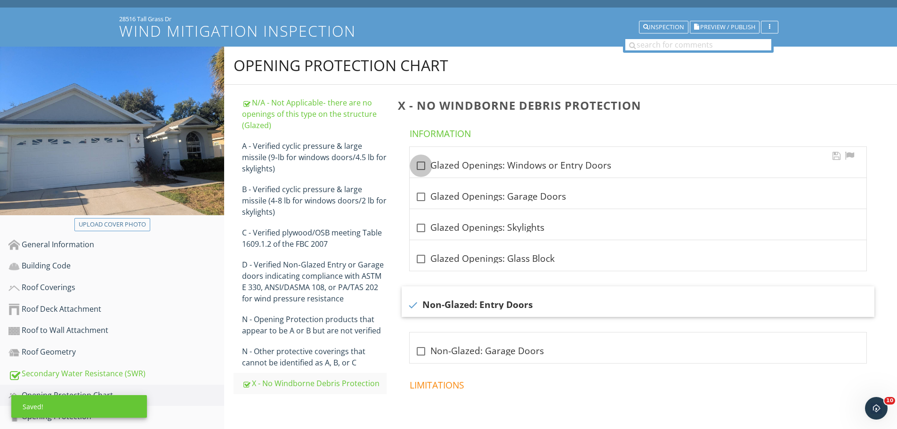
click at [420, 162] on div at bounding box center [421, 166] width 16 height 16
checkbox input "true"
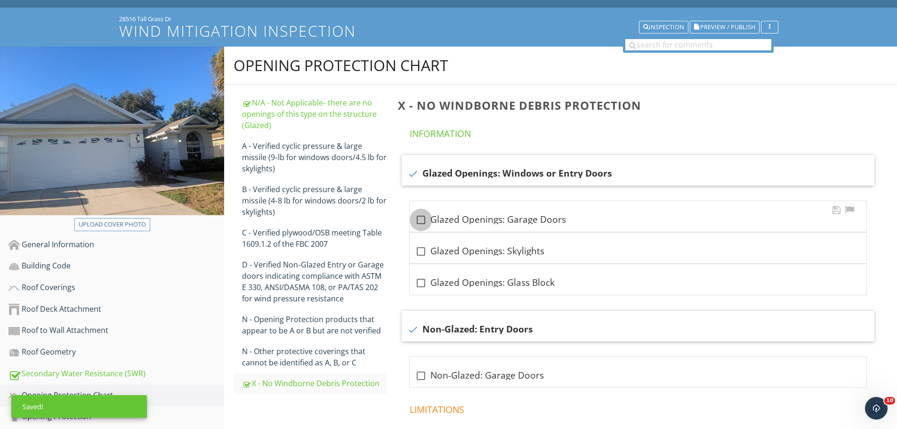
click at [419, 216] on div at bounding box center [421, 220] width 16 height 16
checkbox input "true"
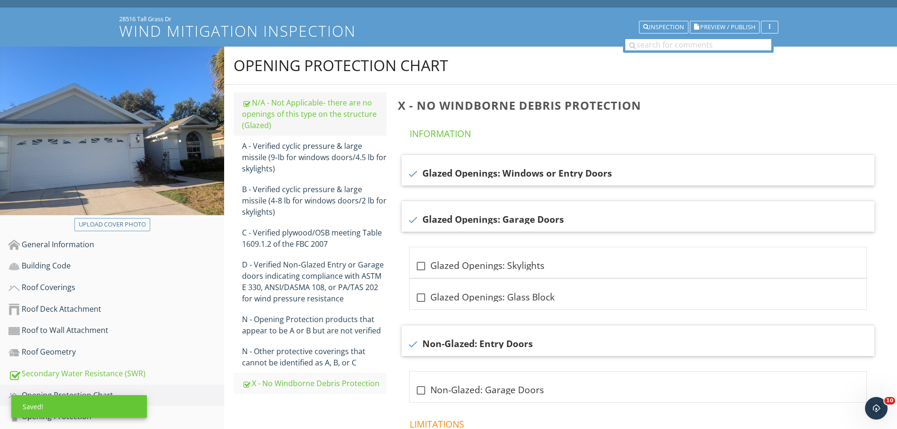
click at [300, 126] on div "N/A - Not Applicable‐ there are no openings of this type on the structure (Glaz…" at bounding box center [314, 114] width 145 height 34
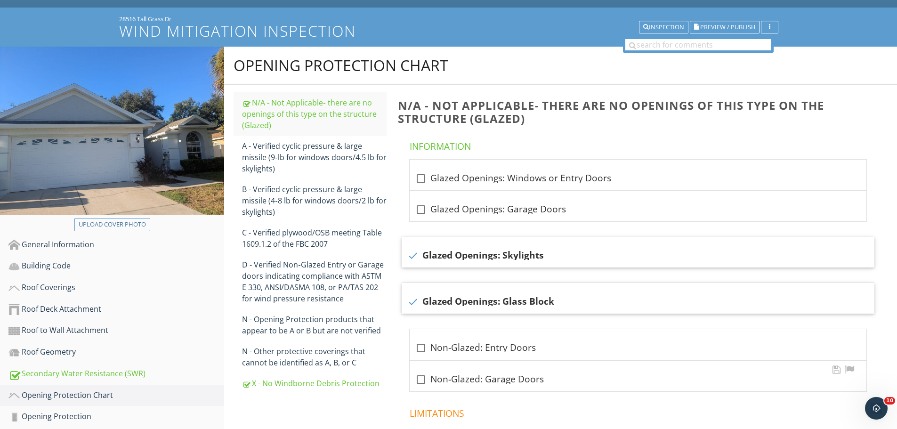
click at [420, 377] on div at bounding box center [421, 380] width 16 height 16
checkbox input "true"
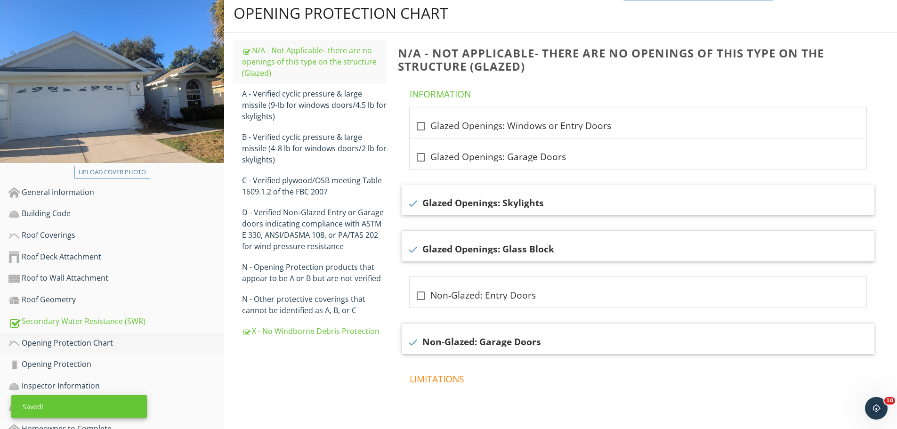
scroll to position [142, 0]
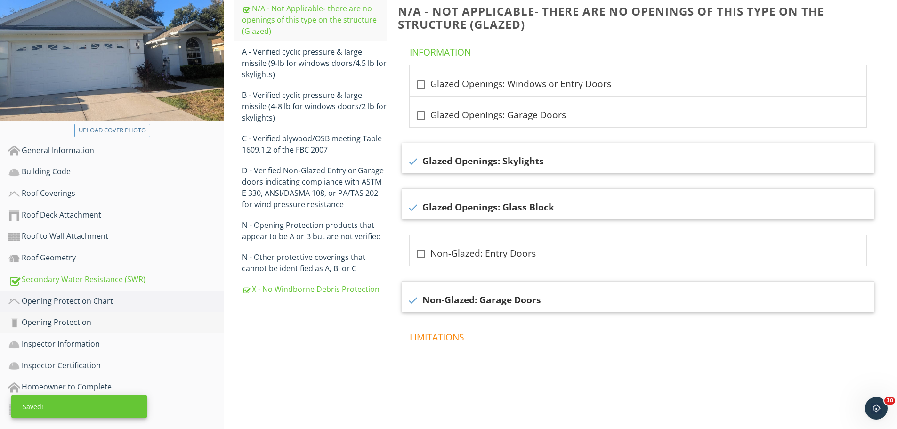
click at [82, 326] on div "Opening Protection" at bounding box center [116, 323] width 216 height 12
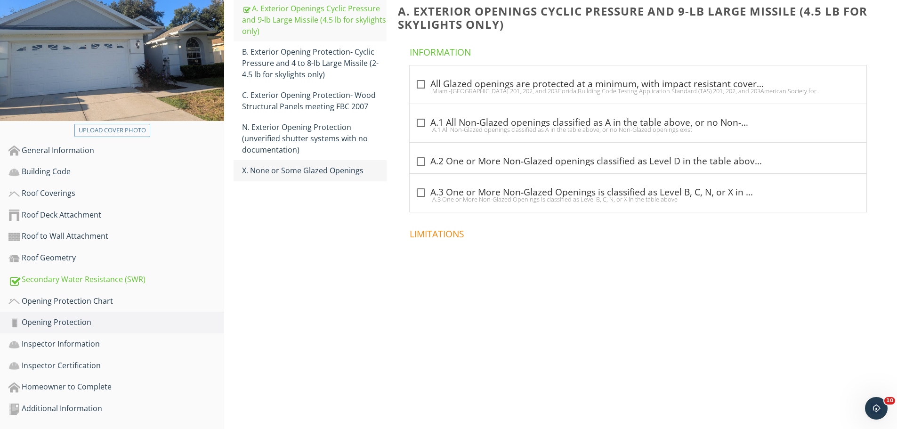
click at [301, 172] on div "X. None or Some Glazed Openings" at bounding box center [314, 170] width 145 height 11
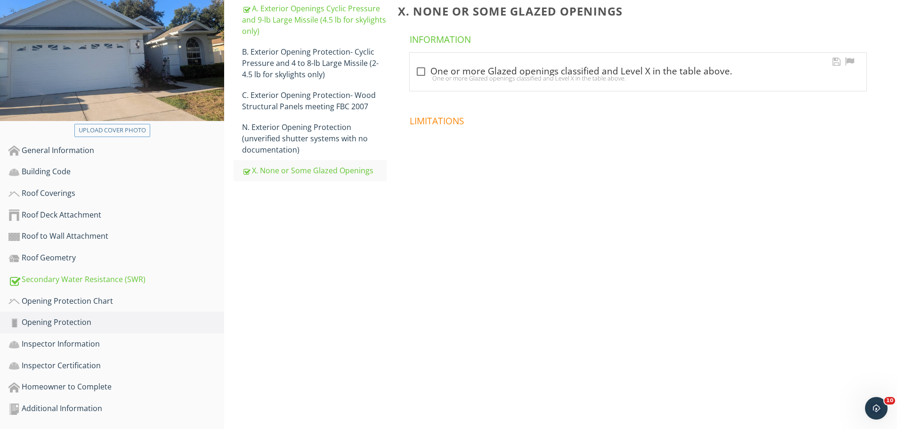
click at [423, 68] on div at bounding box center [421, 72] width 16 height 16
checkbox input "true"
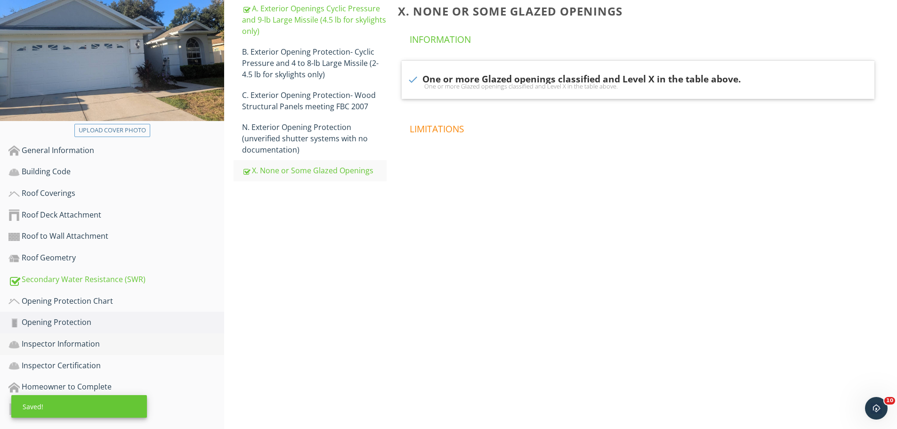
click at [88, 350] on div "Inspector Information" at bounding box center [116, 344] width 216 height 12
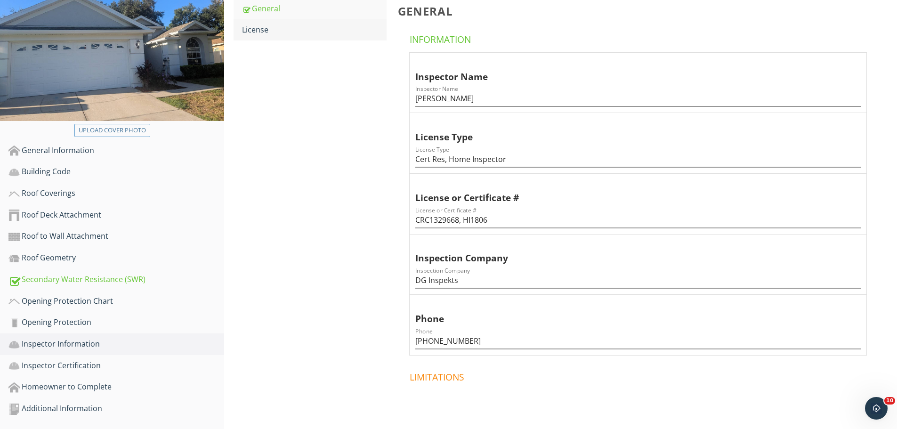
click at [286, 32] on div "License" at bounding box center [314, 29] width 145 height 11
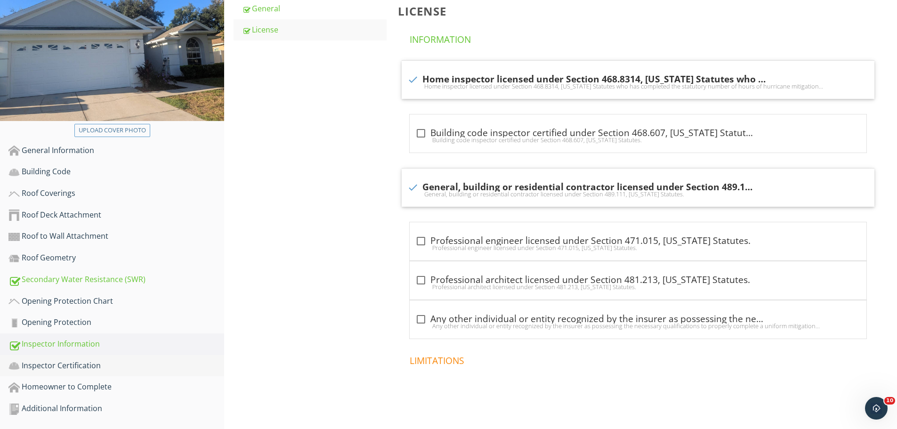
scroll to position [157, 0]
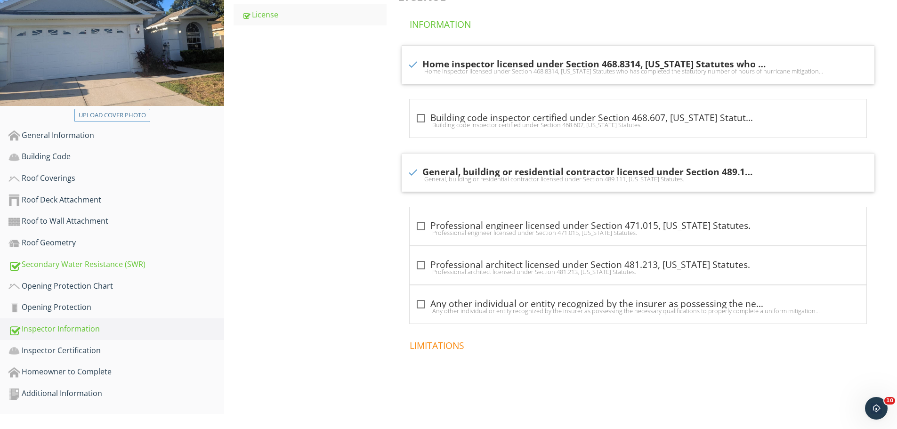
drag, startPoint x: 136, startPoint y: 394, endPoint x: 183, endPoint y: 409, distance: 49.5
click at [137, 394] on div "Additional Information" at bounding box center [116, 394] width 216 height 12
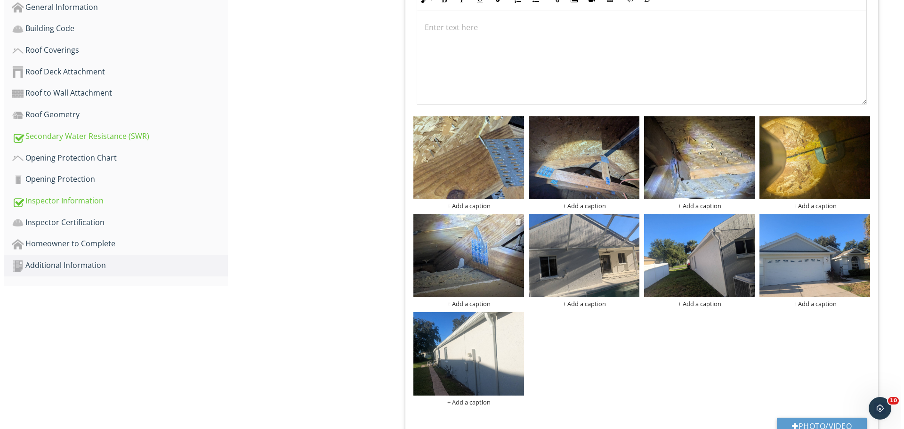
scroll to position [298, 0]
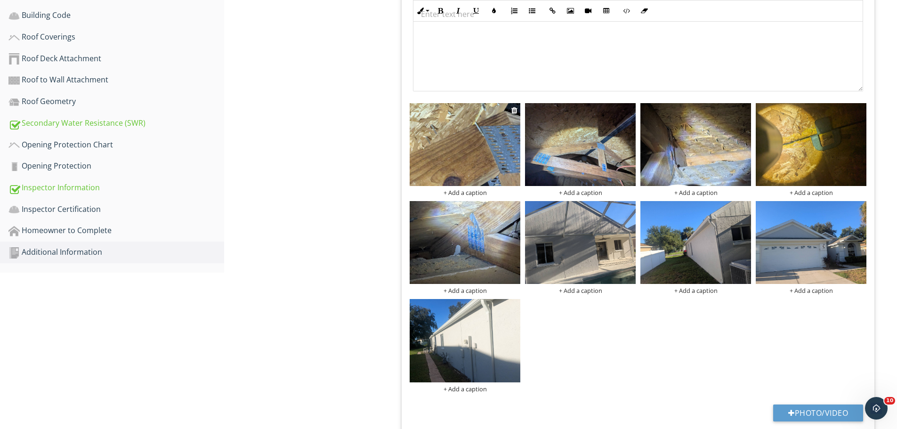
click at [471, 191] on div "+ Add a caption" at bounding box center [465, 193] width 111 height 8
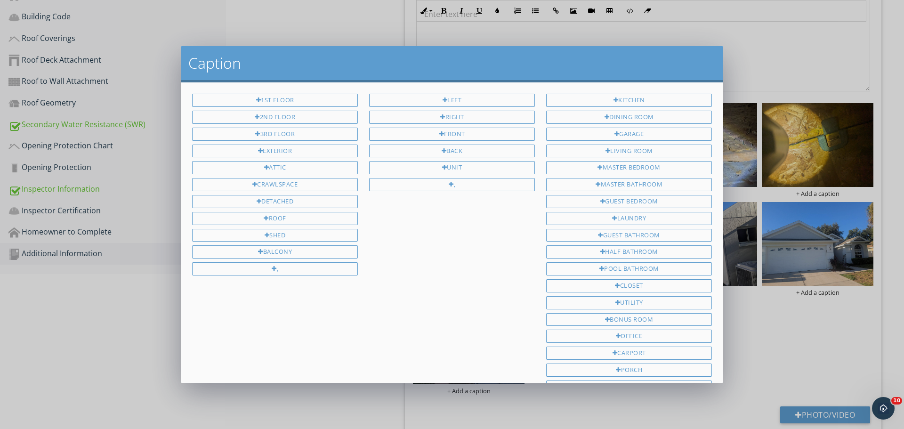
scroll to position [126, 0]
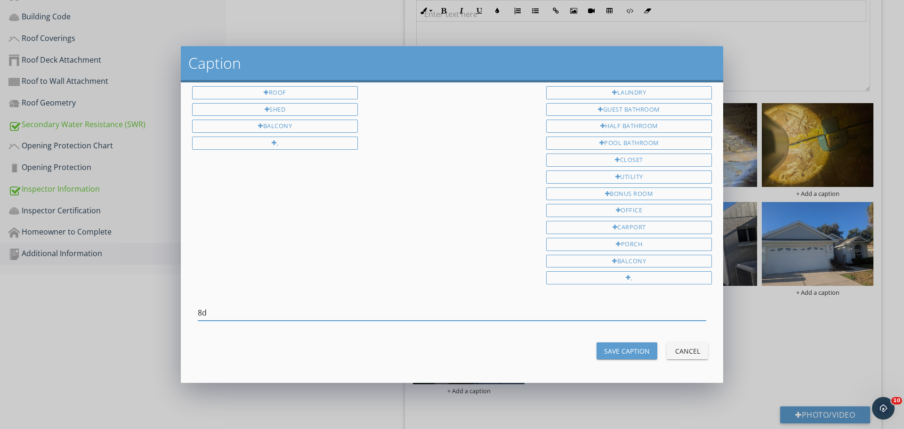
type input "8d"
click at [643, 349] on button "Save Caption" at bounding box center [627, 350] width 61 height 17
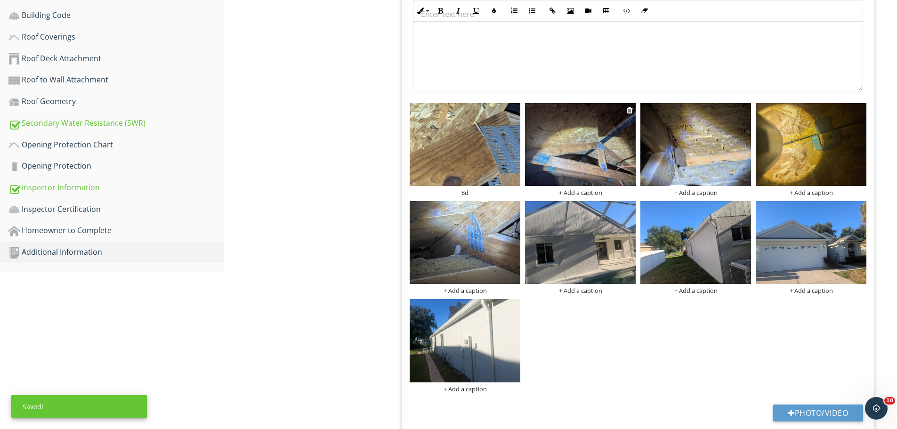
click at [575, 157] on img at bounding box center [580, 144] width 111 height 83
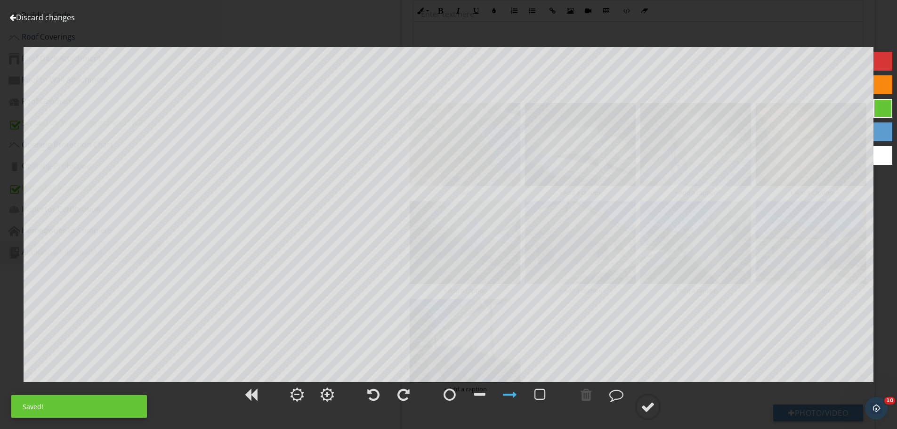
click at [883, 149] on div at bounding box center [883, 155] width 19 height 19
click at [489, 393] on div at bounding box center [480, 395] width 24 height 24
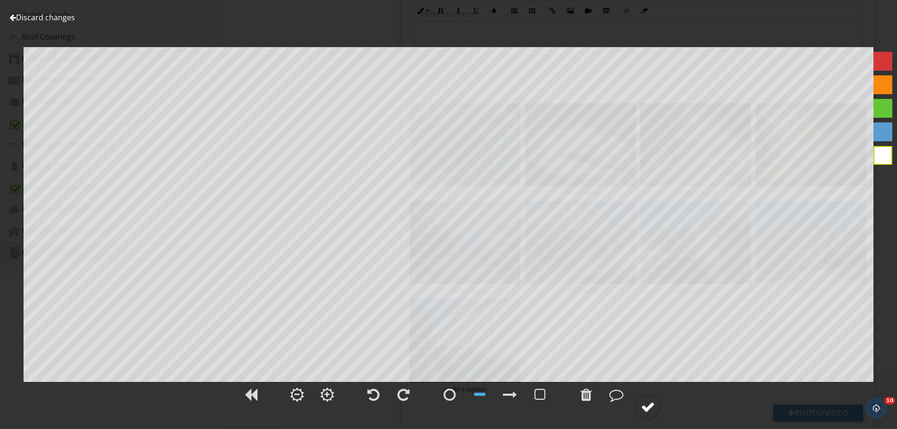
click at [654, 409] on div at bounding box center [648, 407] width 14 height 14
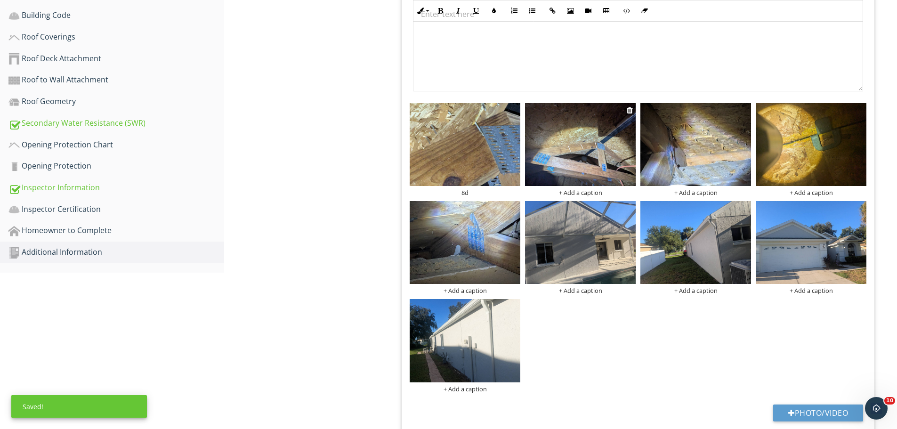
click at [594, 194] on div "+ Add a caption" at bounding box center [580, 193] width 111 height 8
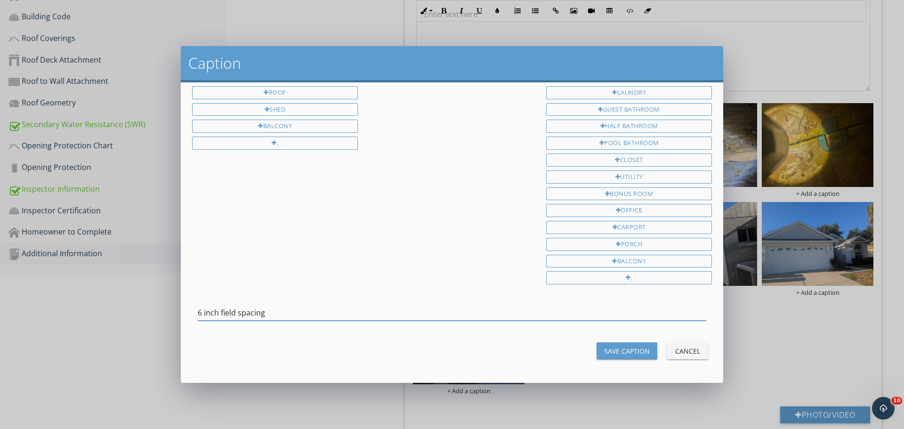
type input "6 inch field spacing"
click at [619, 354] on div "Save Caption" at bounding box center [627, 351] width 46 height 10
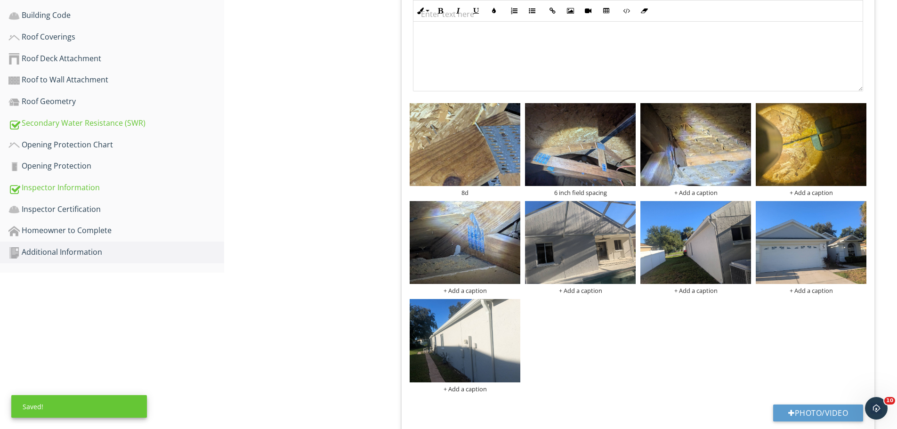
click at [700, 197] on div "8d 6 inch field spacing + Add a caption + Add a caption + Add a caption + Add a…" at bounding box center [638, 248] width 462 height 294
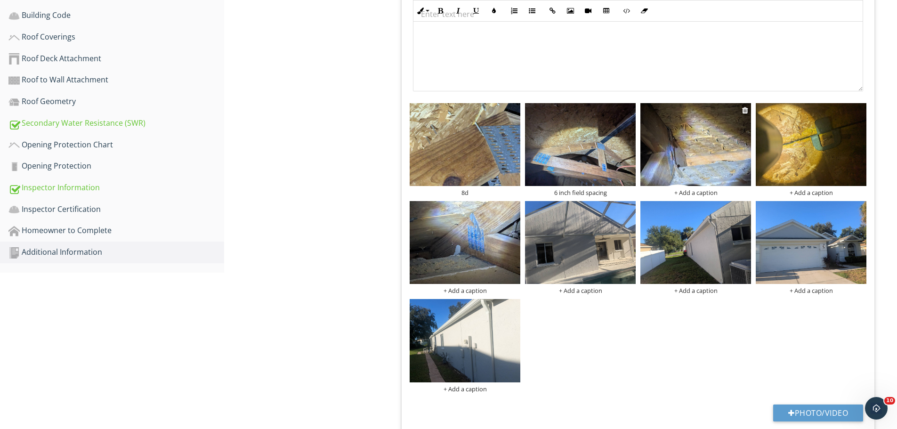
click at [700, 195] on div "+ Add a caption" at bounding box center [696, 193] width 111 height 8
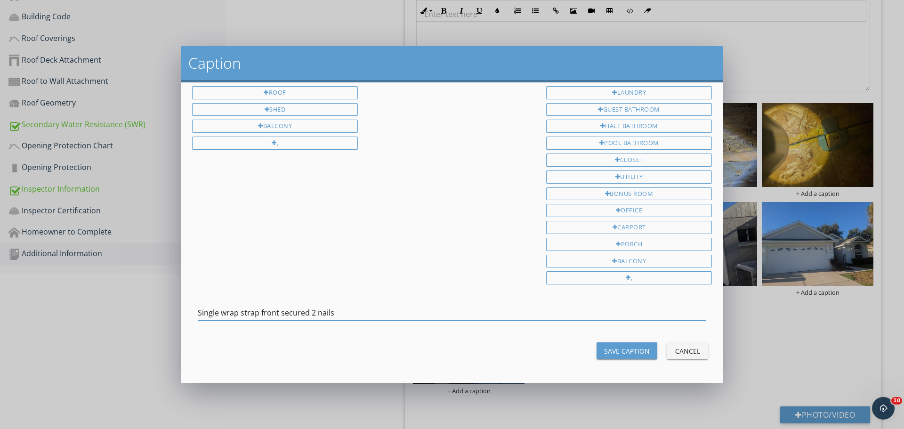
type input "Single wrap strap front secured 2 nails"
click at [619, 350] on div "Save Caption" at bounding box center [627, 351] width 46 height 10
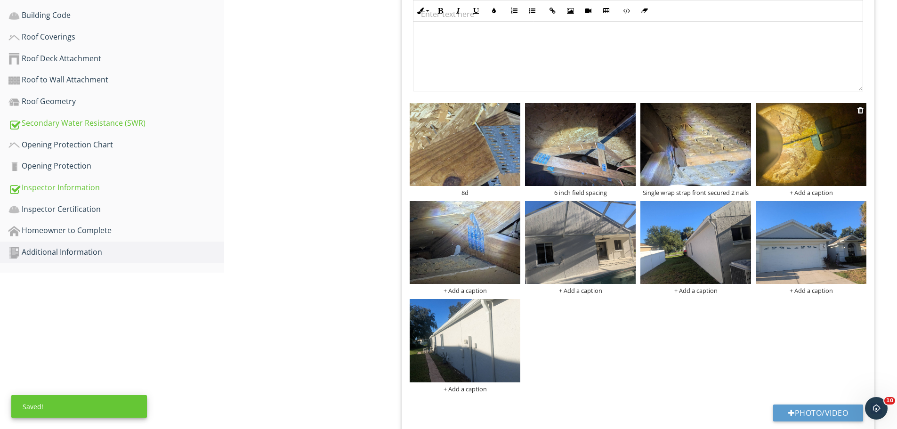
click at [800, 194] on div "+ Add a caption" at bounding box center [811, 193] width 111 height 8
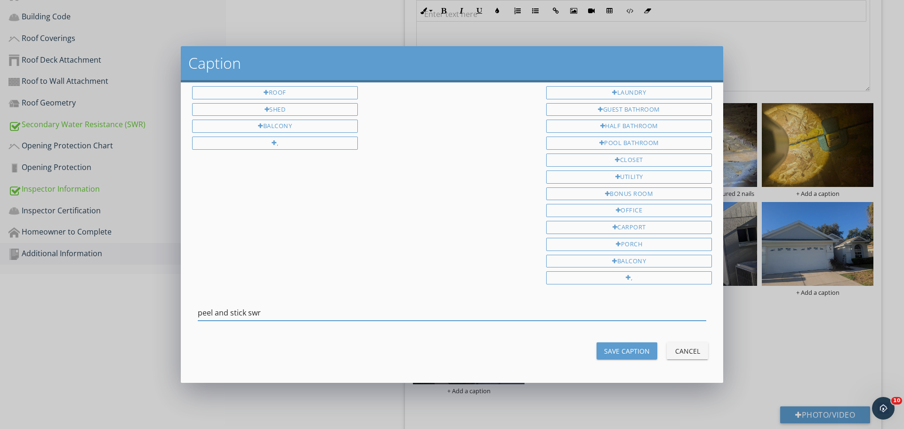
type input "peel and stick swr"
click at [608, 348] on div "Save Caption" at bounding box center [627, 351] width 46 height 10
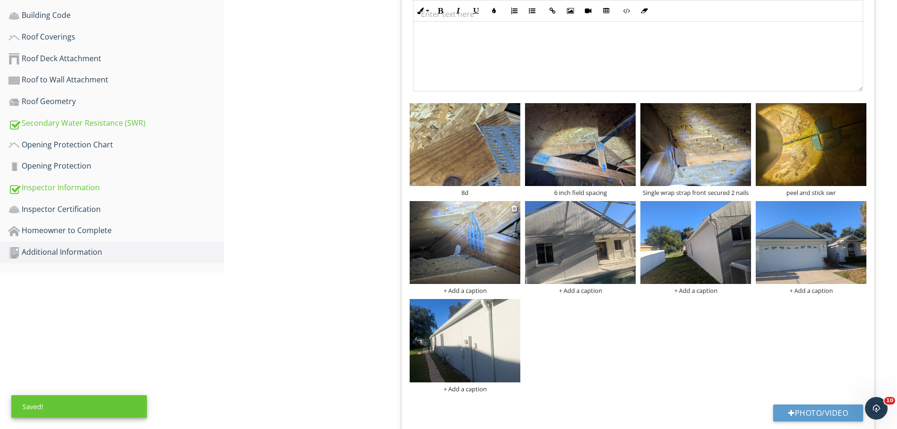
click at [478, 292] on div "+ Add a caption" at bounding box center [465, 291] width 111 height 8
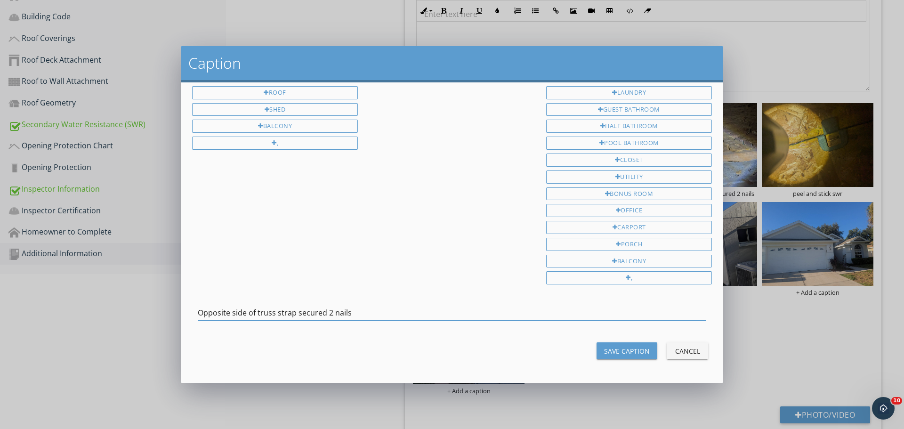
type input "Opposite side of truss strap secured 2 nails"
drag, startPoint x: 618, startPoint y: 350, endPoint x: 602, endPoint y: 348, distance: 15.7
click at [611, 350] on div "Save Caption" at bounding box center [627, 351] width 46 height 10
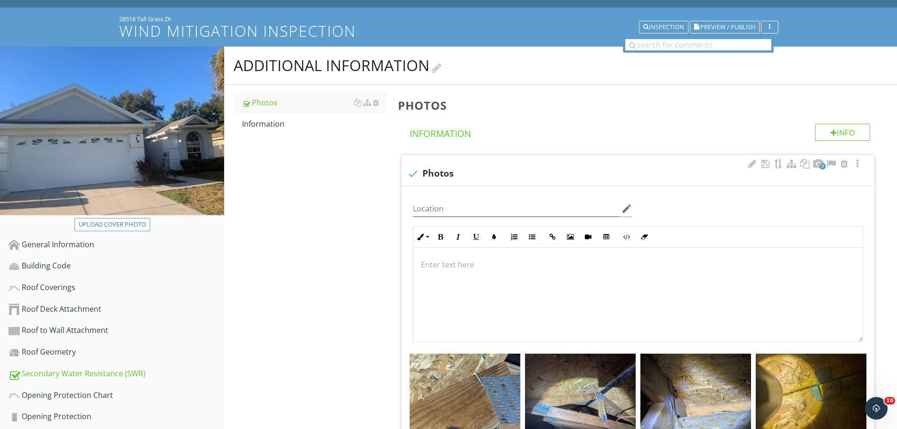
scroll to position [0, 0]
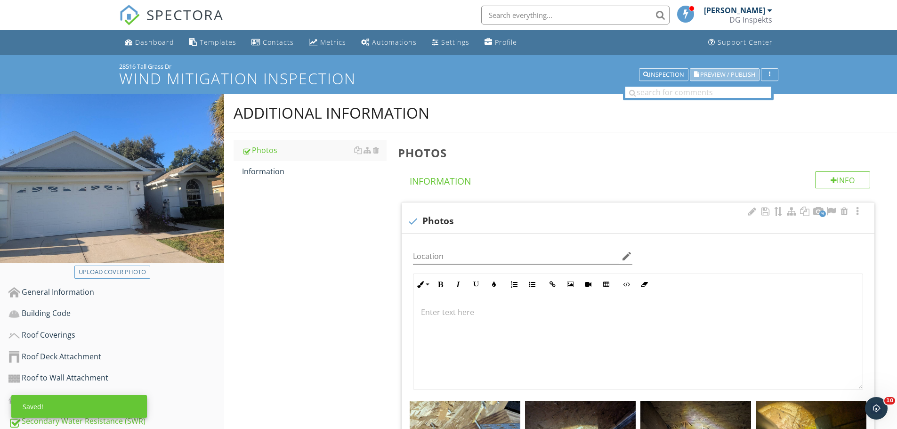
click at [742, 73] on span "Preview / Publish" at bounding box center [727, 75] width 55 height 6
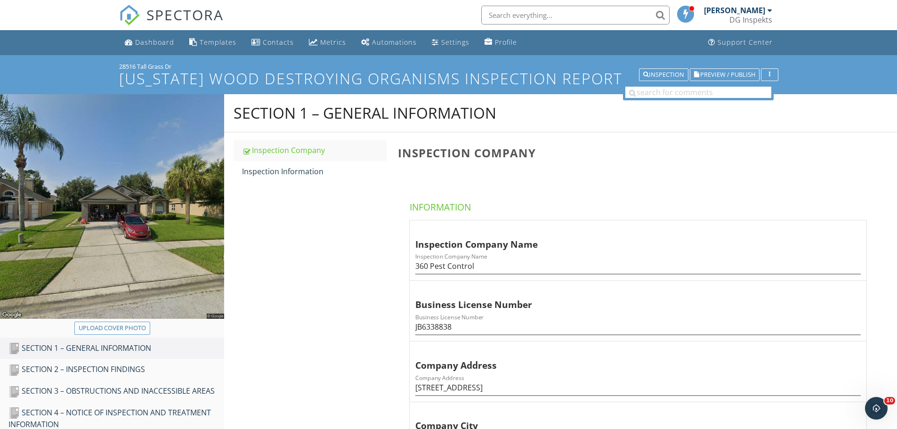
click at [117, 329] on div "Upload cover photo" at bounding box center [112, 328] width 67 height 9
type input "C:\fakepath\photo (12).jpg"
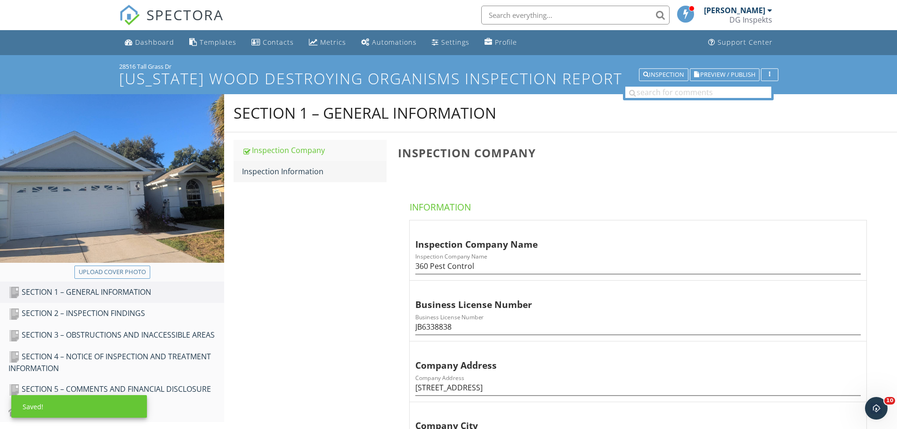
click at [312, 173] on div "Inspection Information" at bounding box center [314, 171] width 145 height 11
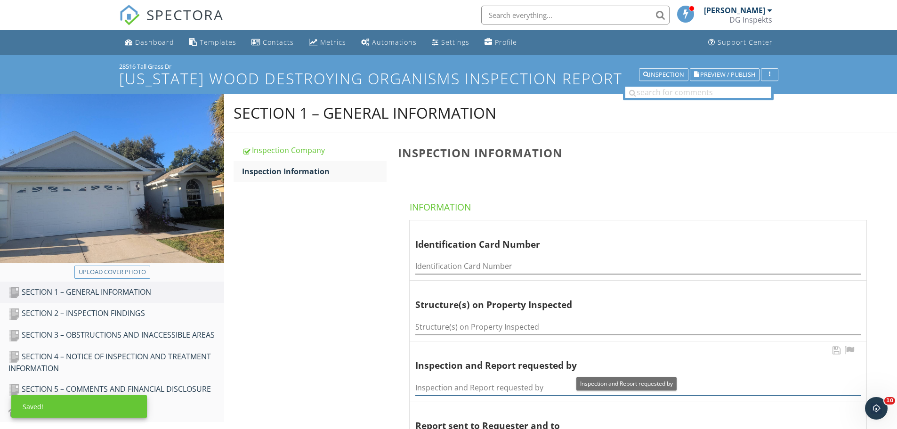
click at [447, 386] on input "Inspection and Report requested by" at bounding box center [638, 388] width 446 height 16
paste input "Sierra [PERSON_NAME] & [PERSON_NAME]"
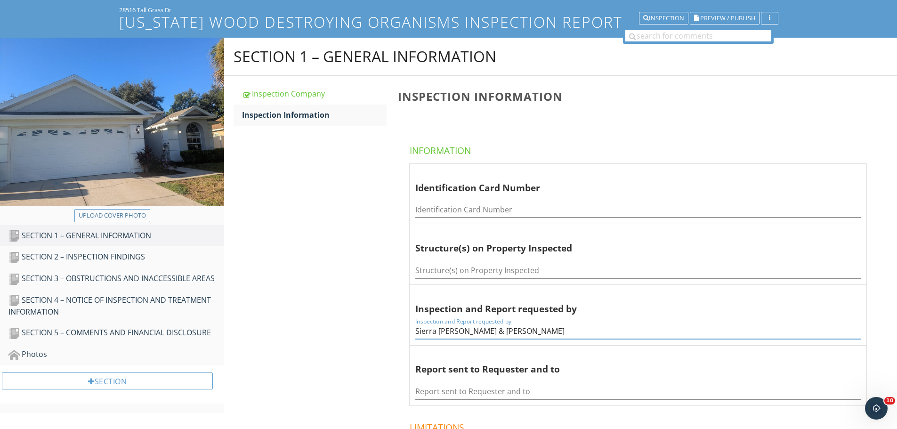
scroll to position [141, 0]
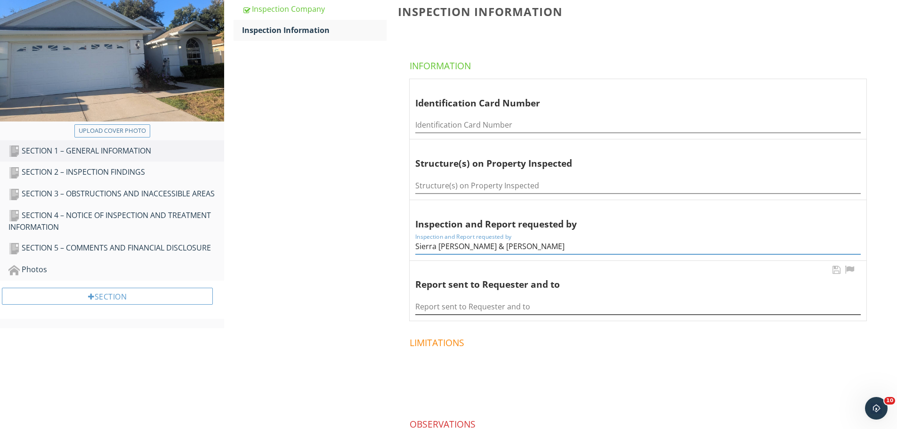
type input "Sierra [PERSON_NAME] & [PERSON_NAME]"
click at [445, 310] on input "Report sent to Requester and to" at bounding box center [638, 307] width 446 height 16
paste input "Sierra [PERSON_NAME] & [PERSON_NAME]"
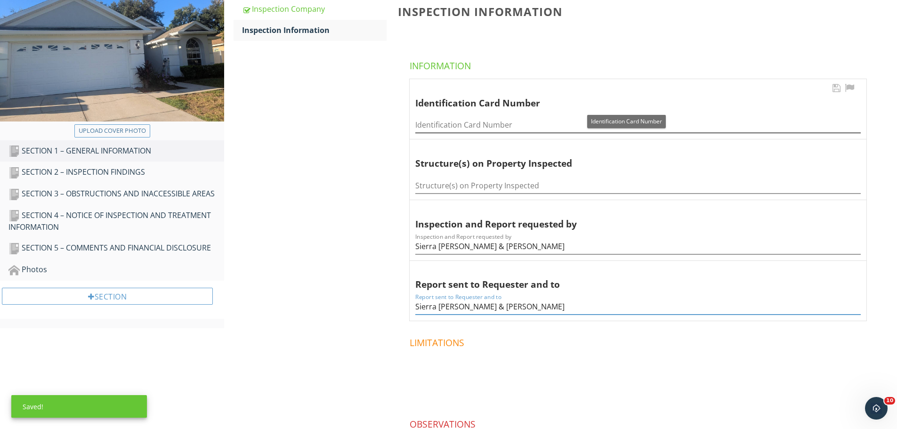
type input "Sierra [PERSON_NAME] & [PERSON_NAME]"
click at [444, 126] on input "Identification Card Number" at bounding box center [638, 125] width 446 height 16
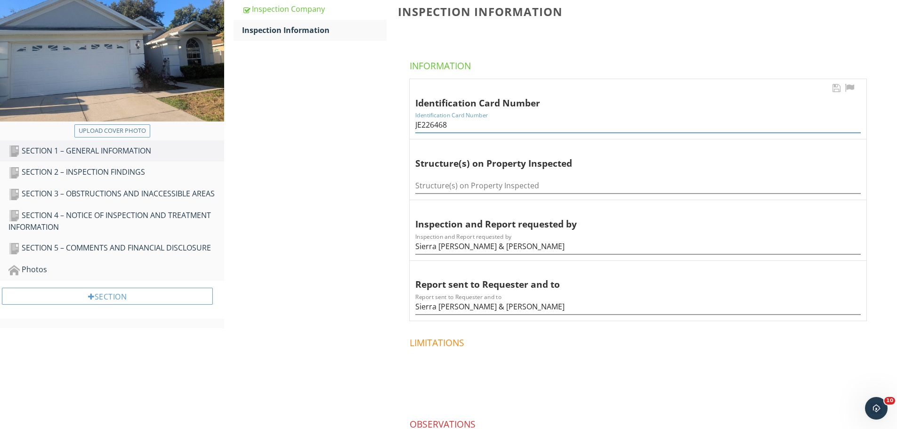
type input "JE226468"
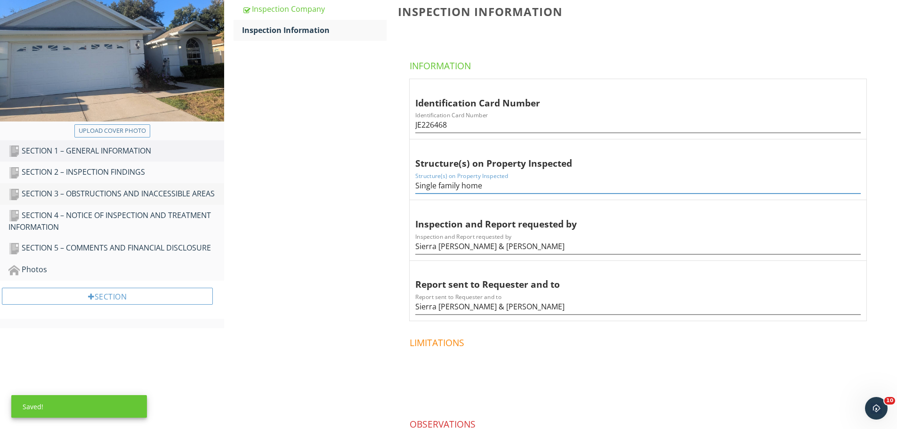
type input "Single family home"
click at [143, 194] on div "SECTION 3 – OBSTRUCTIONS AND INACCESSIBLE AREAS" at bounding box center [116, 194] width 216 height 12
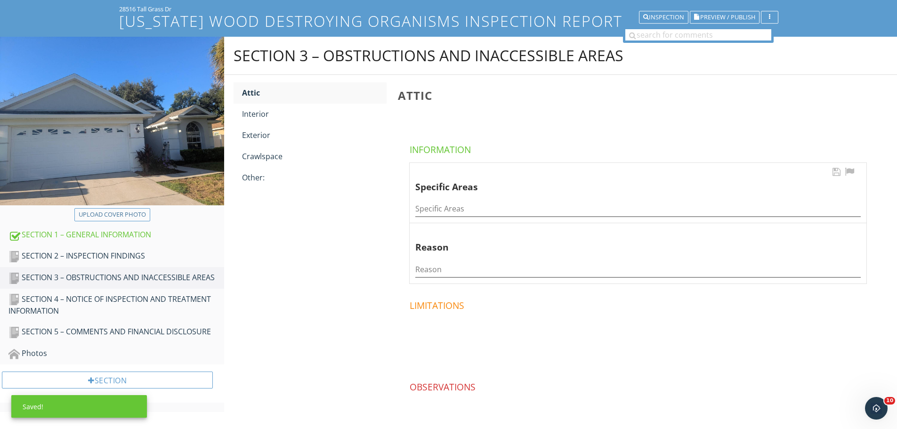
scroll to position [52, 0]
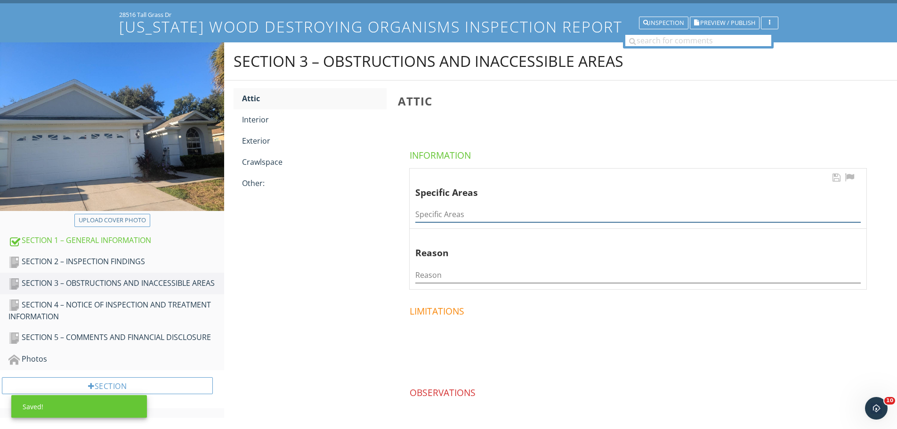
click at [449, 216] on input "Specific Areas" at bounding box center [638, 215] width 446 height 16
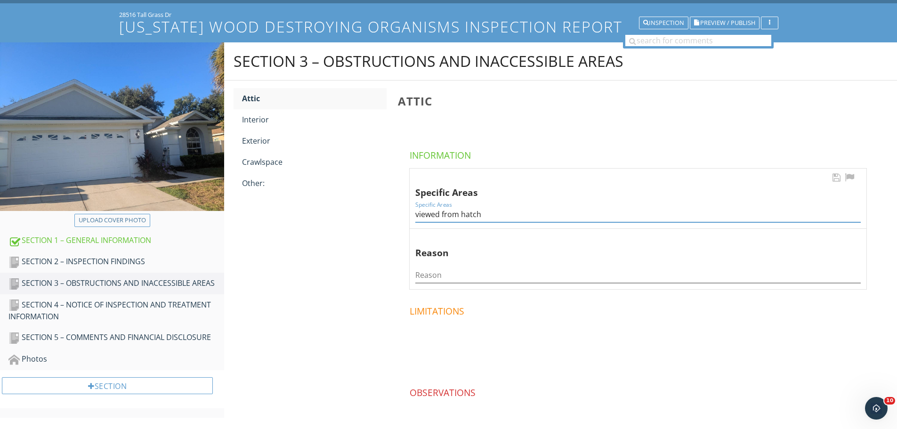
type input "viewed from hatch"
type input "vaulted not traversable"
click at [194, 302] on div "SECTION 4 – NOTICE OF INSPECTION AND TREATMENT INFORMATION" at bounding box center [116, 311] width 216 height 24
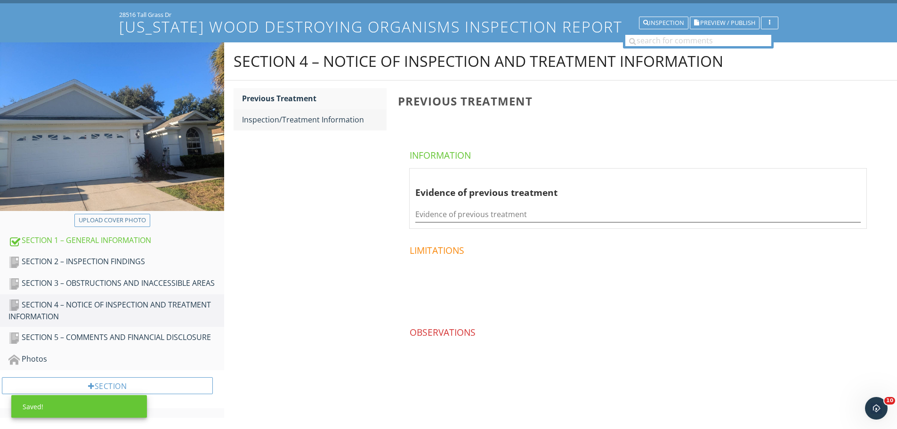
click at [329, 121] on div "Inspection/Treatment Information" at bounding box center [314, 119] width 145 height 11
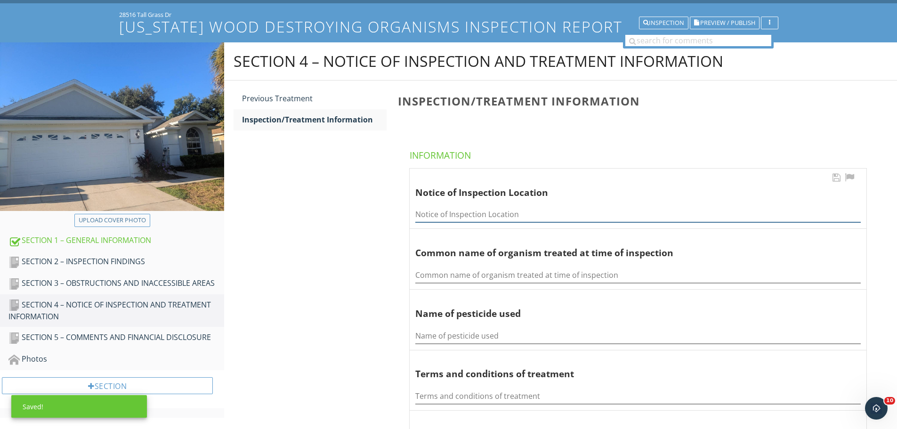
click at [451, 215] on input "Notice of Inspection Location" at bounding box center [638, 215] width 446 height 16
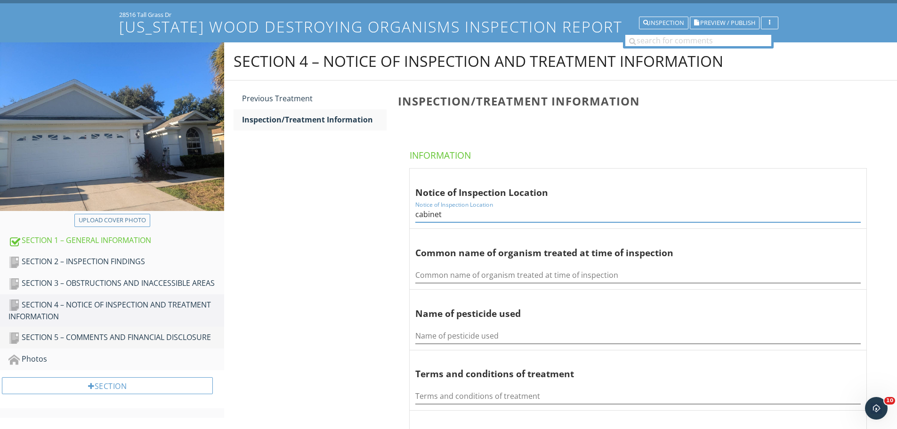
type input "cabinet"
click at [179, 344] on div "SECTION 5 – COMMENTS AND FINANCIAL DISCLOSURE" at bounding box center [116, 338] width 216 height 12
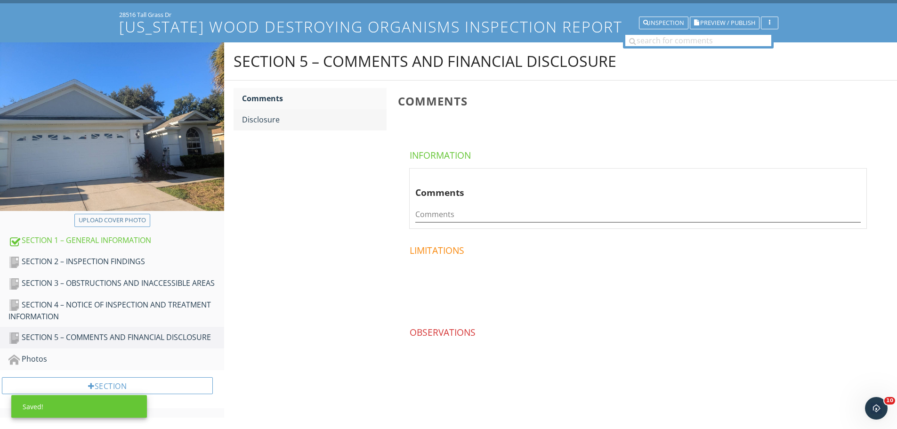
click at [282, 116] on div "Disclosure" at bounding box center [314, 119] width 145 height 11
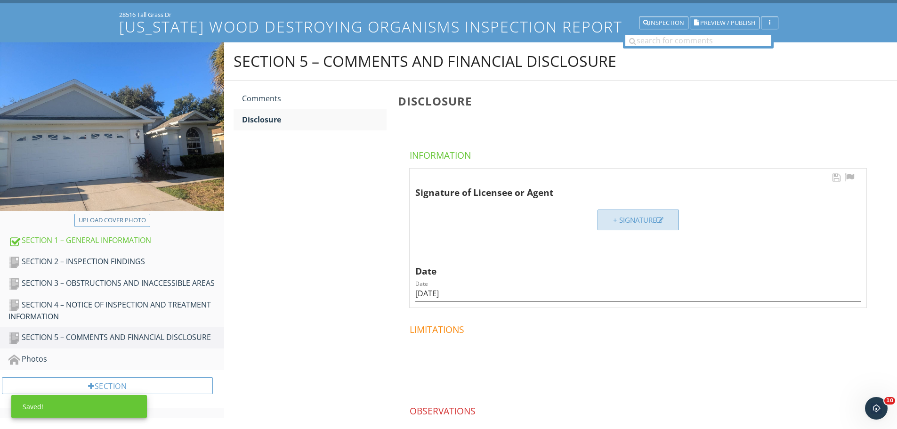
click at [650, 214] on button "+ Signature" at bounding box center [638, 220] width 81 height 21
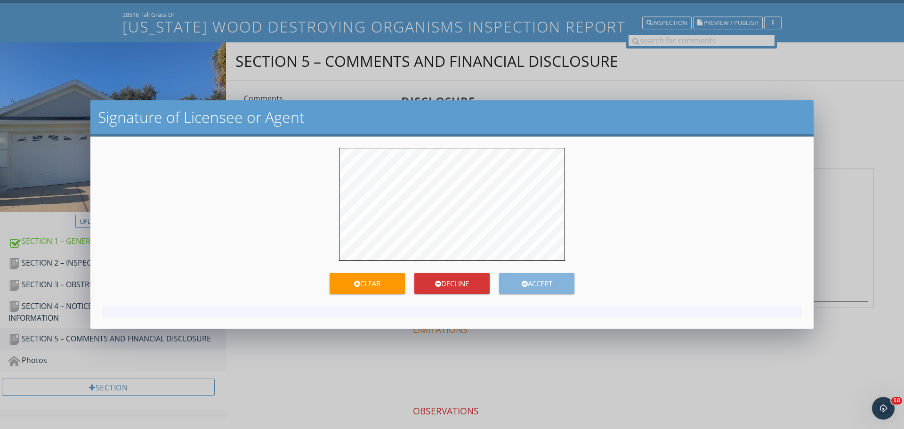
click at [546, 279] on div "Accept" at bounding box center [536, 283] width 75 height 11
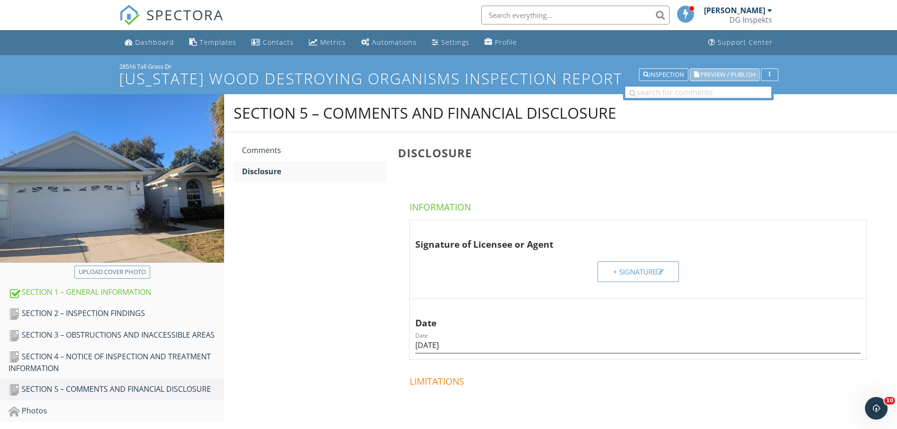
click at [704, 74] on span "Preview / Publish" at bounding box center [727, 75] width 55 height 6
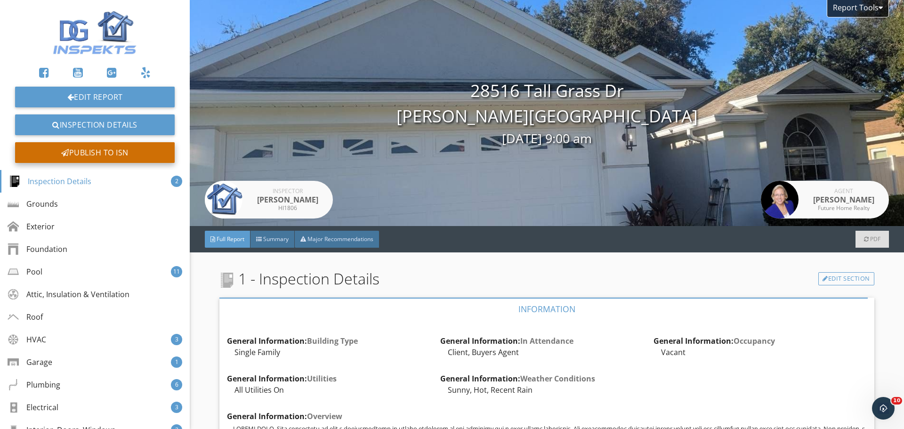
click at [154, 149] on div "Publish to ISN" at bounding box center [95, 152] width 160 height 21
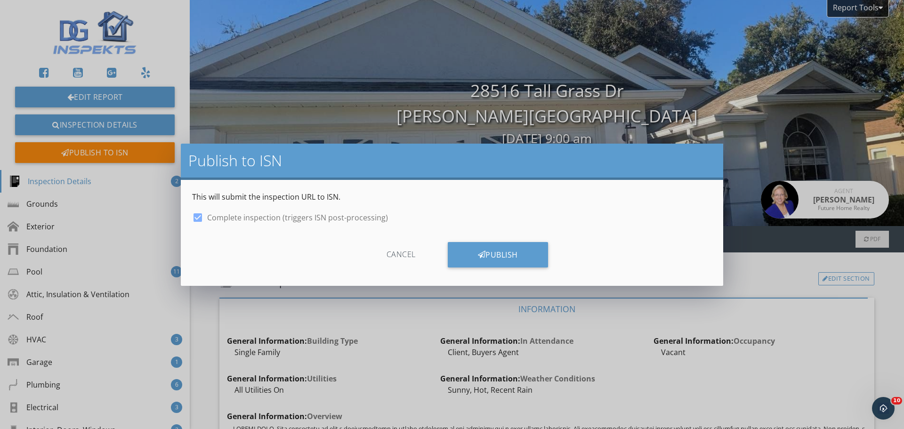
drag, startPoint x: 491, startPoint y: 254, endPoint x: 350, endPoint y: 82, distance: 222.9
click at [491, 254] on div "Publish" at bounding box center [498, 254] width 100 height 25
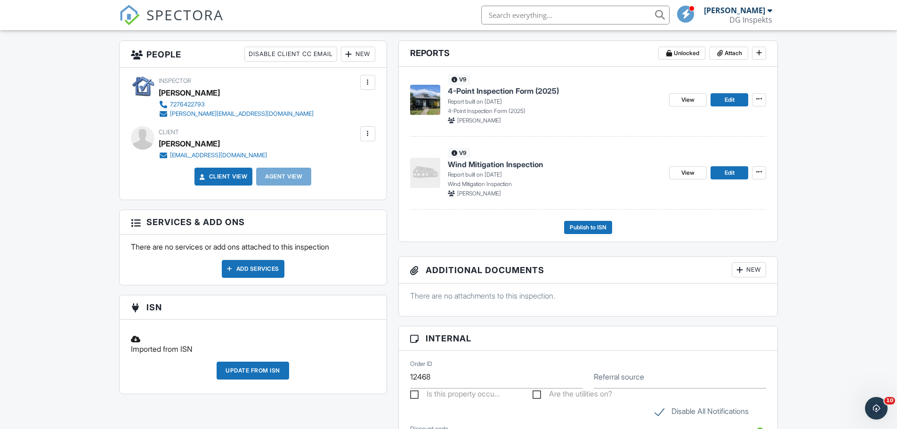
click at [527, 19] on input "text" at bounding box center [575, 15] width 188 height 19
type input "5701"
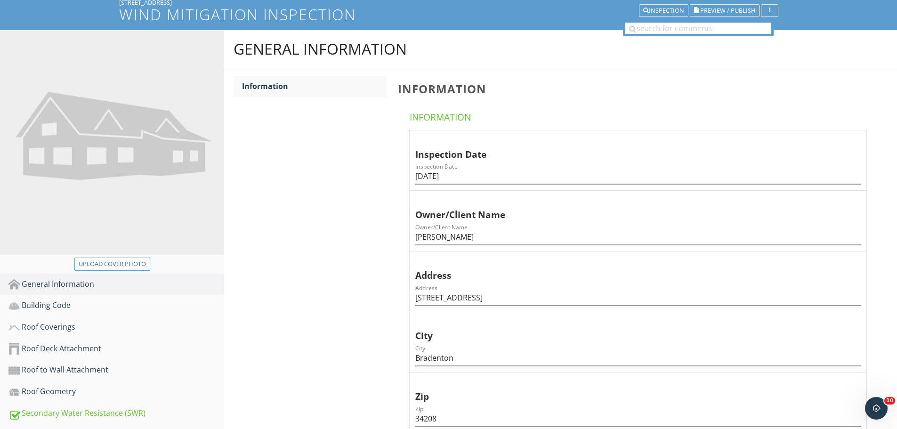
scroll to position [188, 0]
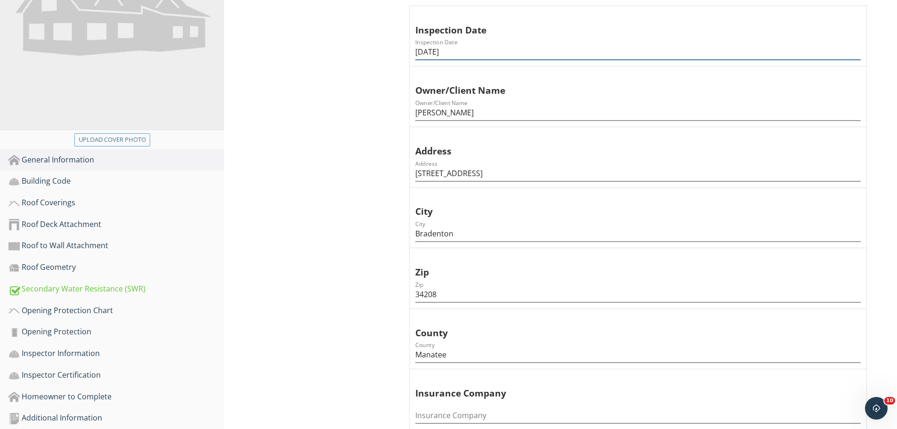
drag, startPoint x: 478, startPoint y: 53, endPoint x: 46, endPoint y: 52, distance: 432.4
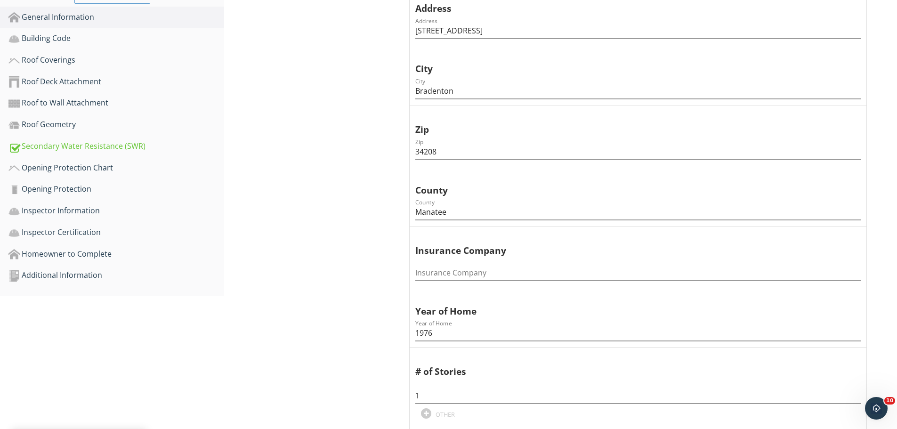
scroll to position [377, 0]
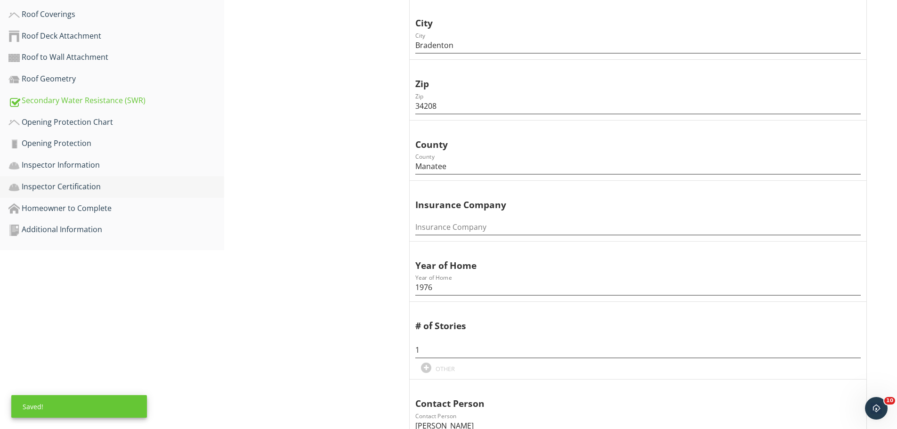
type input "[DATE]"
click at [82, 184] on div "Inspector Certification" at bounding box center [116, 187] width 216 height 12
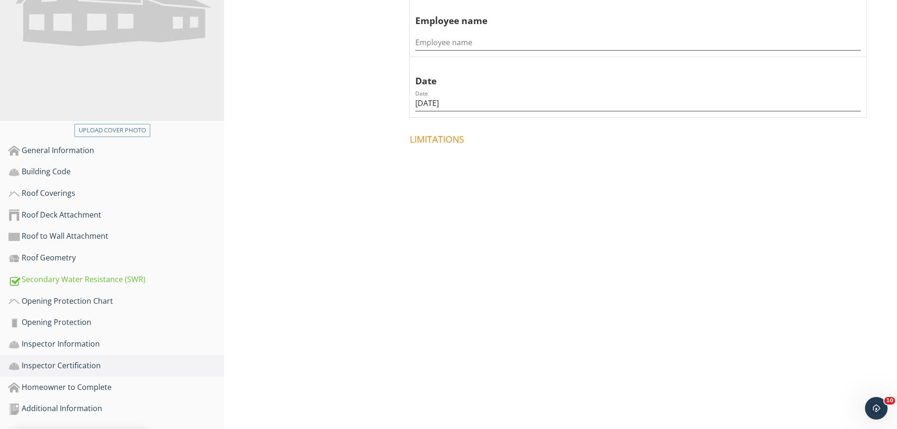
scroll to position [198, 0]
drag, startPoint x: 462, startPoint y: 102, endPoint x: 244, endPoint y: 80, distance: 219.2
click at [258, 85] on div "Inspector Certification General General Information Employee name Employee name…" at bounding box center [560, 59] width 673 height 326
type input "[DATE]"
click at [76, 390] on div "Homeowner to Complete" at bounding box center [116, 388] width 216 height 12
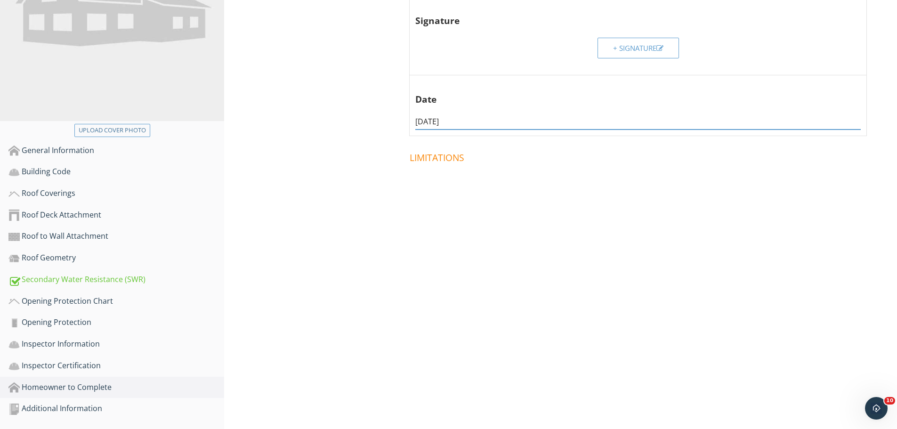
drag, startPoint x: 475, startPoint y: 119, endPoint x: 251, endPoint y: 92, distance: 225.3
click at [257, 95] on div "Homeowner to Complete General General Information Signature + Signature Date [D…" at bounding box center [560, 68] width 673 height 345
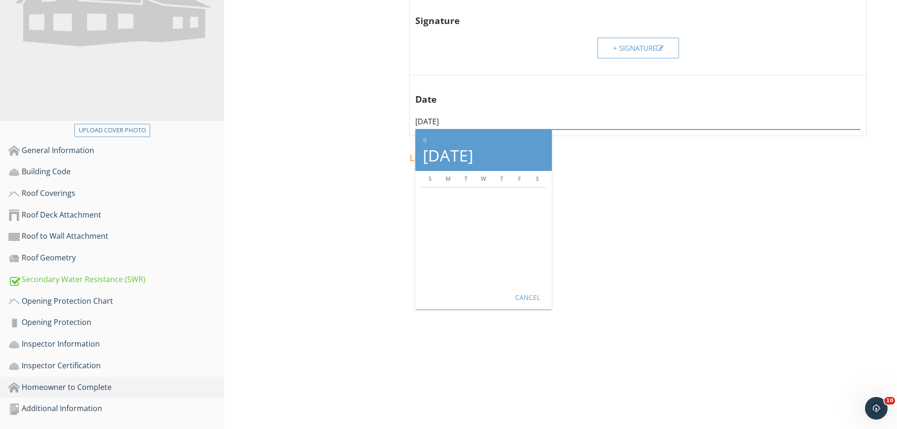
type input "[DATE]"
click at [300, 226] on div "Homeowner to Complete General General Information Signature + Signature Date [D…" at bounding box center [560, 68] width 673 height 345
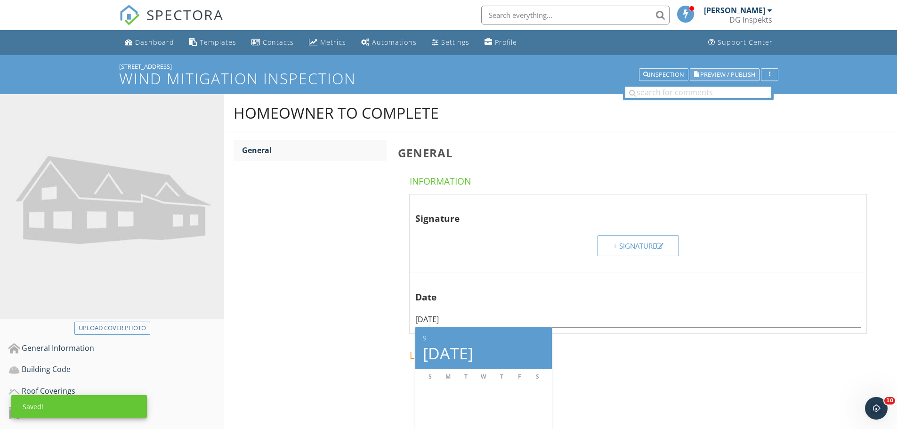
click at [730, 70] on button "Preview / Publish" at bounding box center [725, 74] width 70 height 13
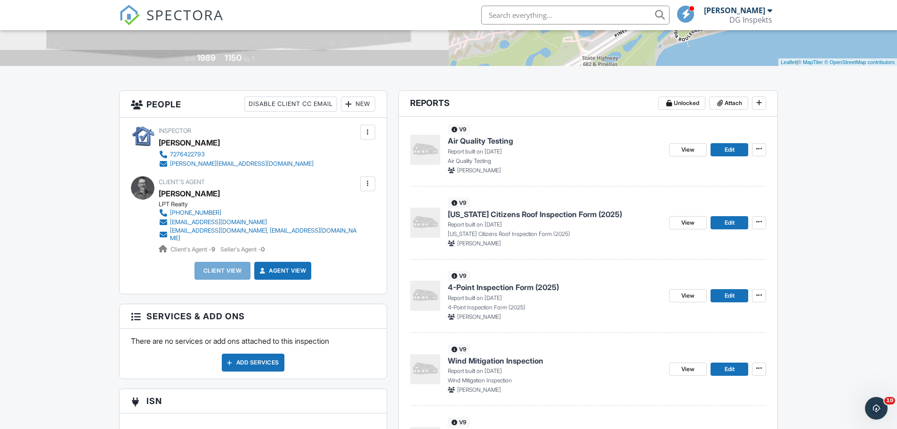
scroll to position [188, 0]
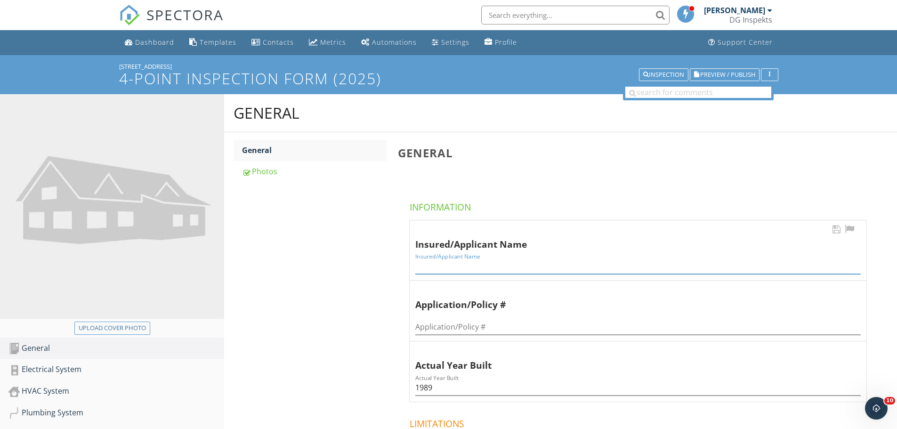
click at [433, 260] on input "Insured/Applicant Name" at bounding box center [638, 267] width 446 height 16
paste input "[PERSON_NAME]"
type input "[PERSON_NAME]"
click at [712, 74] on span "Preview / Publish" at bounding box center [727, 75] width 55 height 6
